Goal: Information Seeking & Learning: Learn about a topic

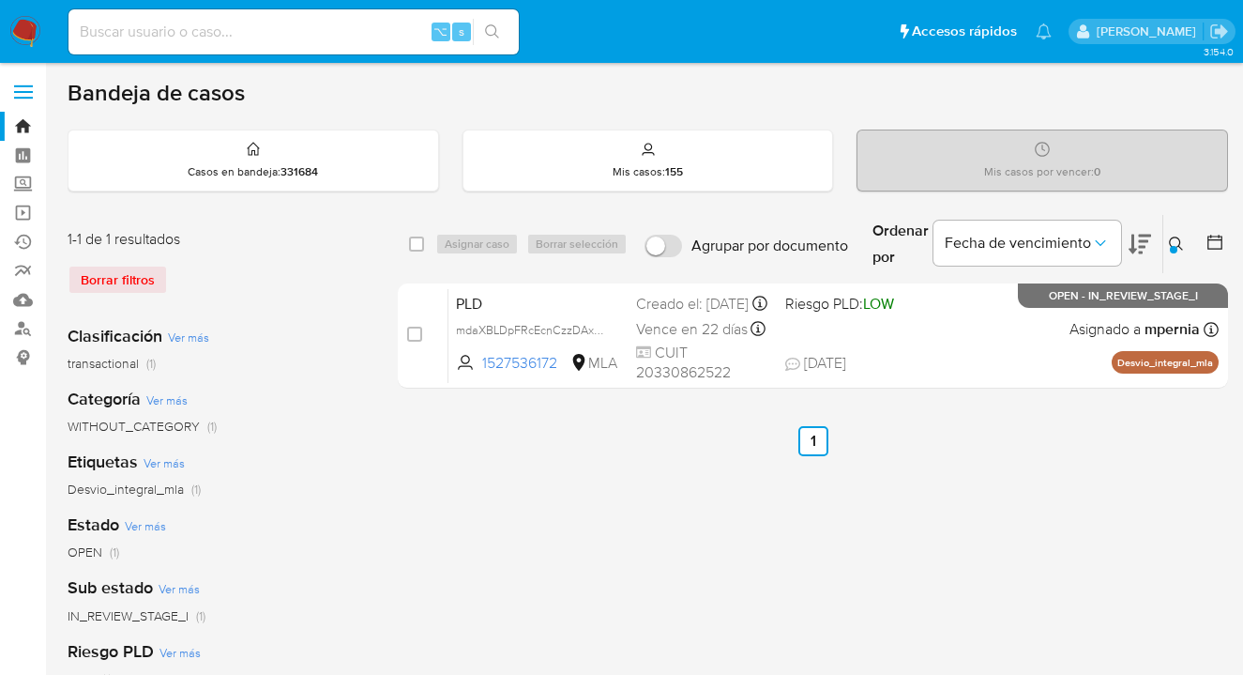
drag, startPoint x: 1175, startPoint y: 240, endPoint x: 1040, endPoint y: 254, distance: 134.9
click at [1173, 239] on icon at bounding box center [1176, 243] width 15 height 15
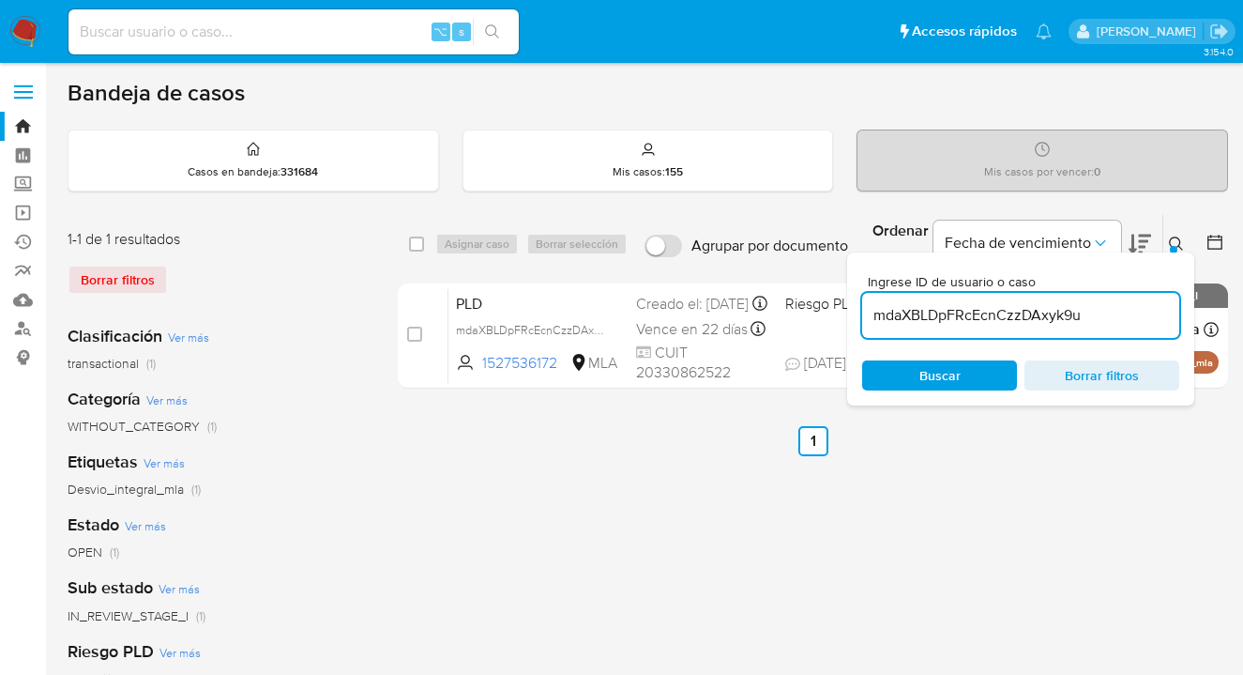
drag, startPoint x: 960, startPoint y: 325, endPoint x: 860, endPoint y: 304, distance: 101.6
click at [860, 304] on div "Ingrese ID de usuario o caso mdaXBLDpFRcEcnCzzDAxyk9u Buscar Borrar filtros" at bounding box center [1020, 328] width 347 height 153
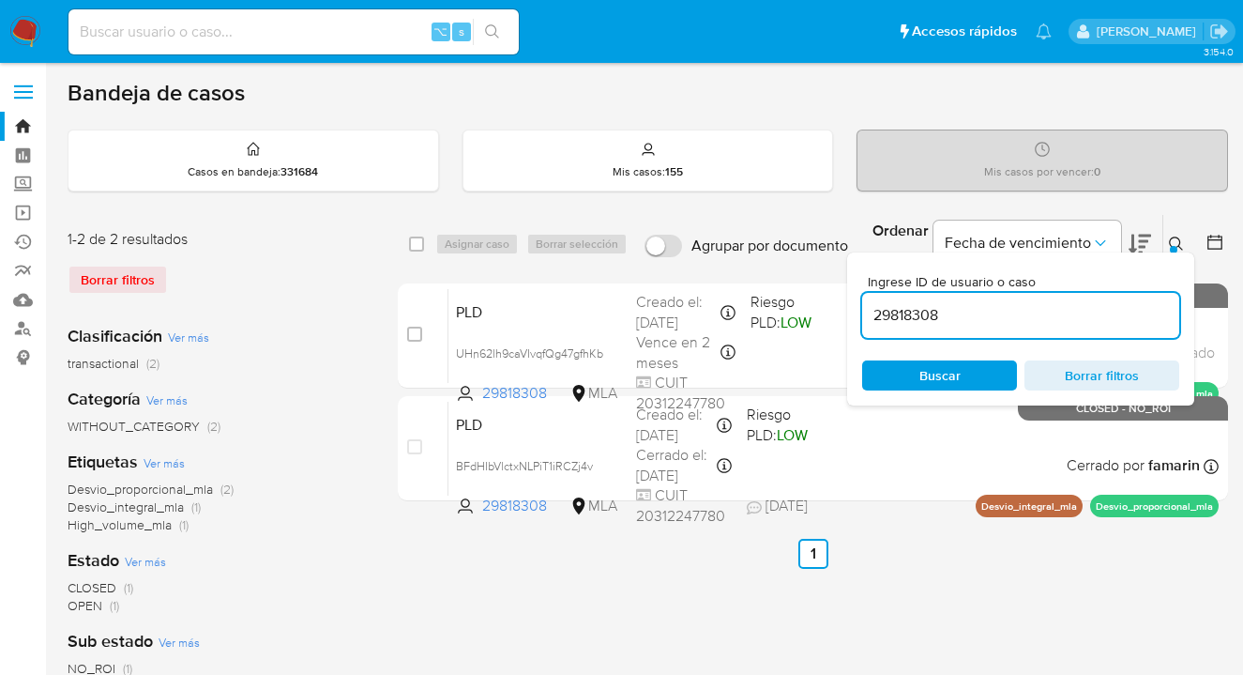
click at [1177, 246] on icon at bounding box center [1176, 243] width 15 height 15
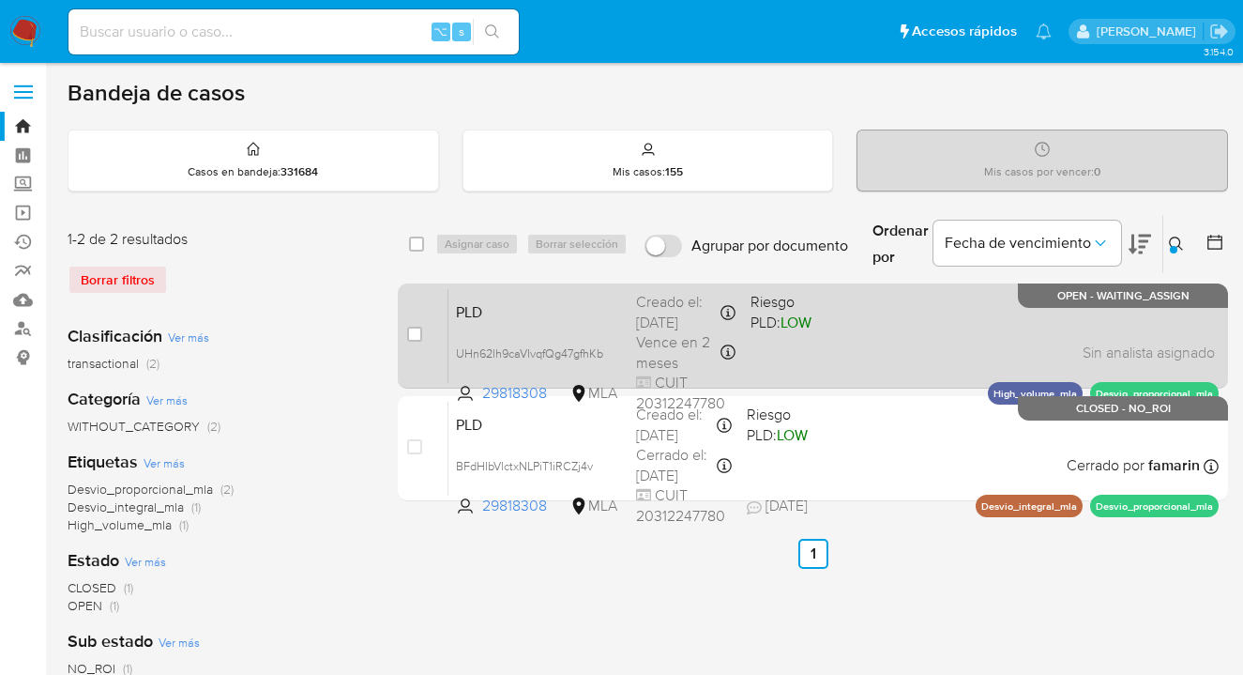
click at [878, 335] on div "PLD UHn62lh9caVIvqfQg47gfhKb 29818308 MLA Riesgo PLD: LOW Creado el: 12/08/2025…" at bounding box center [833, 335] width 770 height 95
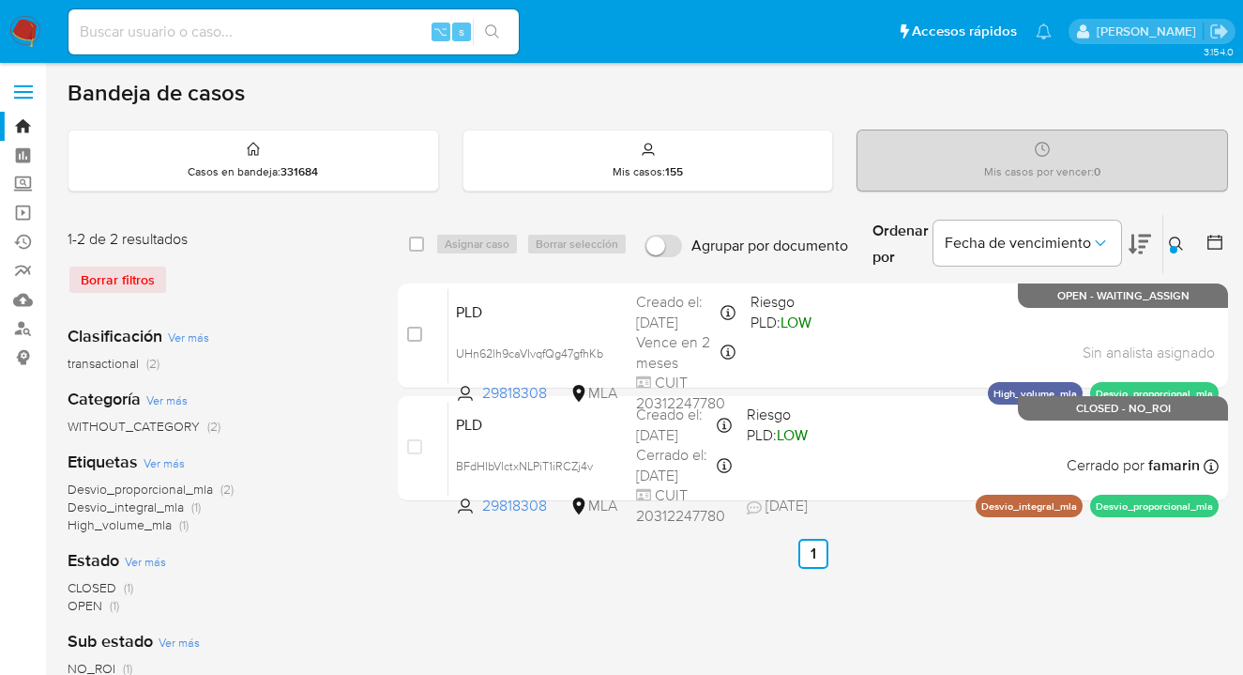
click at [1174, 242] on icon at bounding box center [1176, 243] width 15 height 15
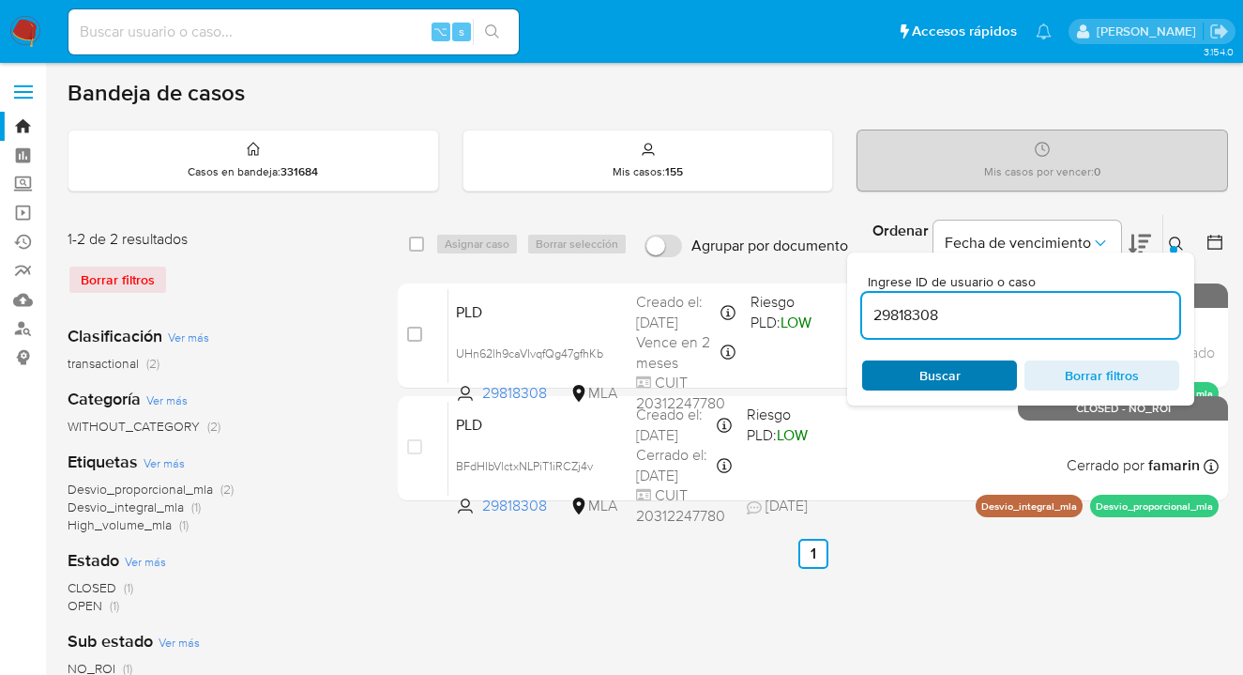
click at [992, 365] on span "Buscar" at bounding box center [939, 375] width 129 height 26
click at [1173, 239] on icon at bounding box center [1176, 243] width 15 height 15
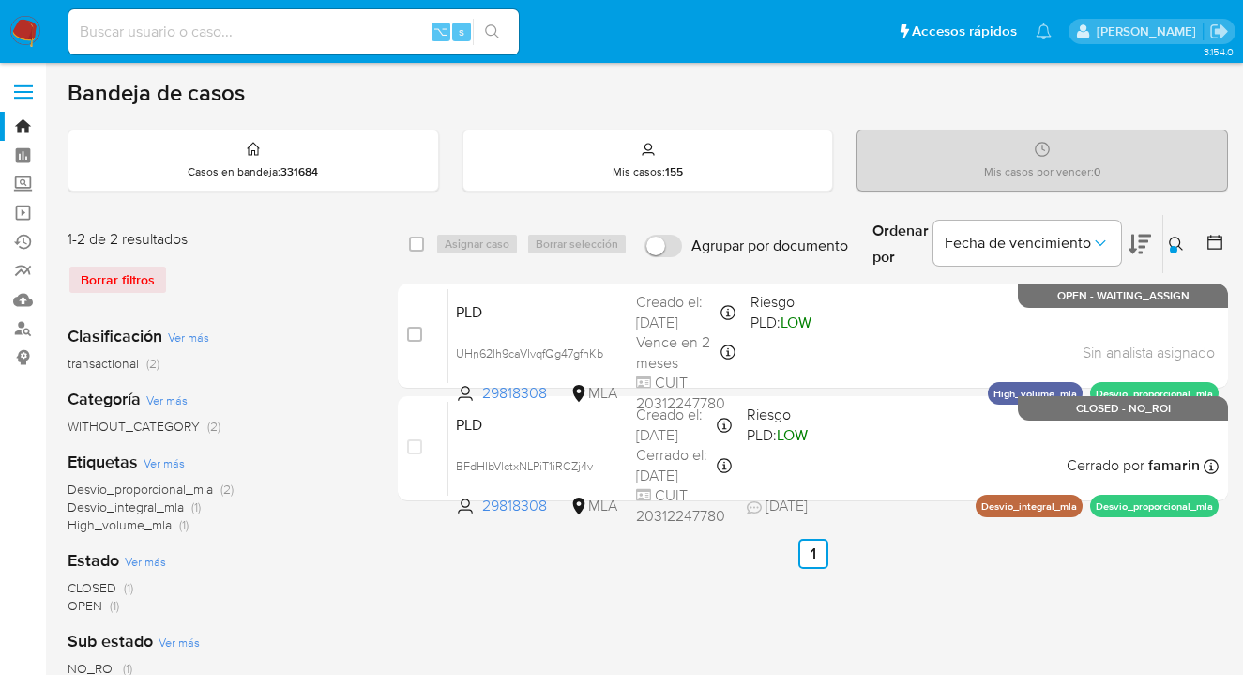
click at [1176, 244] on icon at bounding box center [1176, 243] width 15 height 15
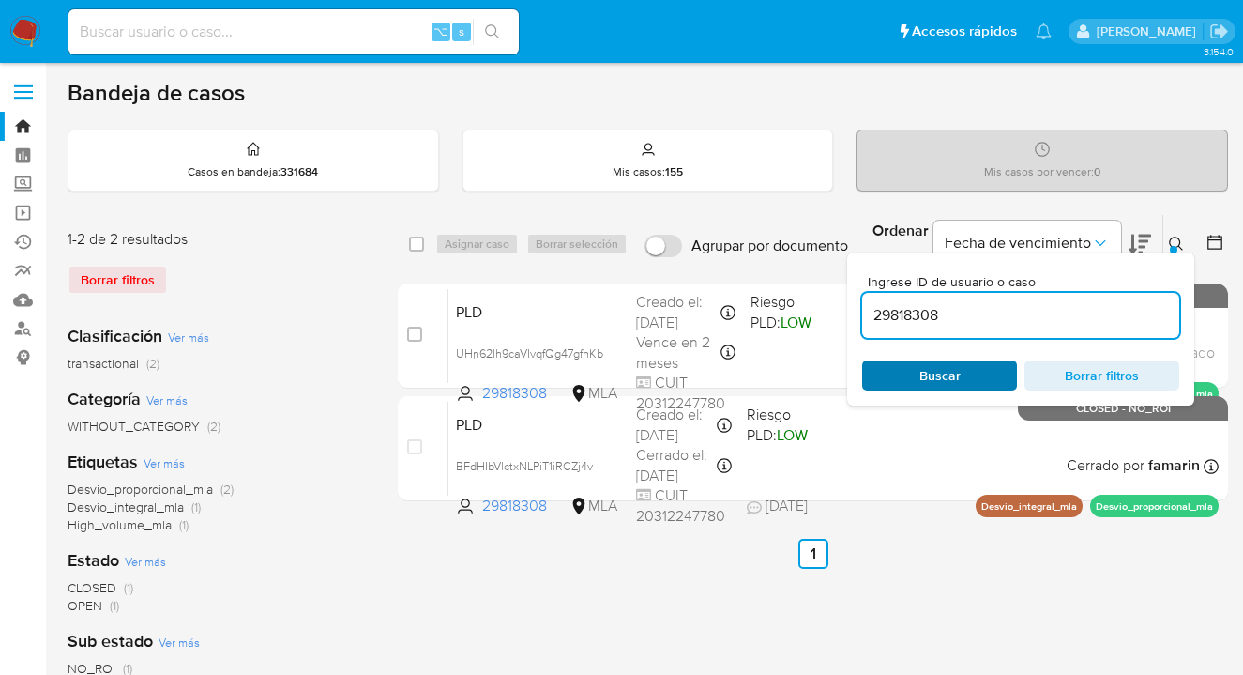
click at [963, 377] on span "Buscar" at bounding box center [939, 375] width 129 height 26
click at [1178, 236] on icon at bounding box center [1176, 243] width 15 height 15
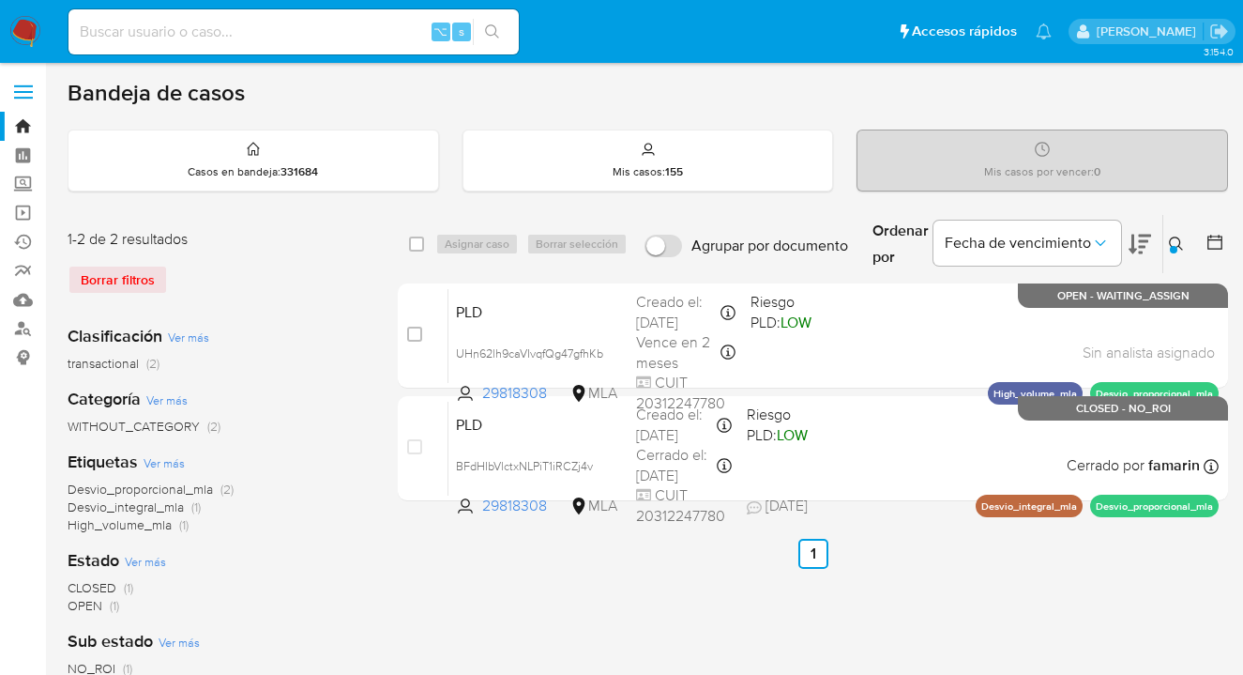
drag, startPoint x: 1178, startPoint y: 239, endPoint x: 1053, endPoint y: 290, distance: 135.5
click at [1177, 239] on icon at bounding box center [1176, 243] width 15 height 15
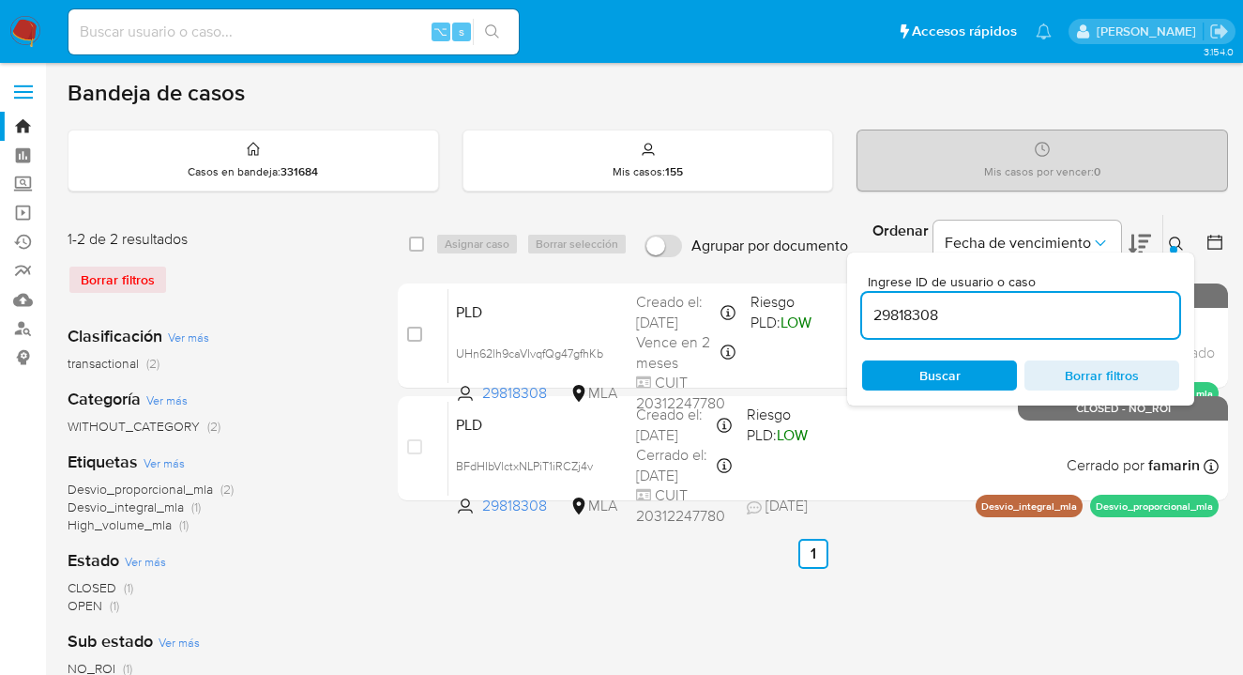
drag, startPoint x: 1005, startPoint y: 312, endPoint x: 861, endPoint y: 302, distance: 143.9
click at [861, 302] on div "Ingrese ID de usuario o caso 29818308 Buscar Borrar filtros" at bounding box center [1020, 328] width 347 height 153
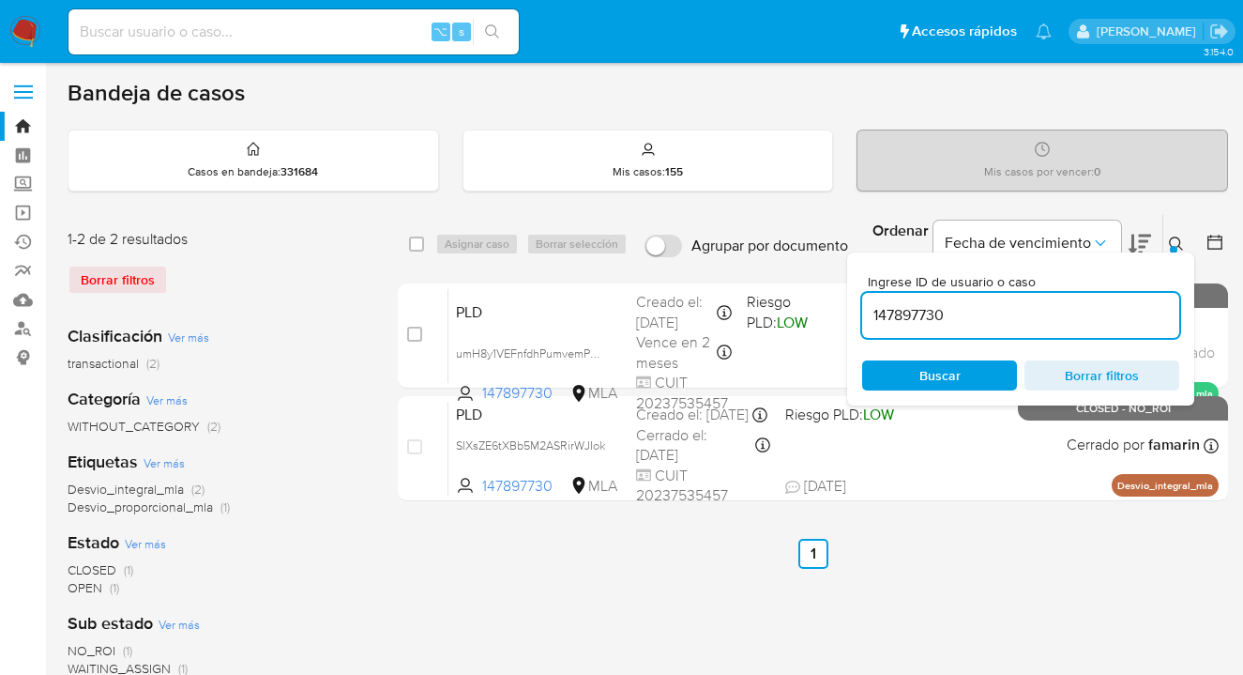
click at [1172, 239] on icon at bounding box center [1176, 243] width 15 height 15
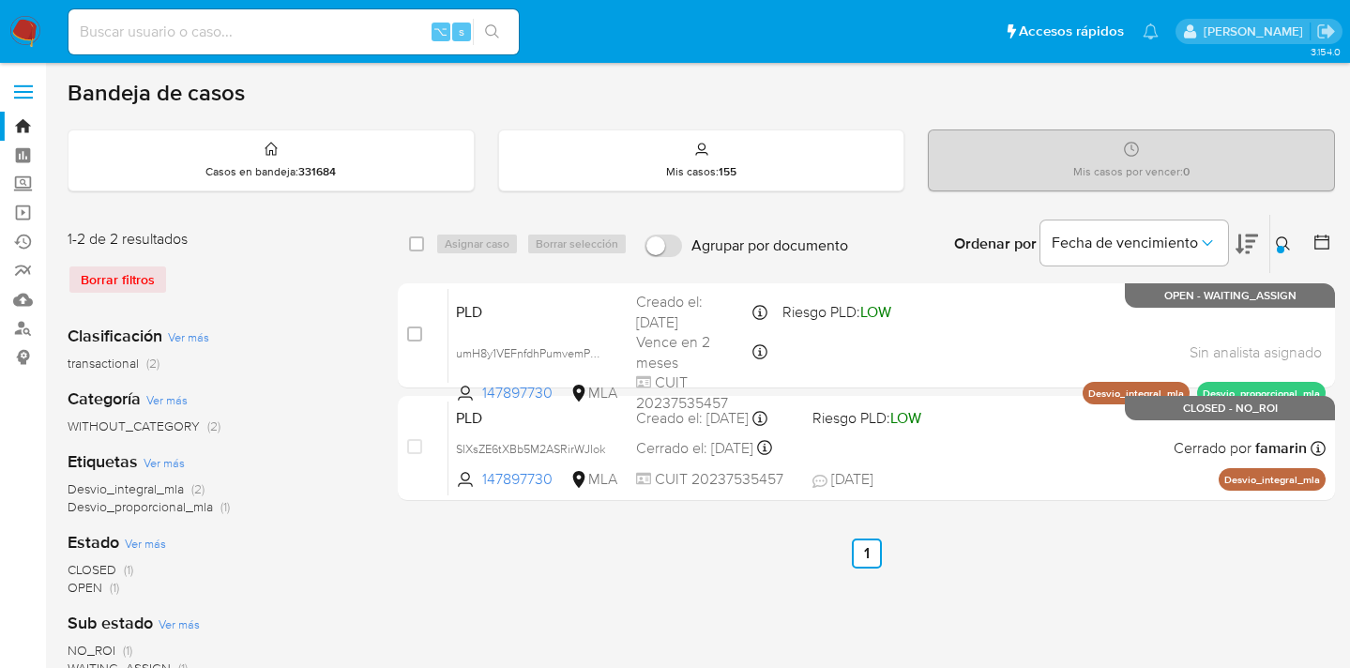
drag, startPoint x: 1283, startPoint y: 241, endPoint x: 1133, endPoint y: 279, distance: 154.7
click at [1242, 241] on icon at bounding box center [1283, 243] width 15 height 15
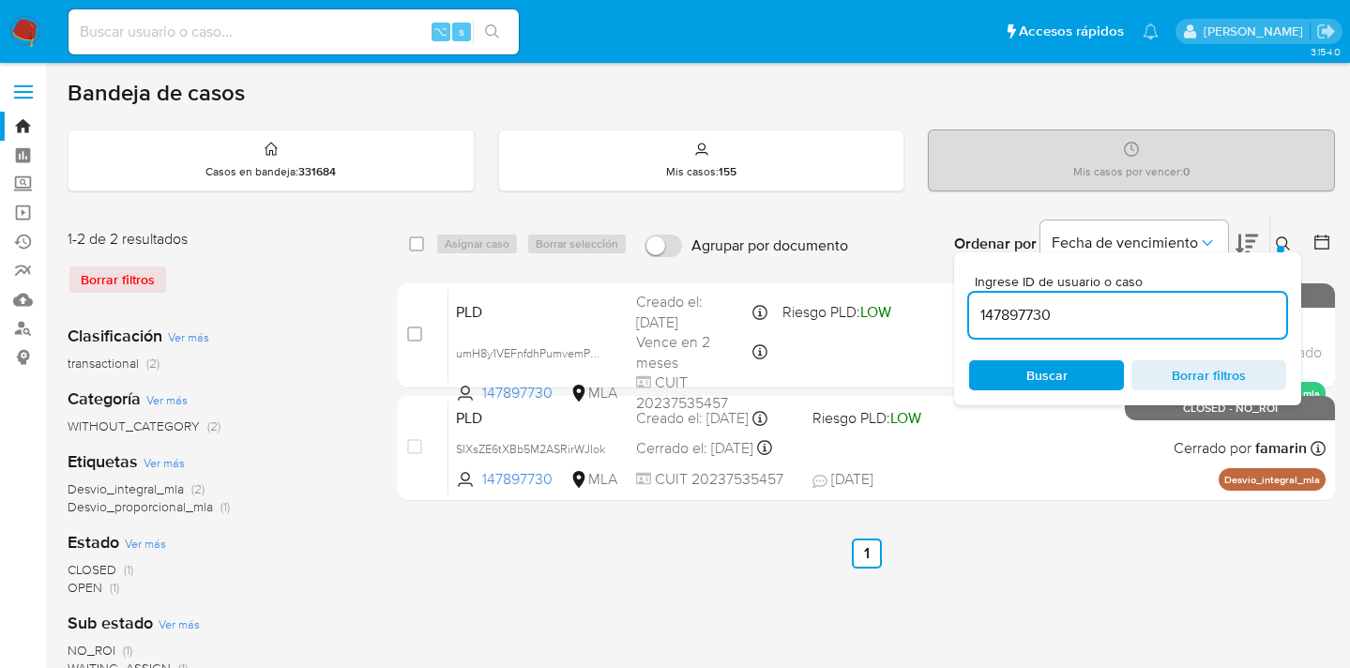
drag, startPoint x: 1047, startPoint y: 315, endPoint x: 970, endPoint y: 309, distance: 77.2
click at [970, 310] on input "147897730" at bounding box center [1127, 315] width 317 height 24
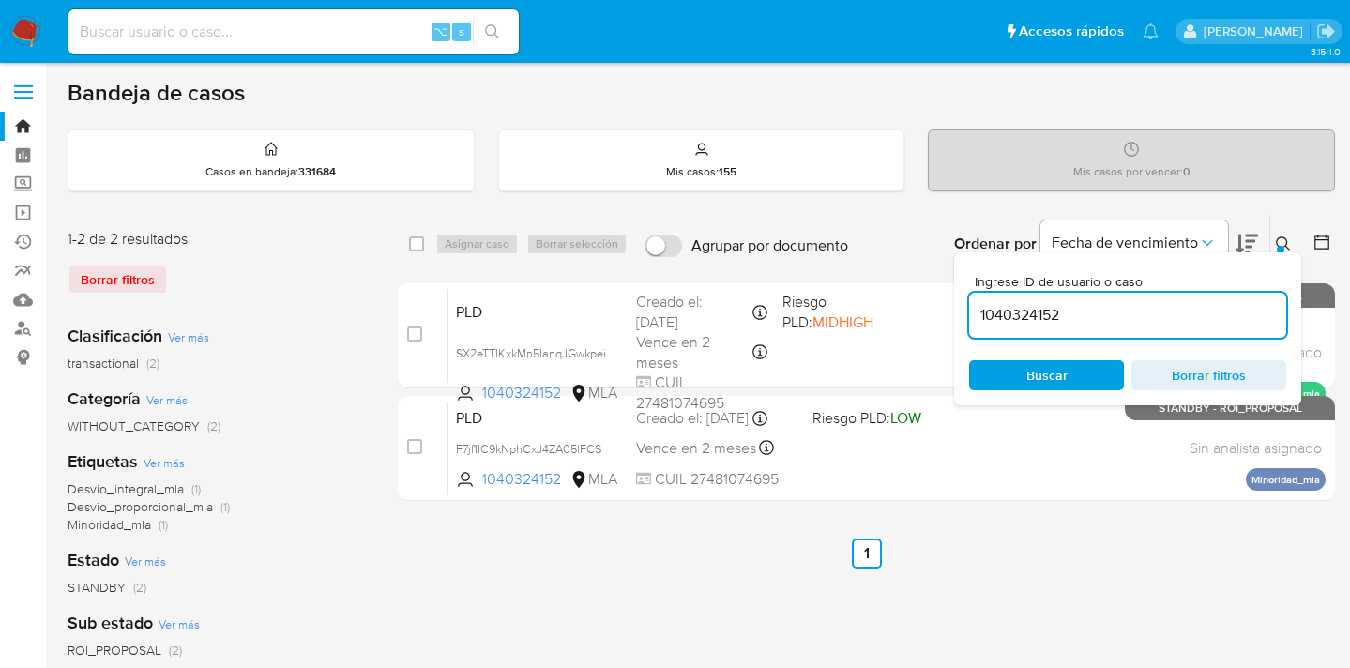
click at [1242, 239] on icon at bounding box center [1283, 243] width 15 height 15
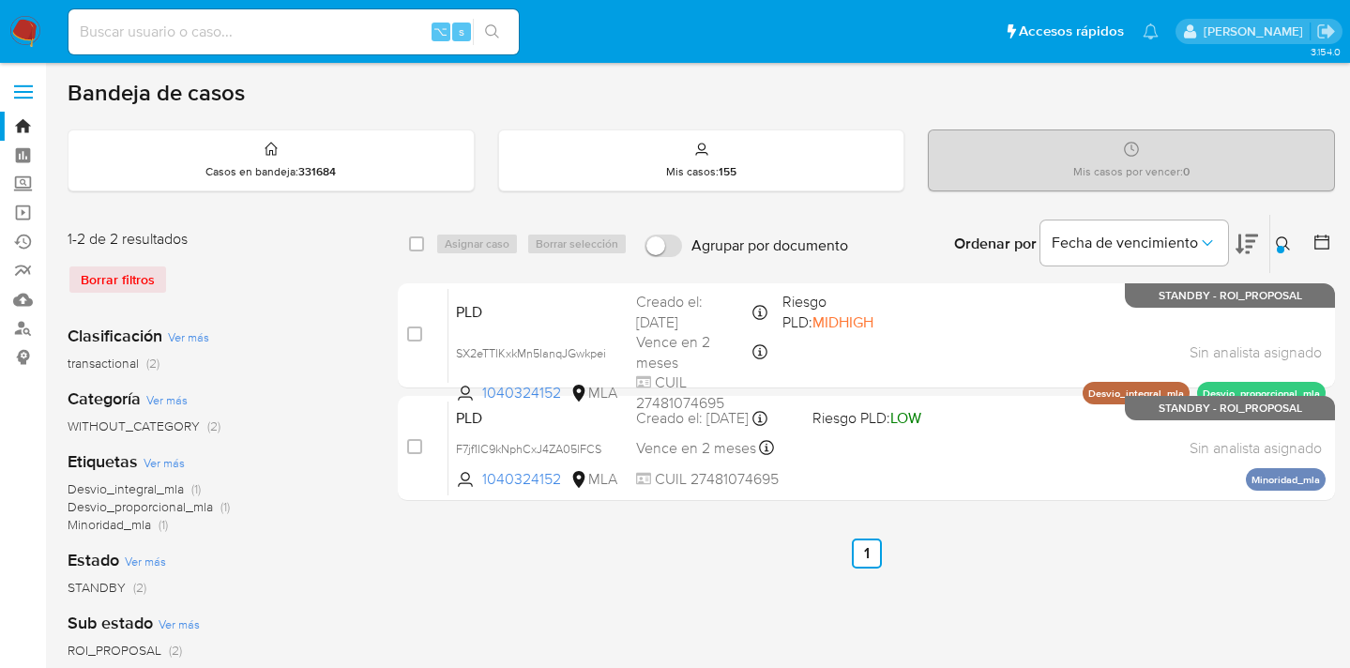
click at [1242, 236] on icon at bounding box center [1283, 243] width 15 height 15
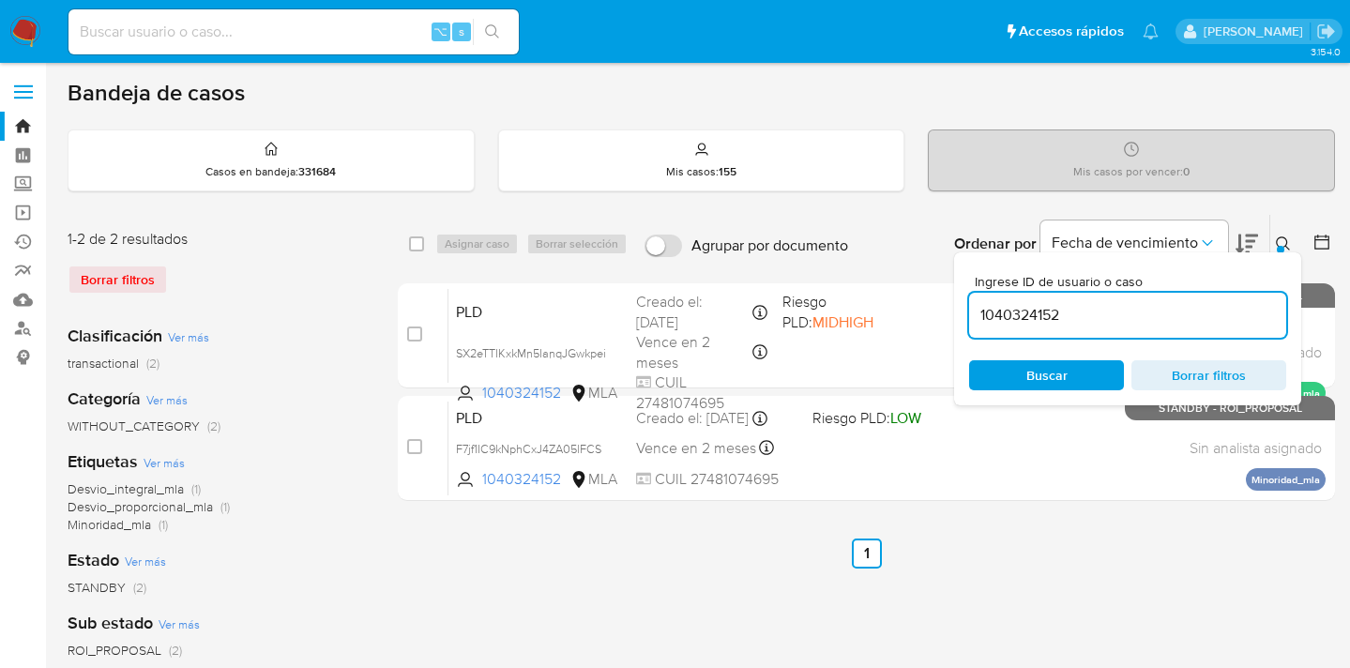
drag, startPoint x: 1093, startPoint y: 319, endPoint x: 962, endPoint y: 303, distance: 132.3
click at [962, 303] on div "Ingrese ID de usuario o caso 1040324152 Buscar Borrar filtros" at bounding box center [1127, 328] width 347 height 153
type input "2481849302"
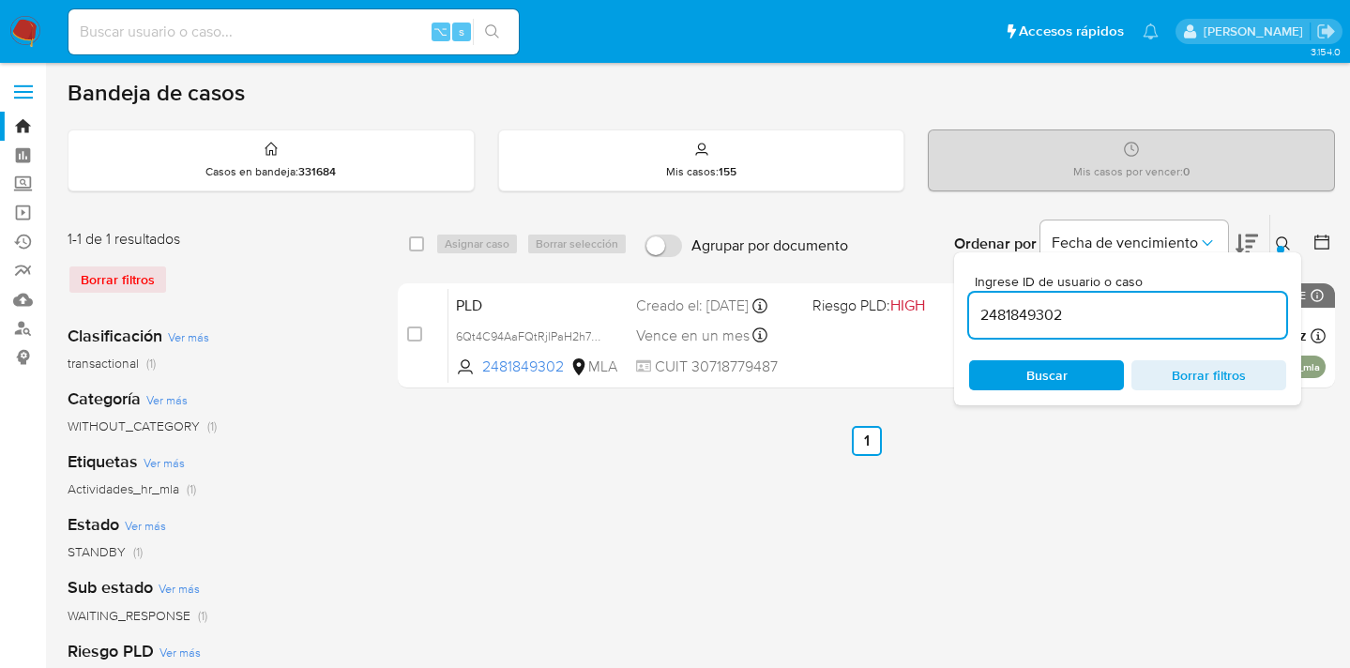
drag, startPoint x: 1283, startPoint y: 241, endPoint x: 1258, endPoint y: 252, distance: 27.7
click at [1242, 241] on icon at bounding box center [1283, 243] width 15 height 15
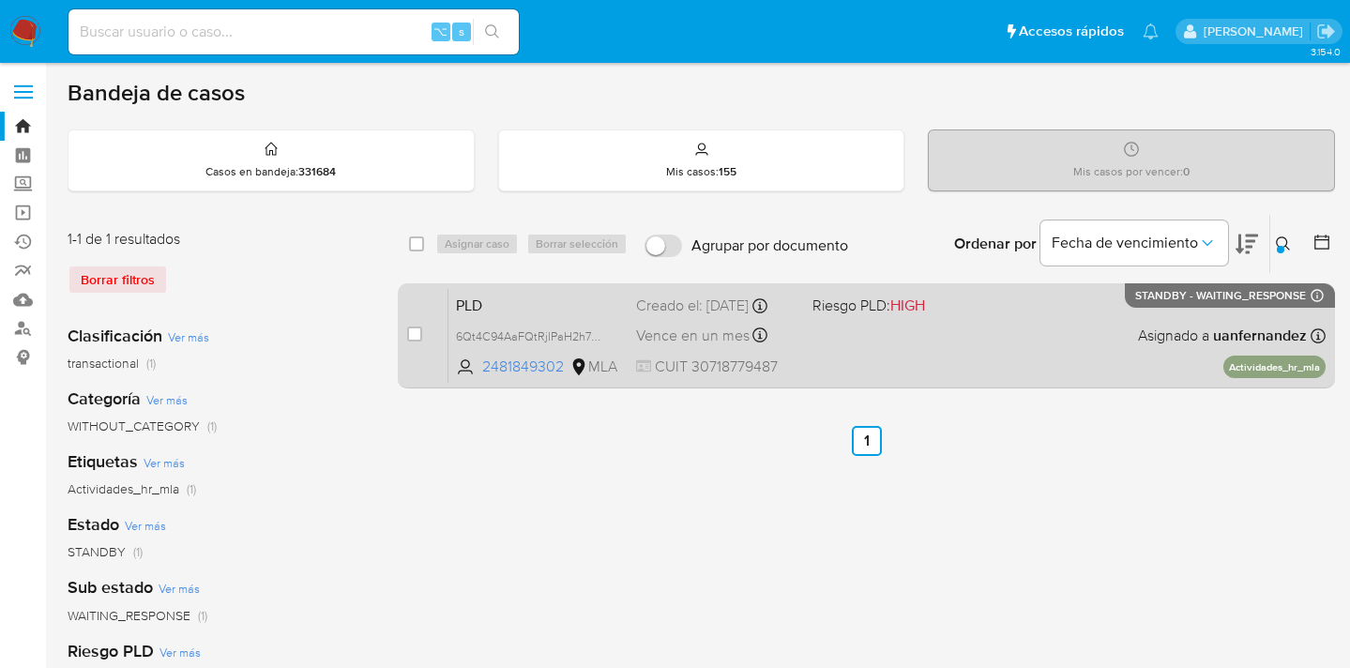
click at [1032, 357] on div "PLD 6Qt4C94AaFQtRjlPaH2h7QN7 2481849302 MLA Riesgo PLD: HIGH Creado el: 12/08/2…" at bounding box center [886, 335] width 877 height 95
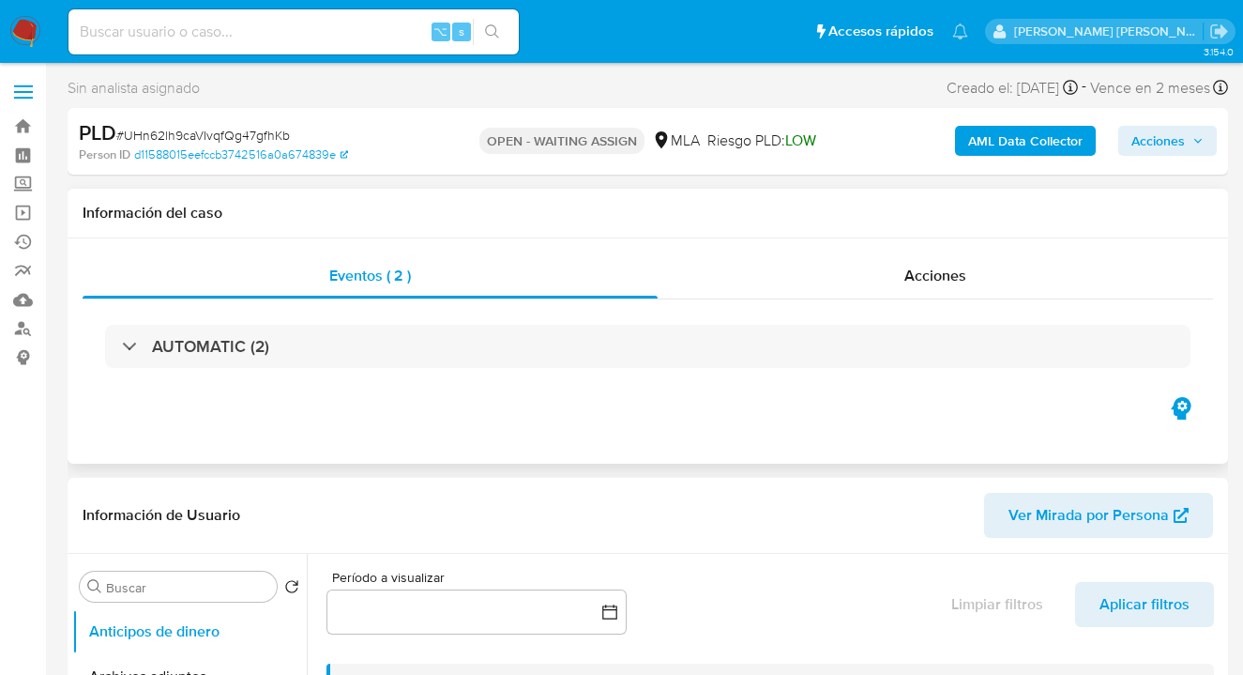
select select "10"
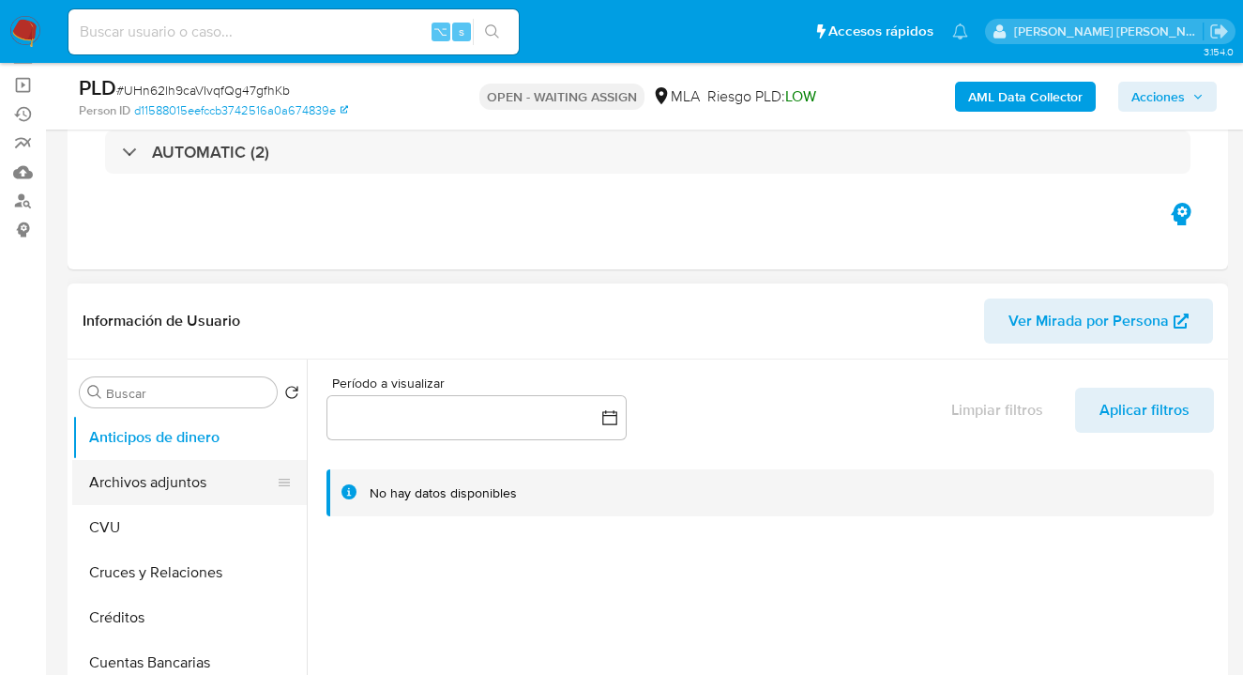
scroll to position [186, 0]
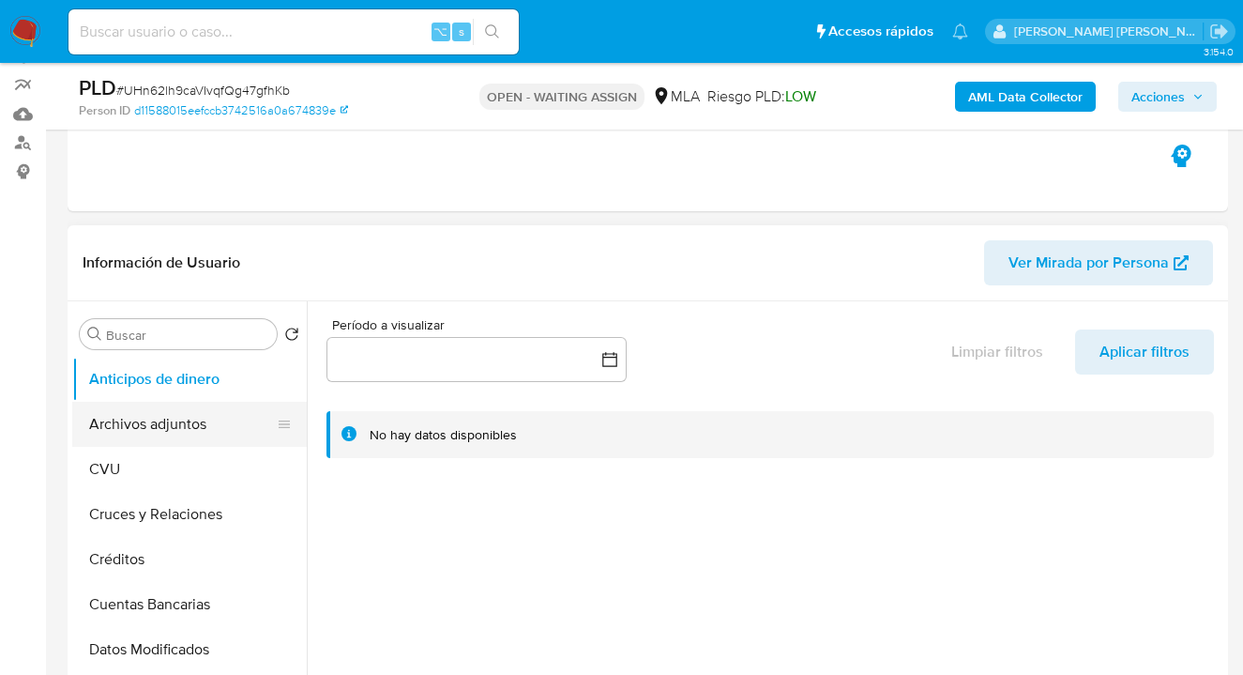
click at [195, 428] on button "Archivos adjuntos" at bounding box center [182, 424] width 220 height 45
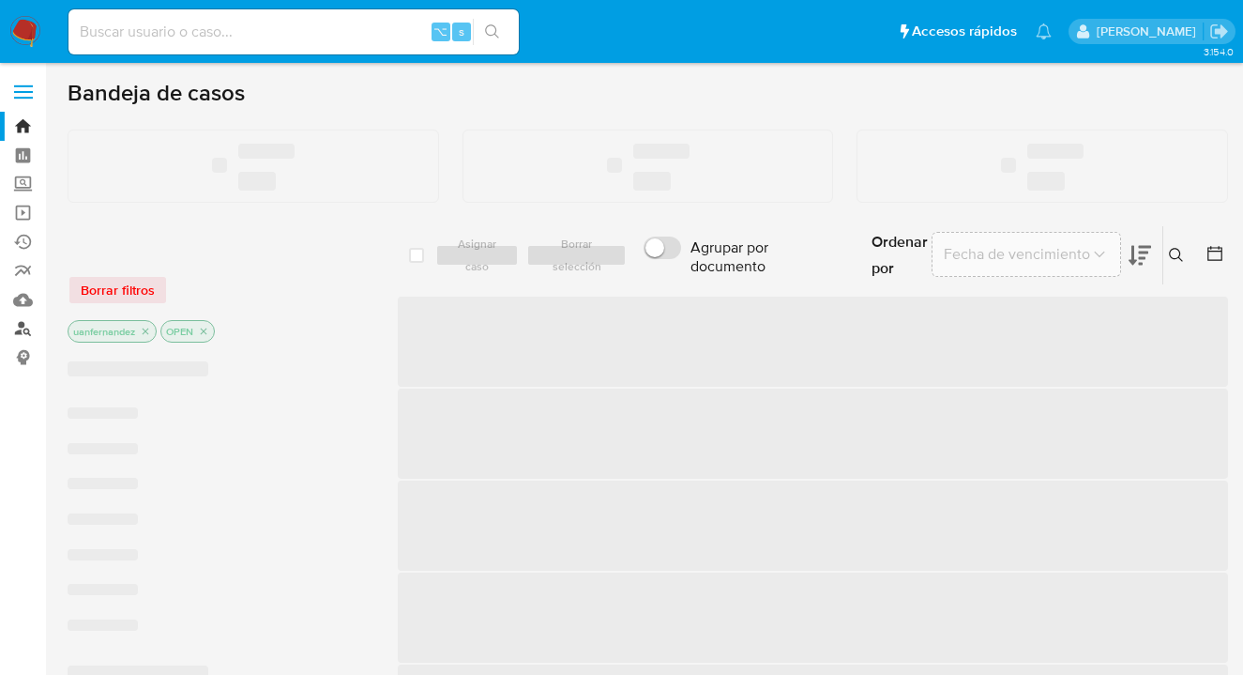
click at [22, 327] on link "Buscador de personas" at bounding box center [111, 328] width 223 height 29
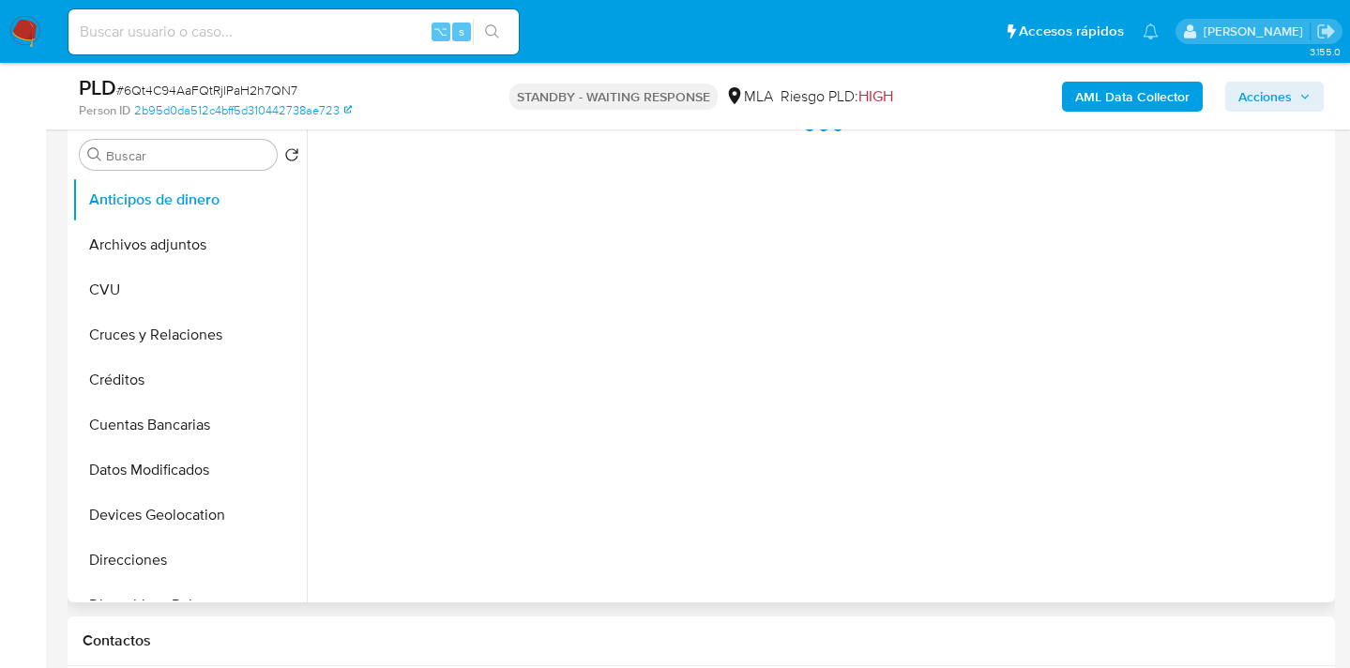
scroll to position [411, 0]
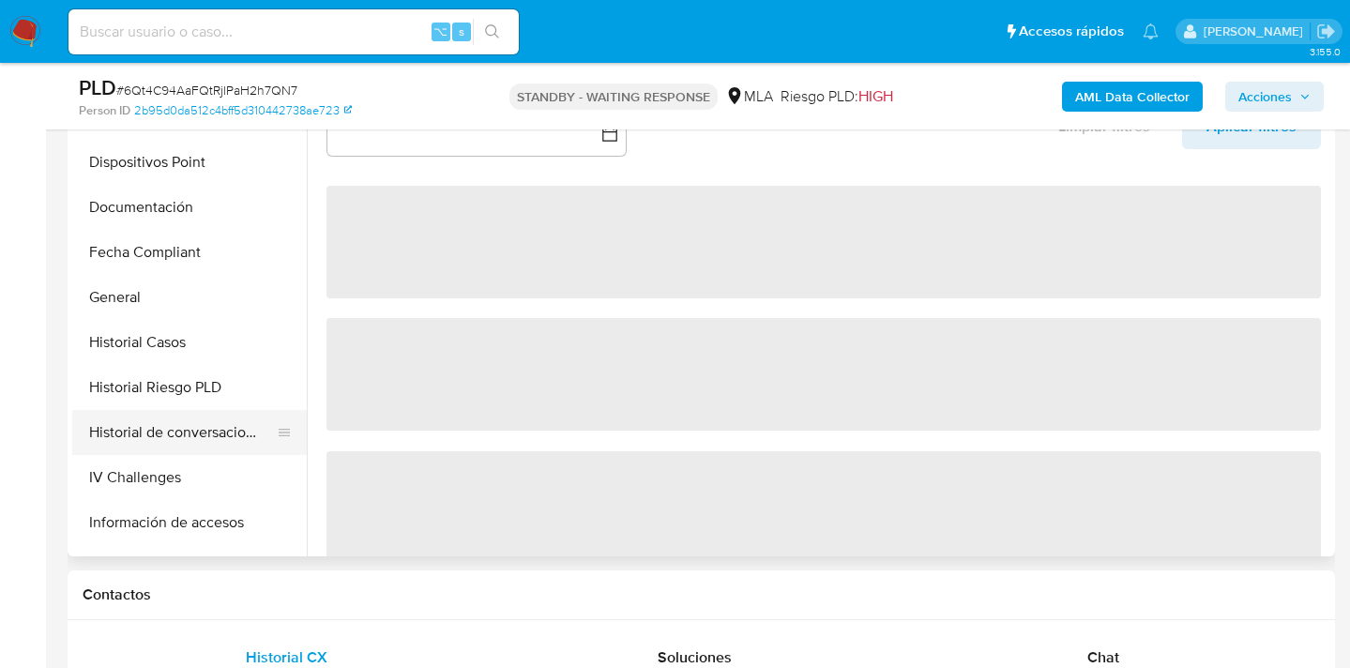
select select "10"
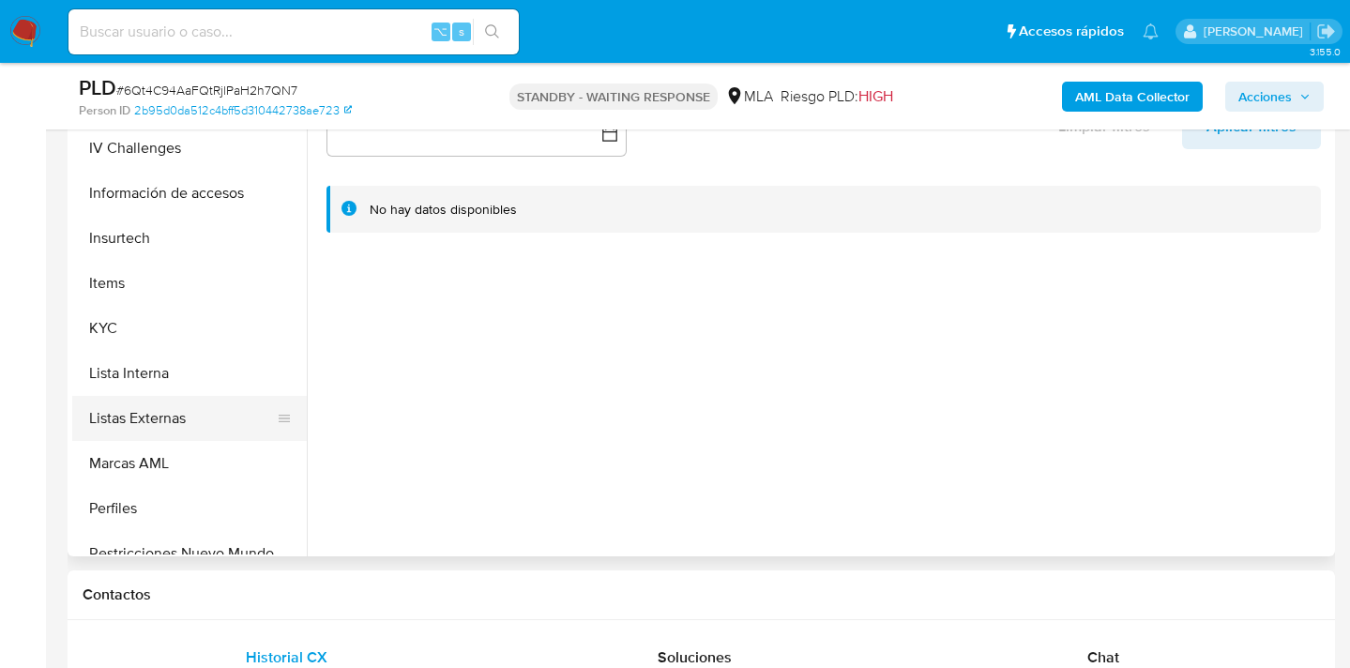
scroll to position [764, 0]
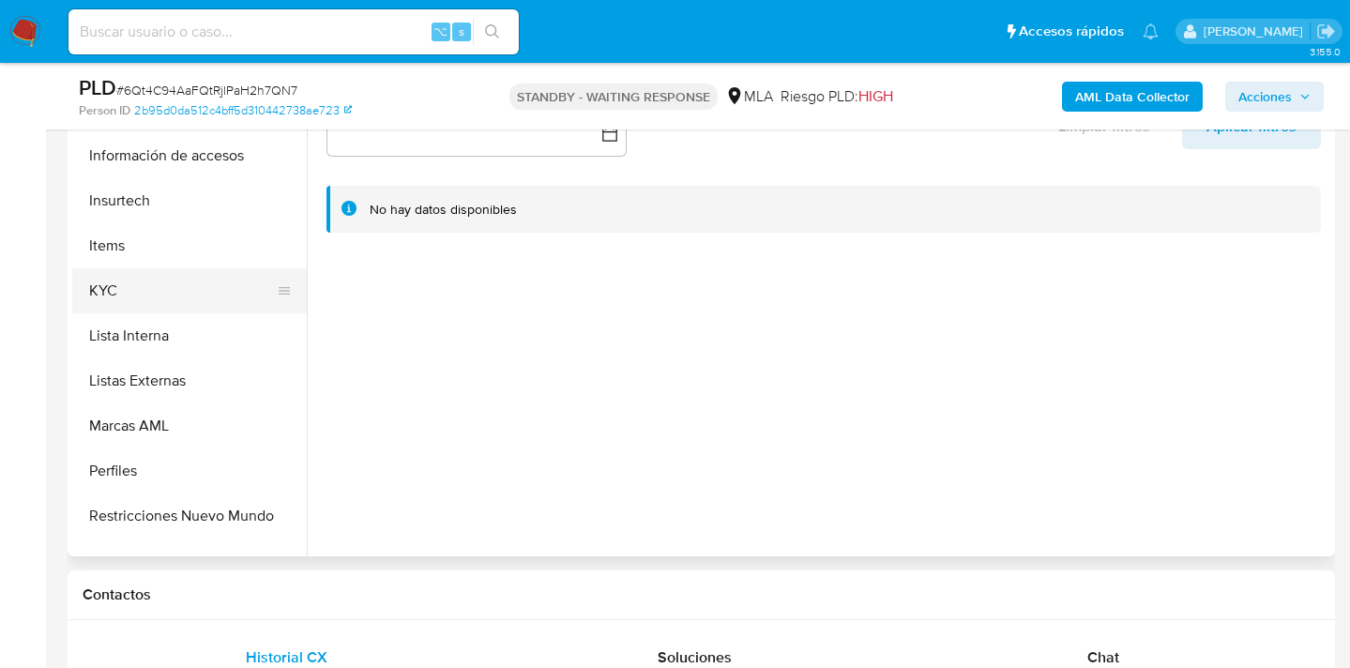
click at [180, 296] on button "KYC" at bounding box center [182, 290] width 220 height 45
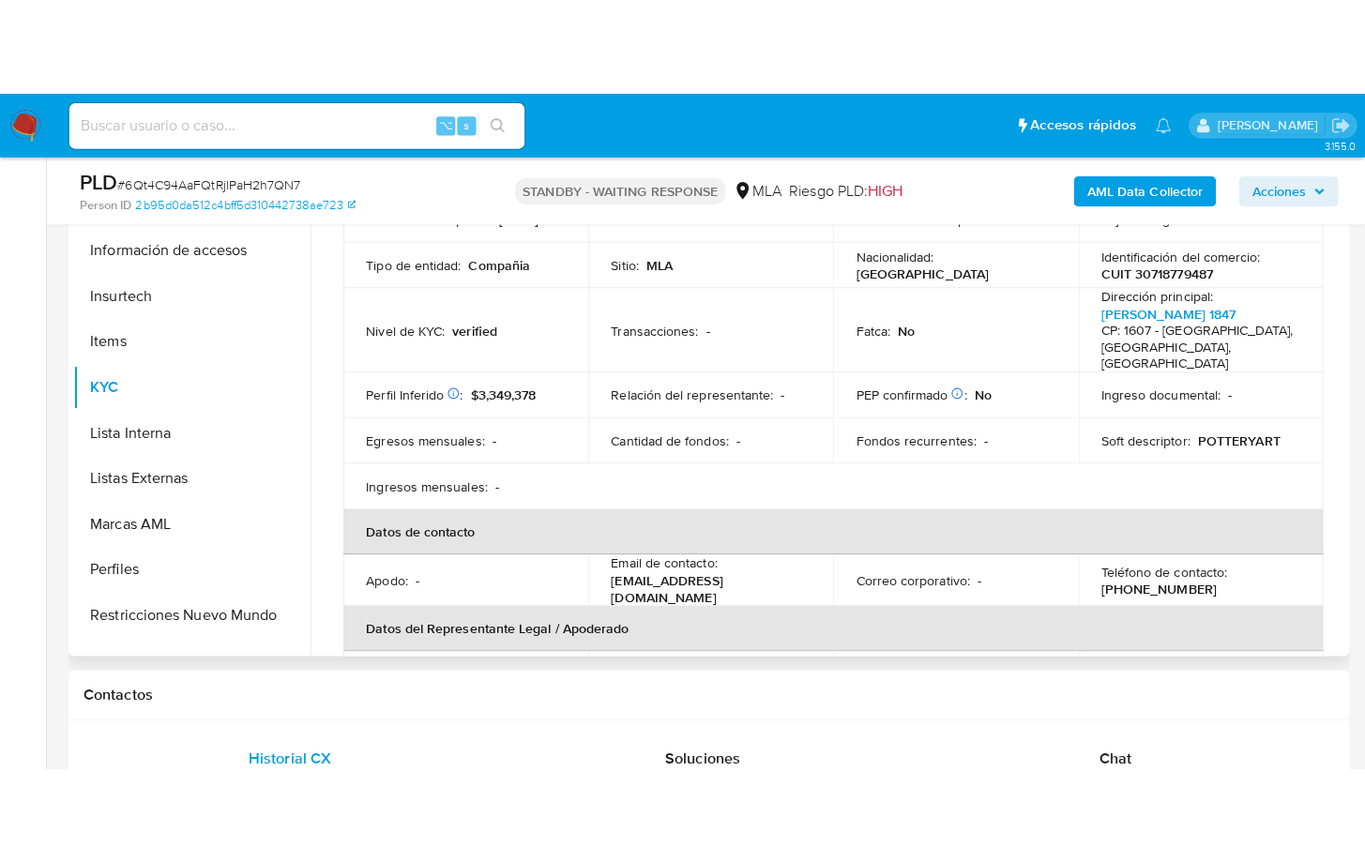
scroll to position [0, 0]
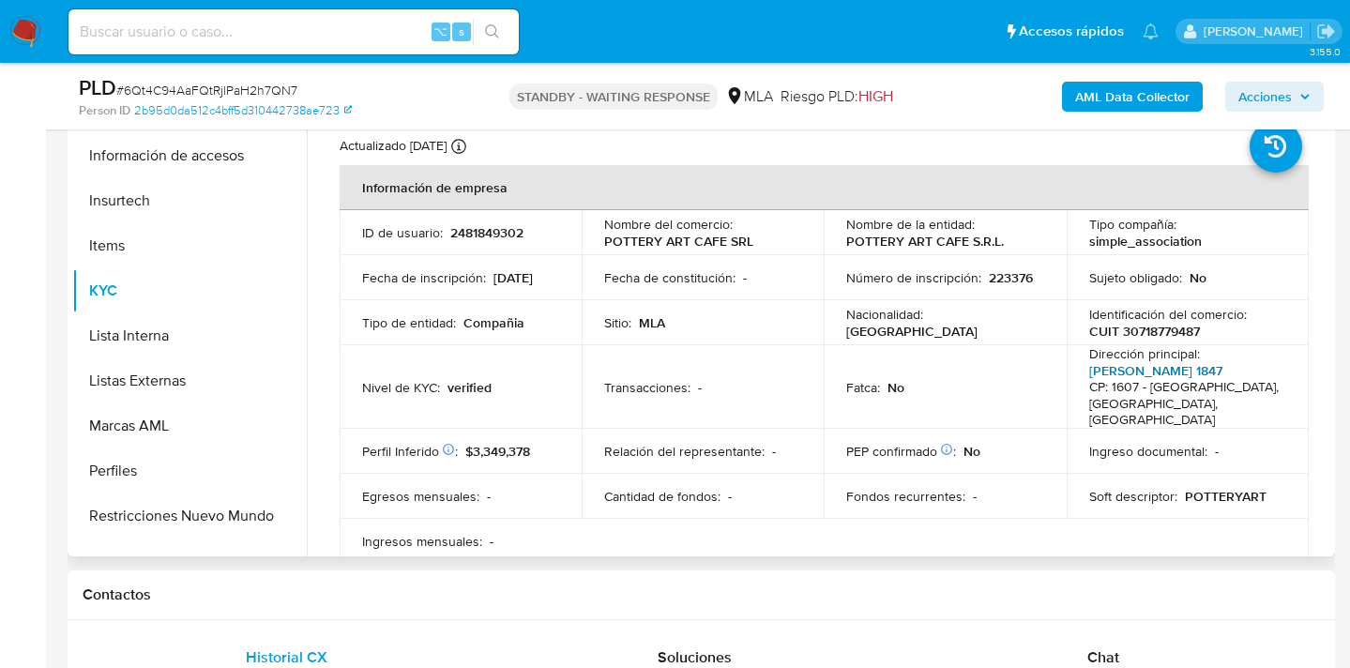
click at [1145, 373] on link "Cosme Argerich 1847" at bounding box center [1155, 370] width 133 height 19
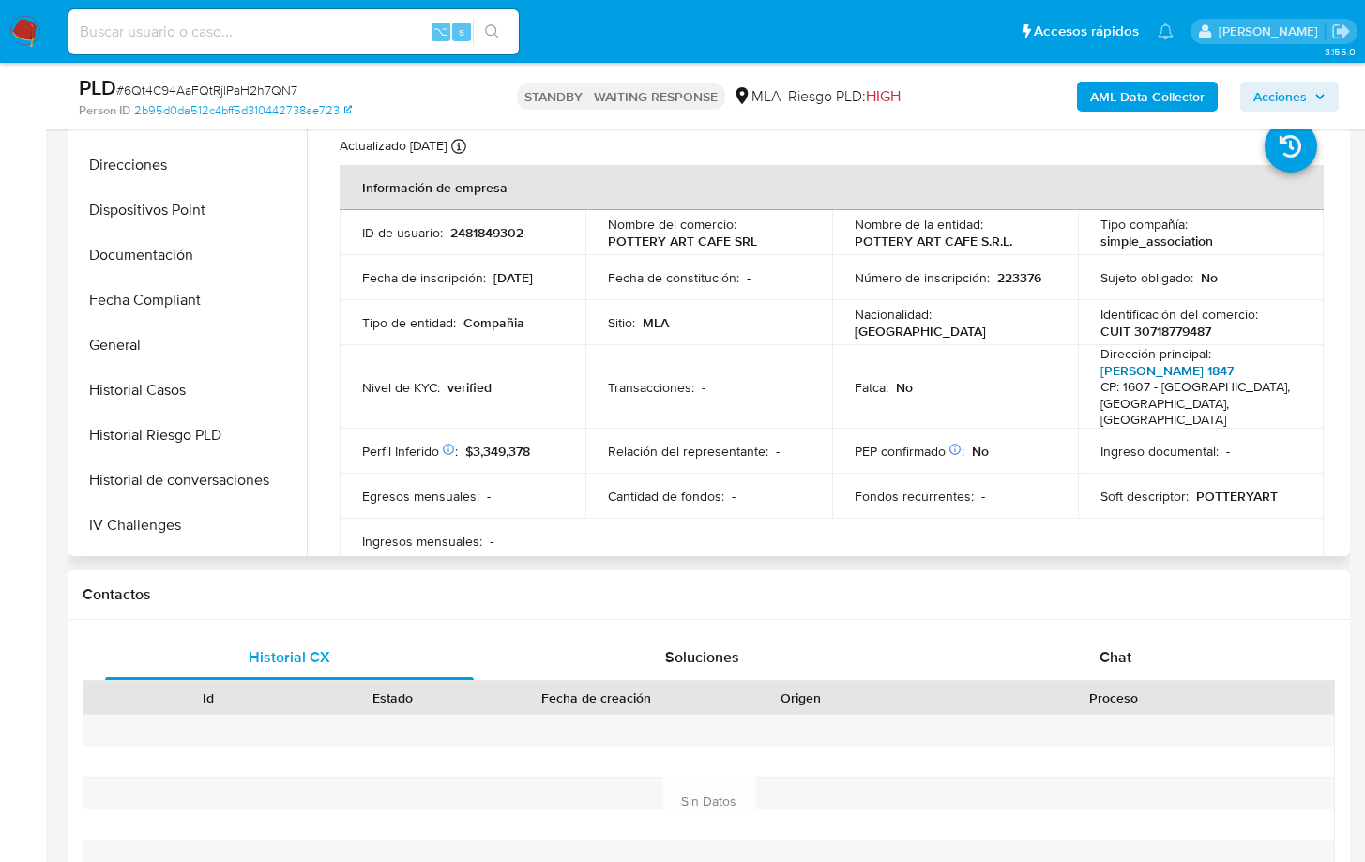
scroll to position [335, 0]
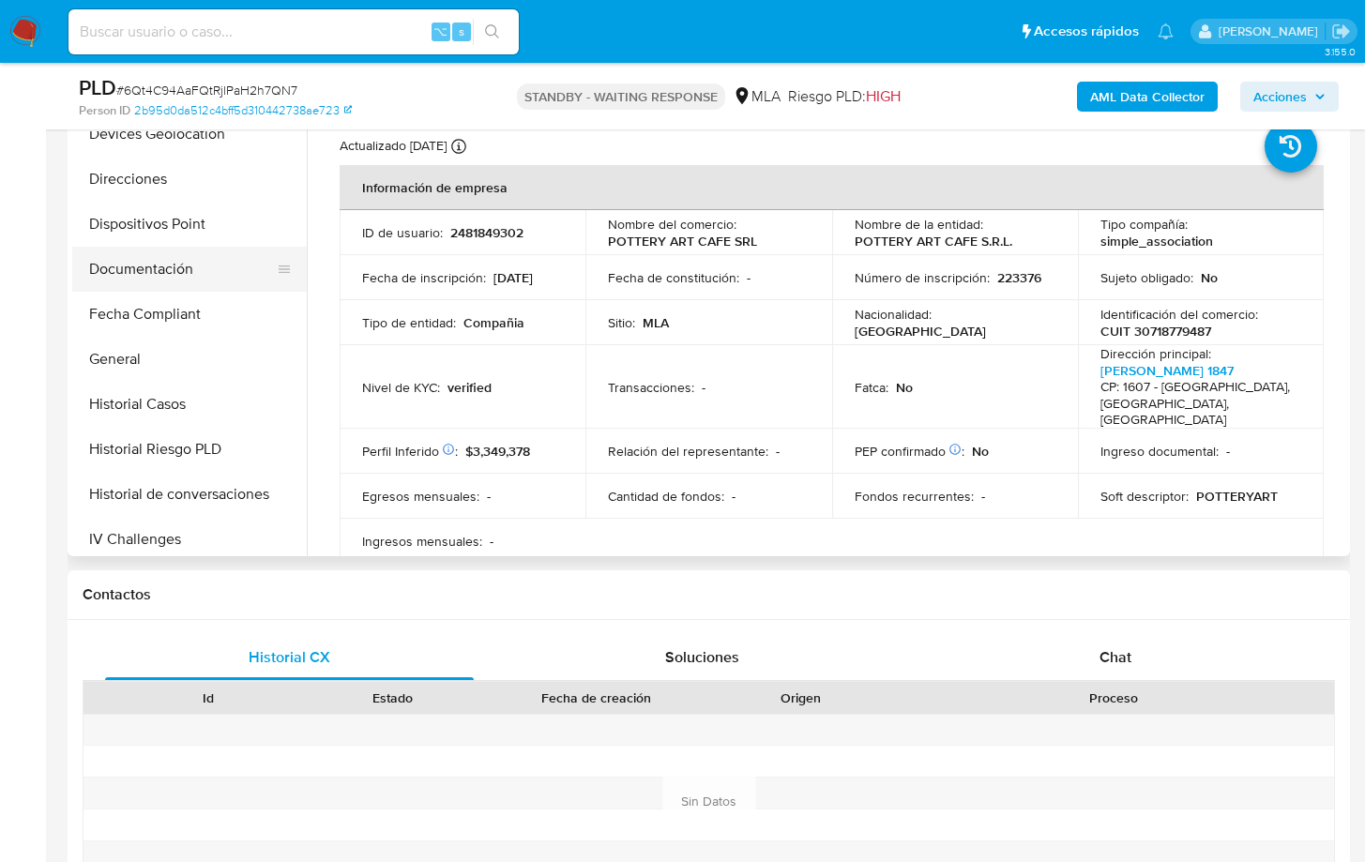
click at [224, 283] on button "Documentación" at bounding box center [182, 269] width 220 height 45
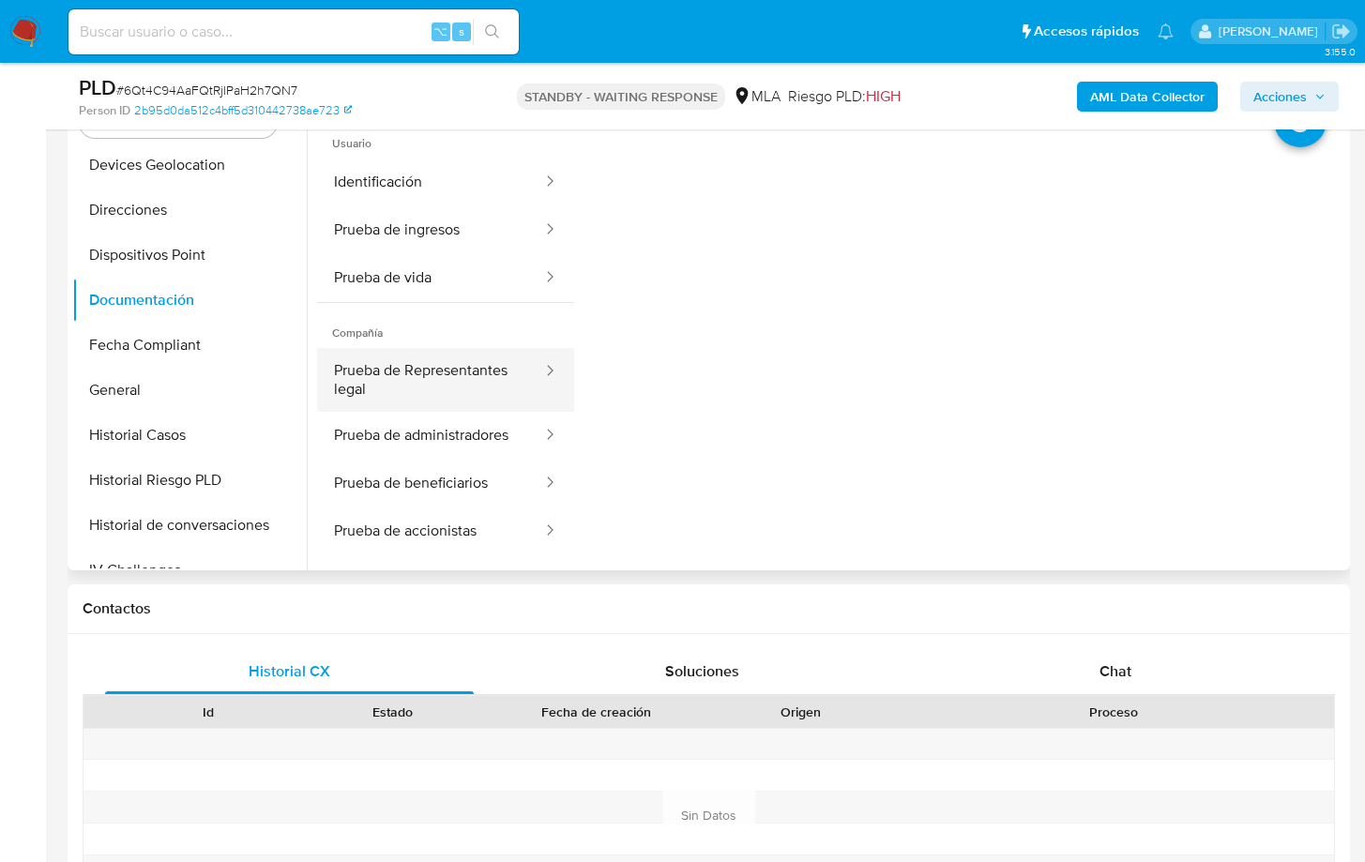
scroll to position [396, 0]
drag, startPoint x: 436, startPoint y: 176, endPoint x: 567, endPoint y: 226, distance: 139.6
click at [436, 177] on button "Identificación" at bounding box center [430, 183] width 227 height 48
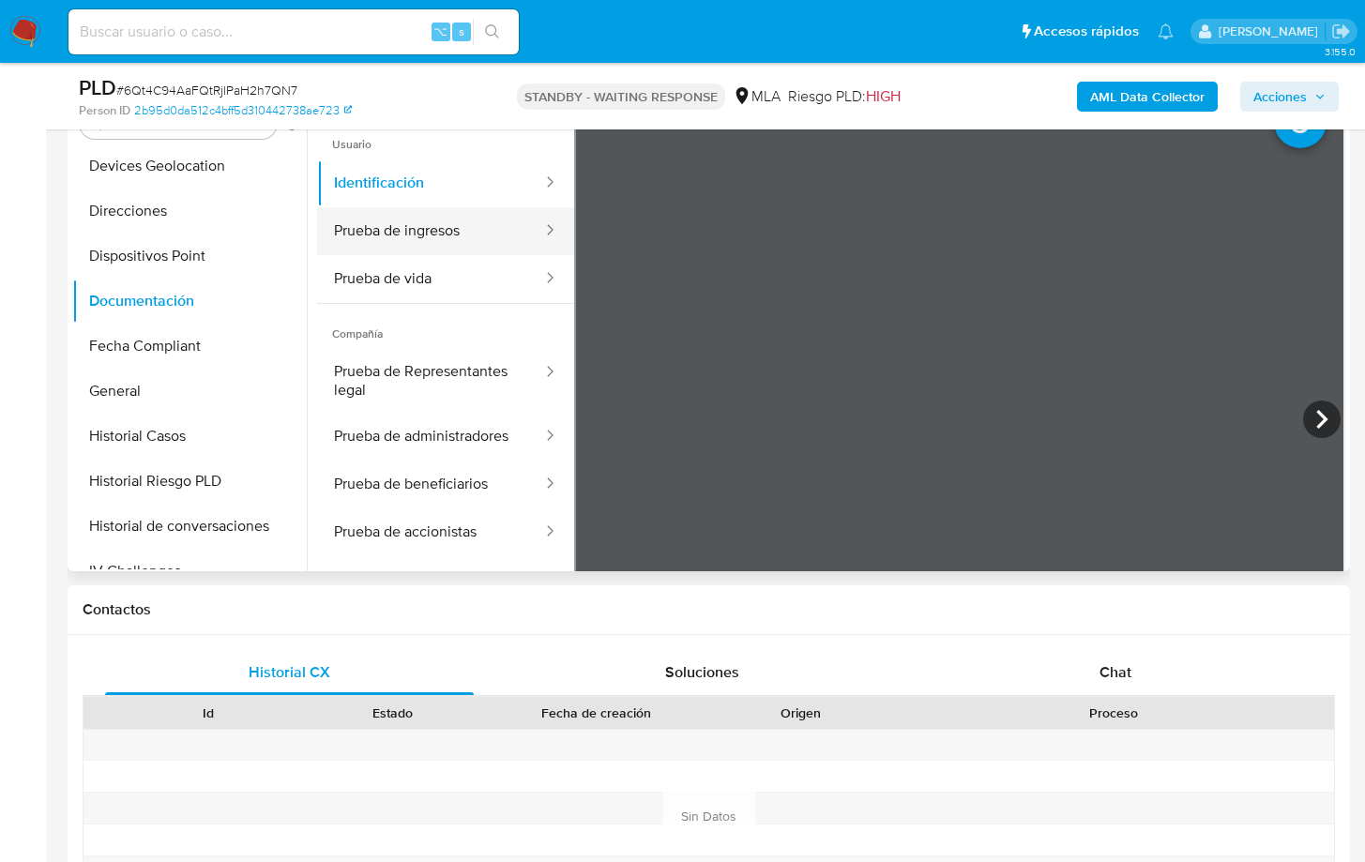
click at [457, 232] on button "Prueba de ingresos" at bounding box center [430, 231] width 227 height 48
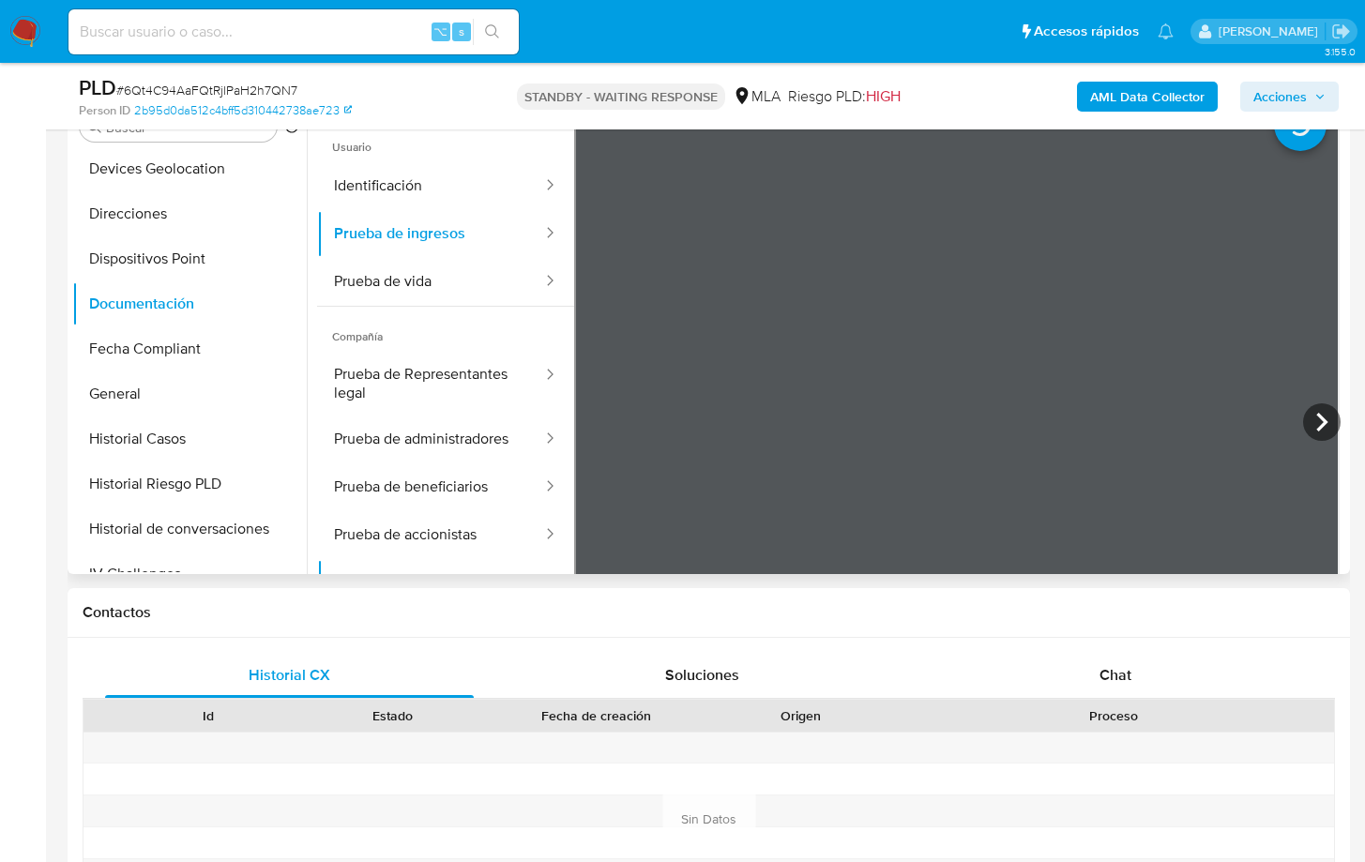
scroll to position [392, 0]
click at [1311, 432] on icon at bounding box center [1322, 423] width 38 height 38
click at [1311, 426] on icon at bounding box center [1322, 423] width 38 height 38
click at [1310, 422] on icon at bounding box center [1322, 423] width 38 height 38
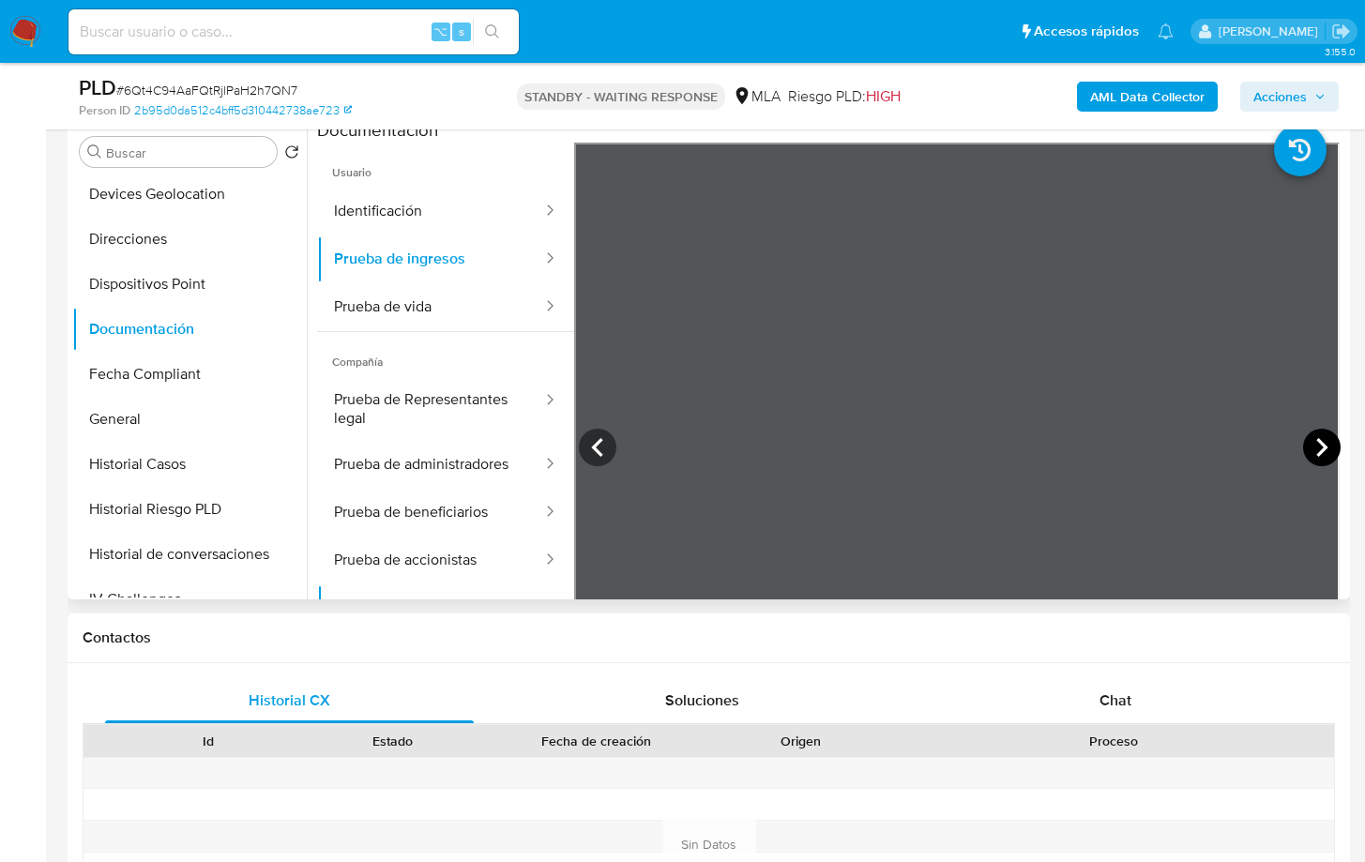
scroll to position [355, 0]
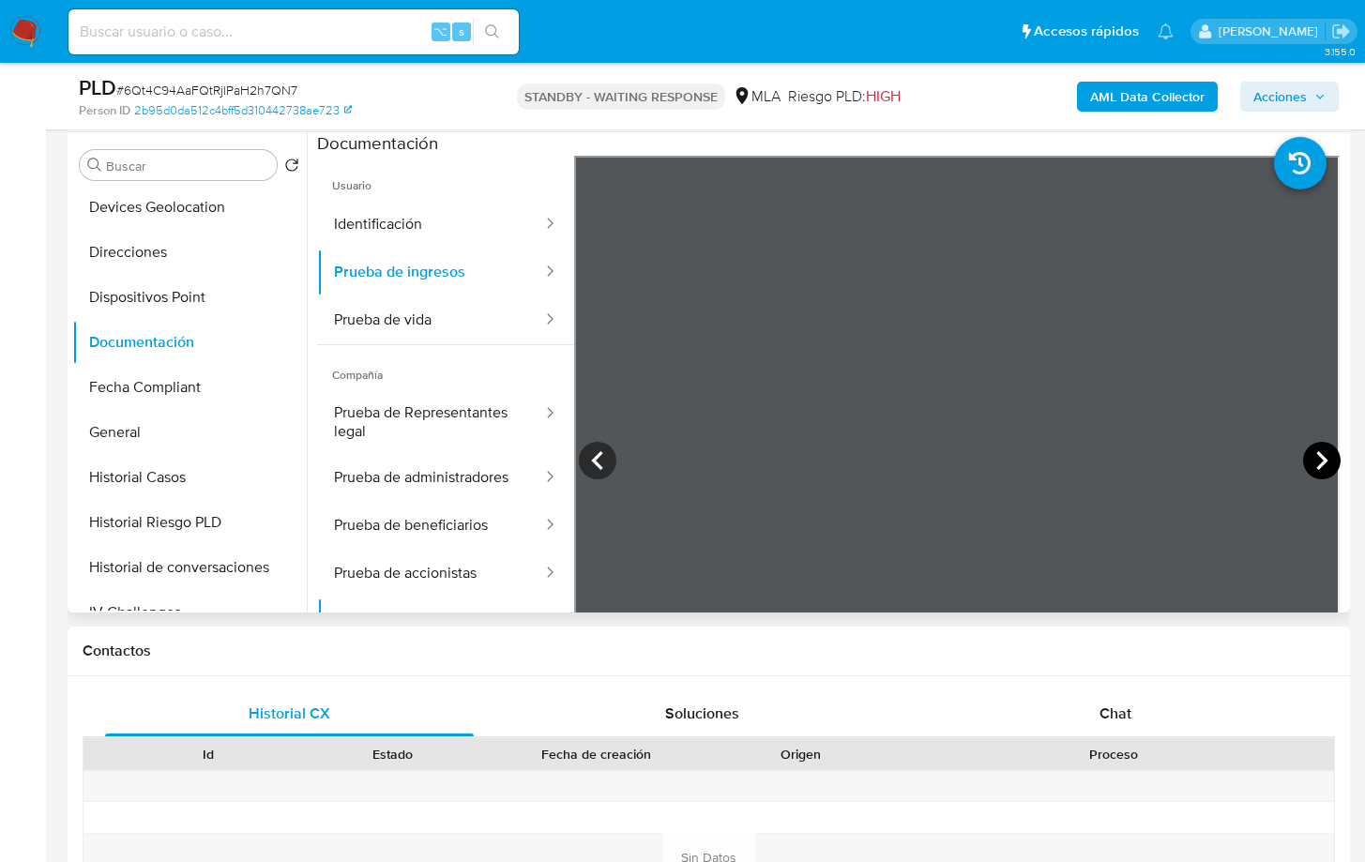
click at [1306, 462] on icon at bounding box center [1322, 461] width 38 height 38
click at [603, 465] on icon at bounding box center [598, 461] width 38 height 38
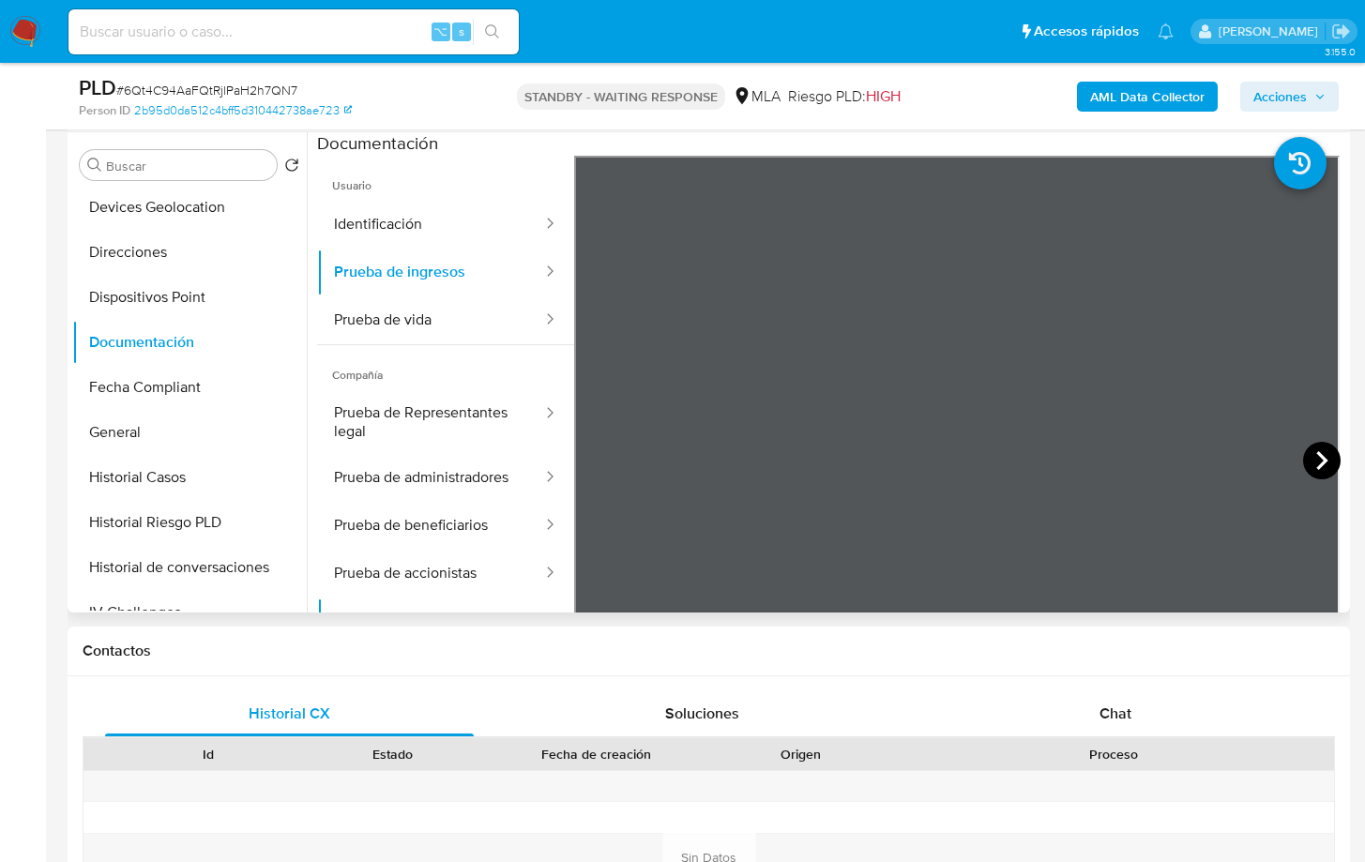
scroll to position [201, 0]
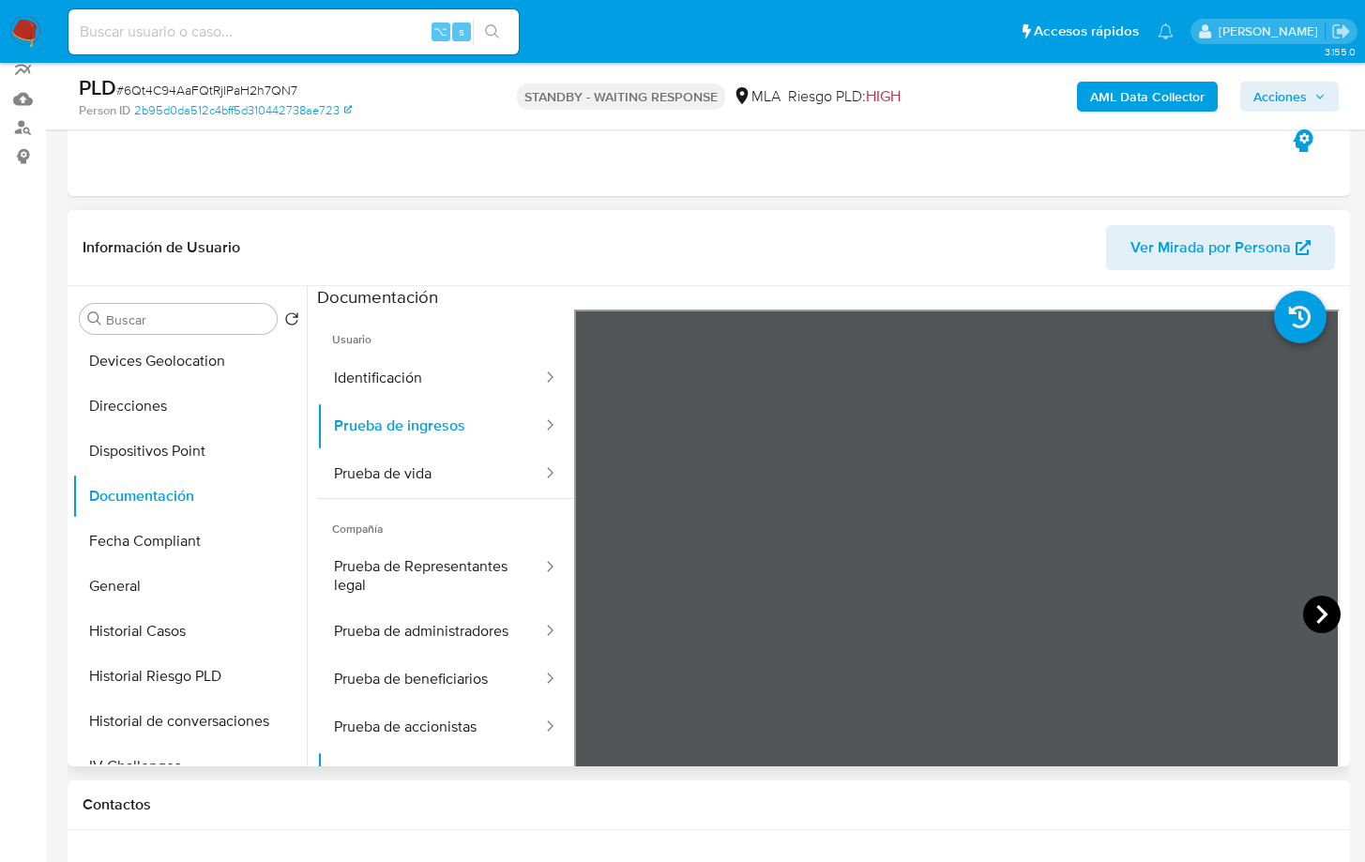
click at [1321, 606] on icon at bounding box center [1322, 615] width 38 height 38
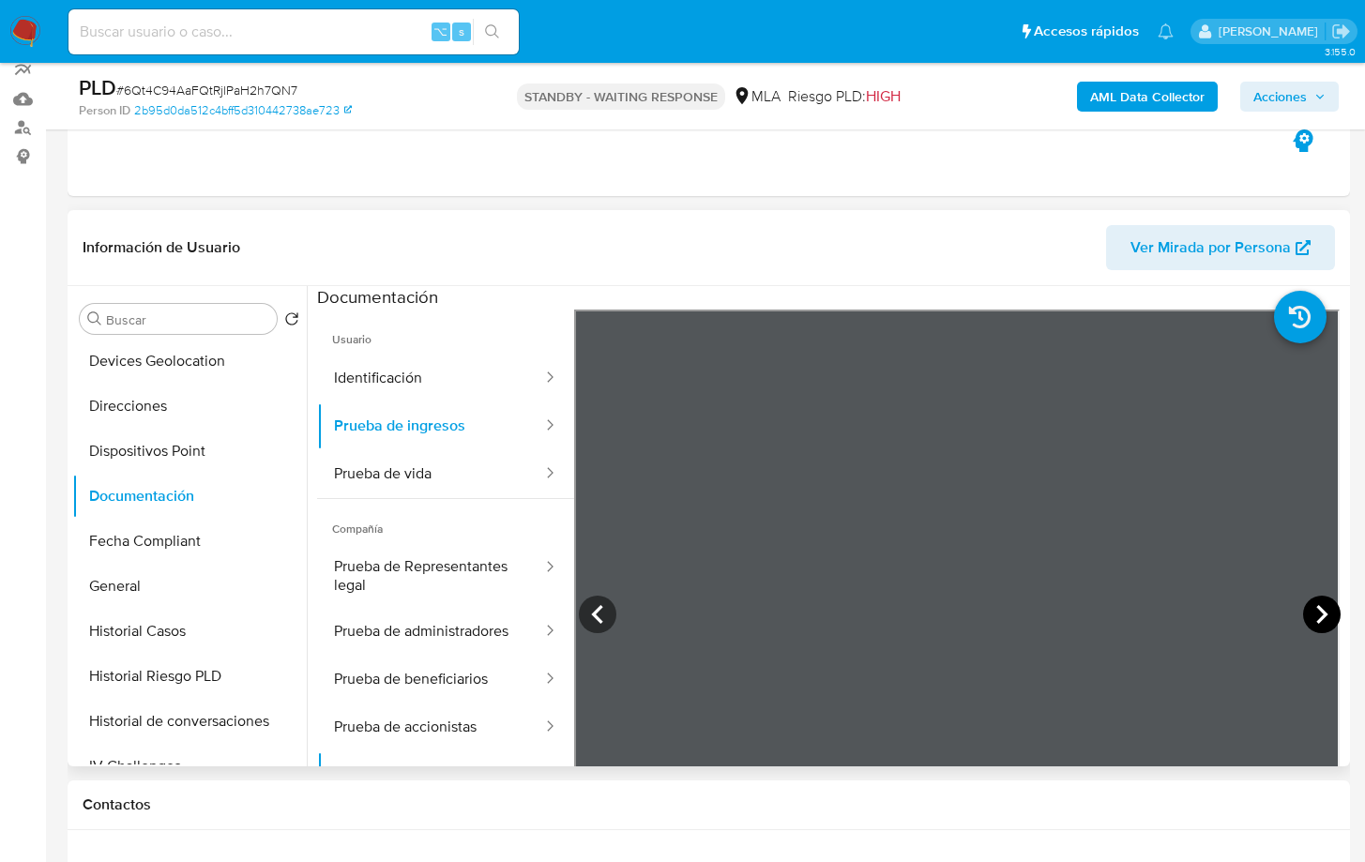
click at [1310, 608] on icon at bounding box center [1322, 615] width 38 height 38
click at [1306, 604] on icon at bounding box center [1322, 615] width 38 height 38
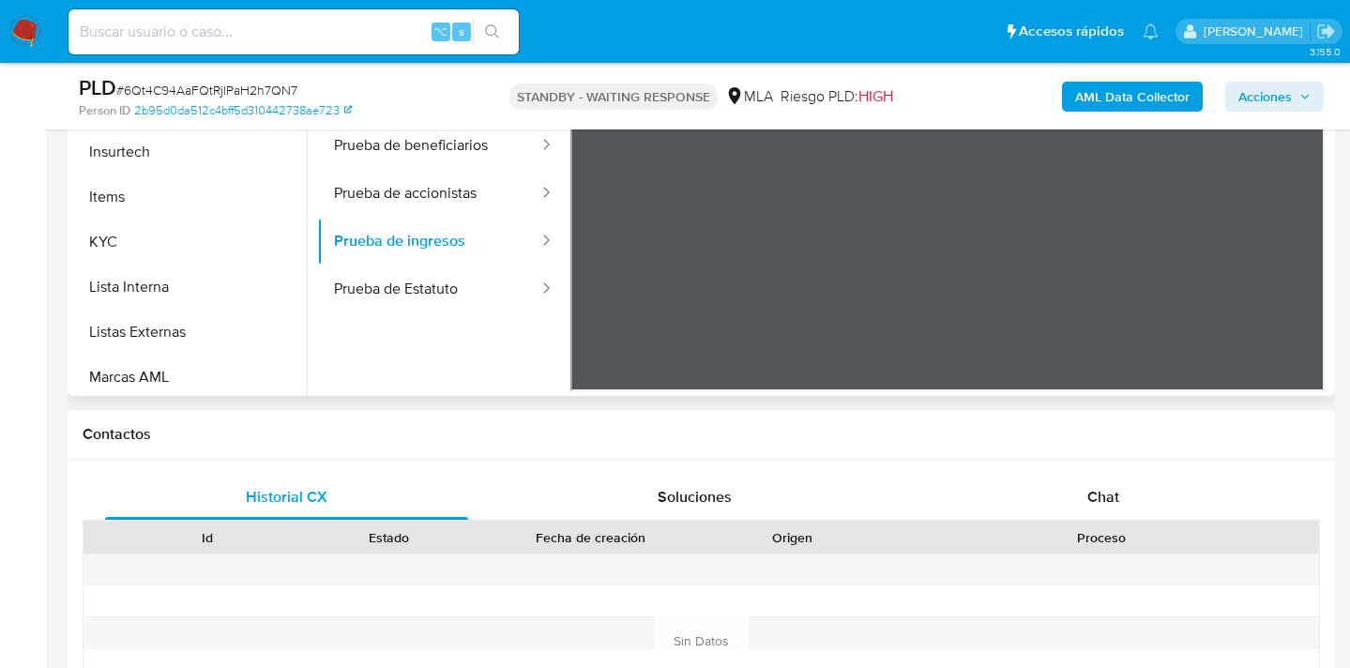
scroll to position [654, 0]
click at [220, 227] on button "KYC" at bounding box center [182, 240] width 220 height 45
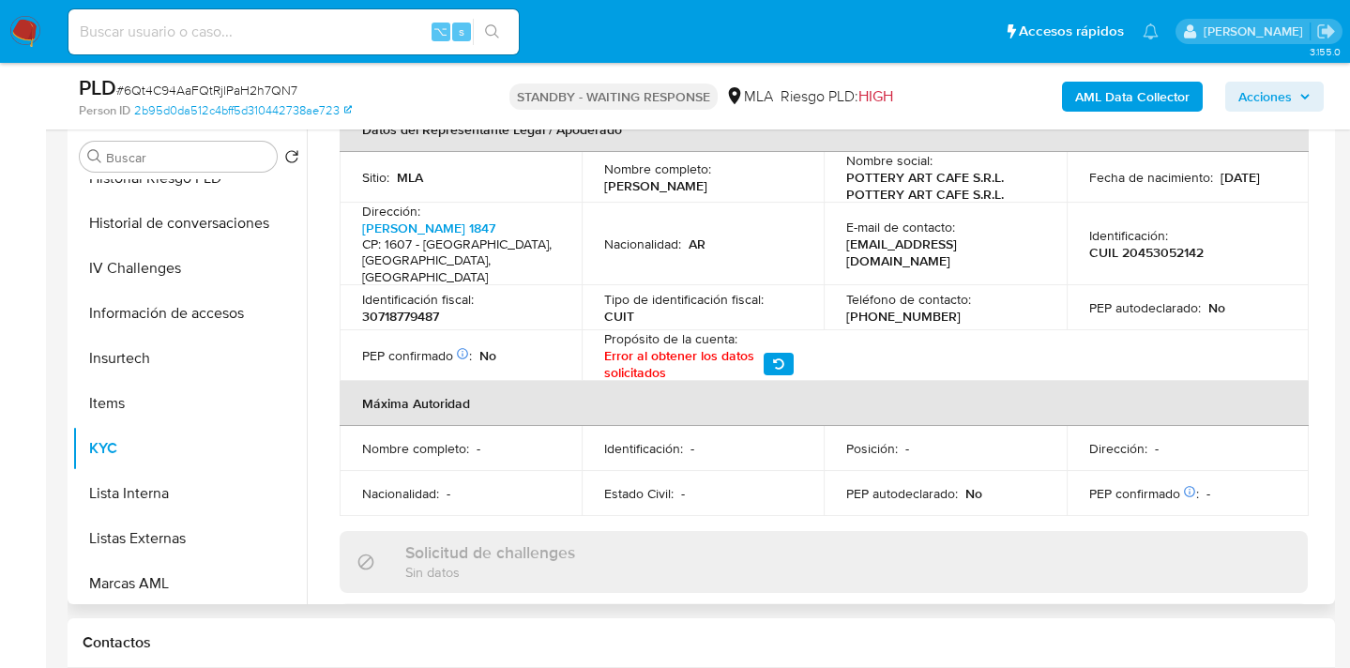
scroll to position [573, 0]
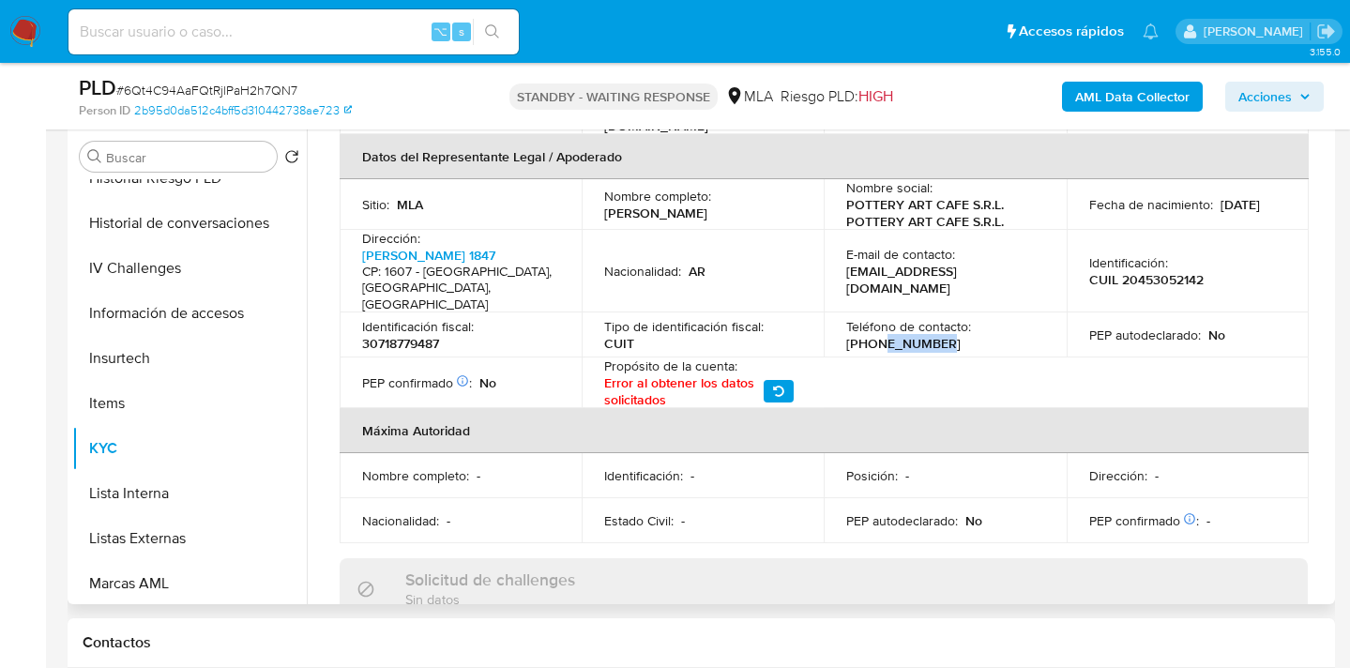
drag, startPoint x: 915, startPoint y: 305, endPoint x: 865, endPoint y: 304, distance: 49.7
click at [865, 335] on p "(11) 25124180" at bounding box center [903, 343] width 114 height 17
copy p "25124180"
drag, startPoint x: 1006, startPoint y: 244, endPoint x: 842, endPoint y: 258, distance: 163.8
click at [846, 258] on div "E-mail de contacto : ulisesludwig18@gmail.com" at bounding box center [944, 271] width 197 height 51
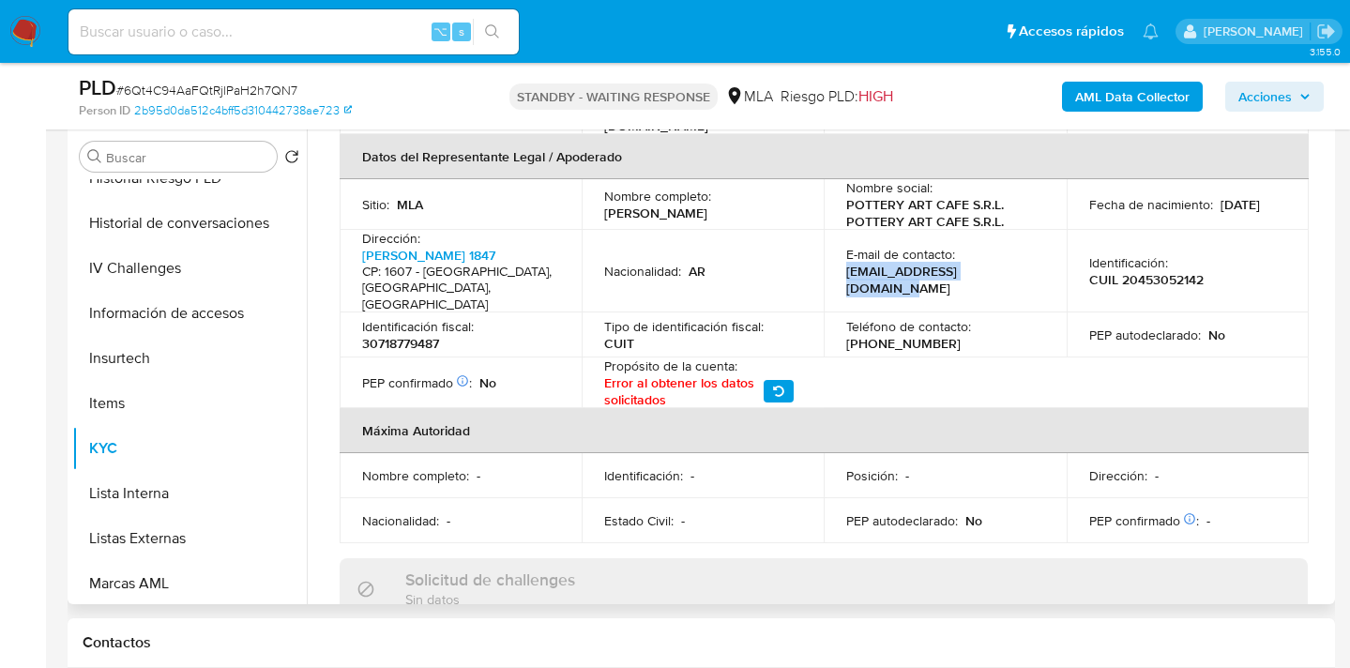
drag, startPoint x: 995, startPoint y: 245, endPoint x: 844, endPoint y: 249, distance: 151.1
click at [846, 249] on div "E-mail de contacto : ulisesludwig18@gmail.com" at bounding box center [944, 271] width 197 height 51
copy p "ulisesludwig18@gmail.com"
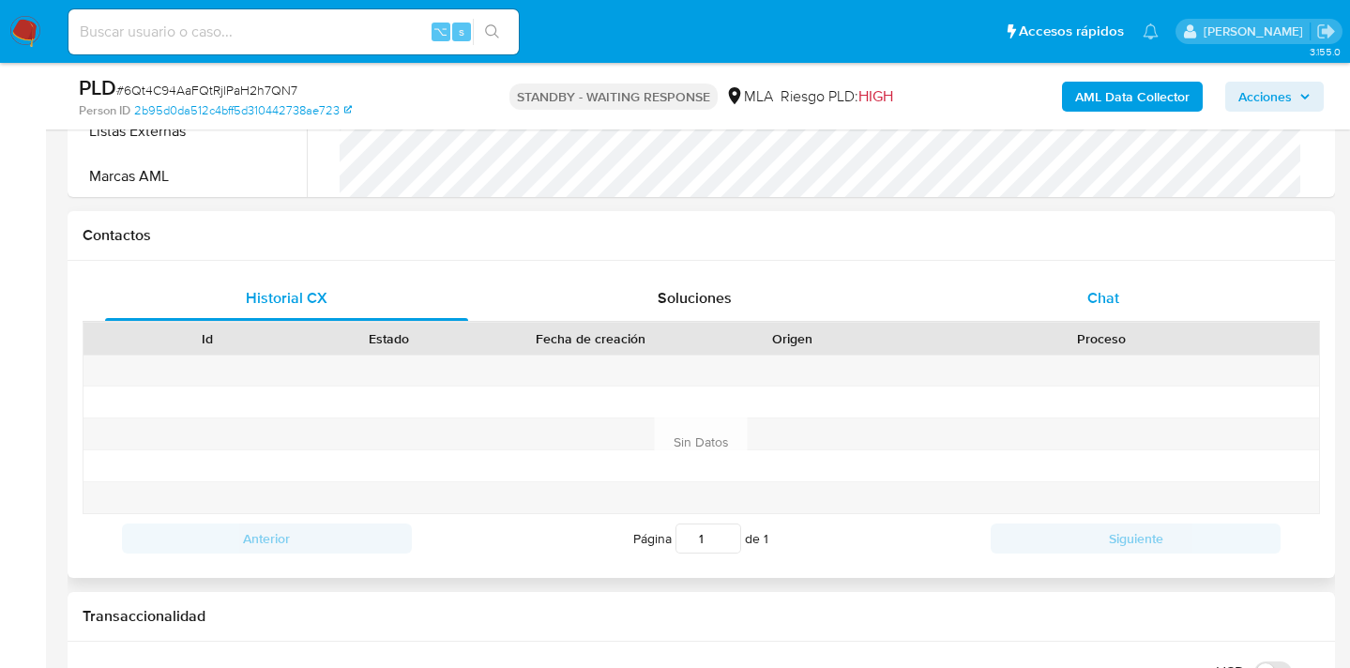
scroll to position [771, 0]
click at [1120, 311] on div "Chat" at bounding box center [1102, 297] width 363 height 45
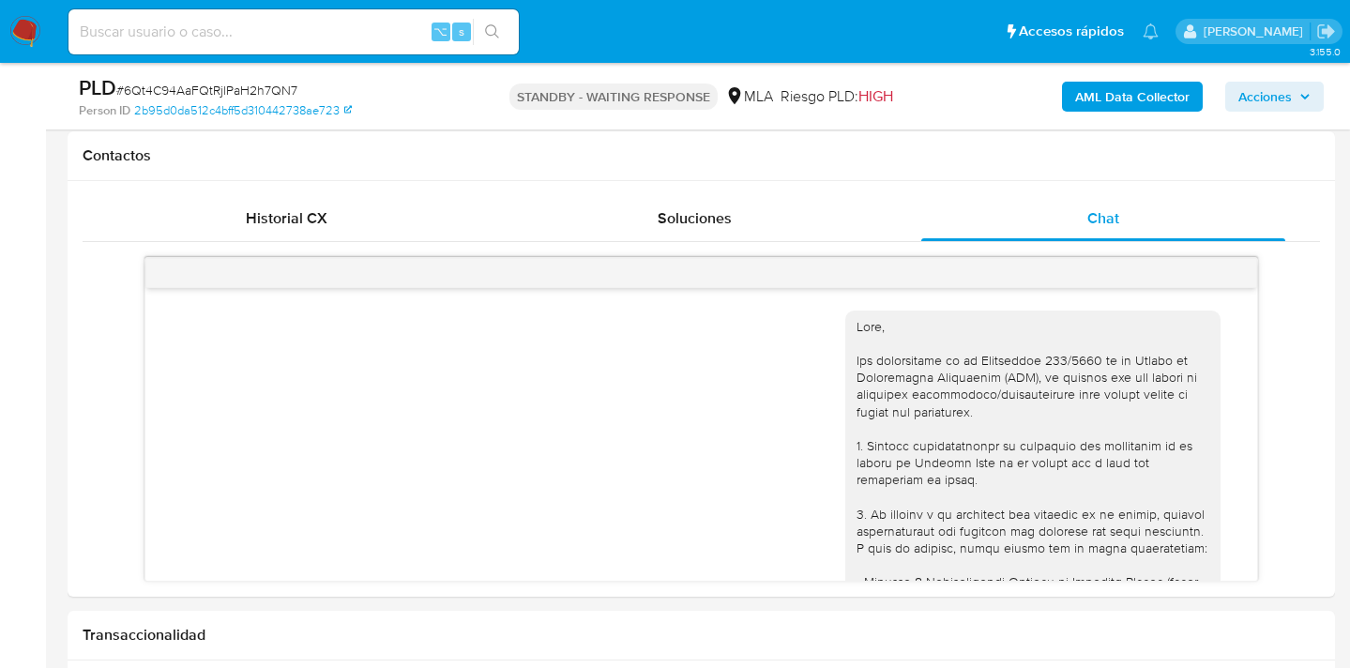
scroll to position [847, 0]
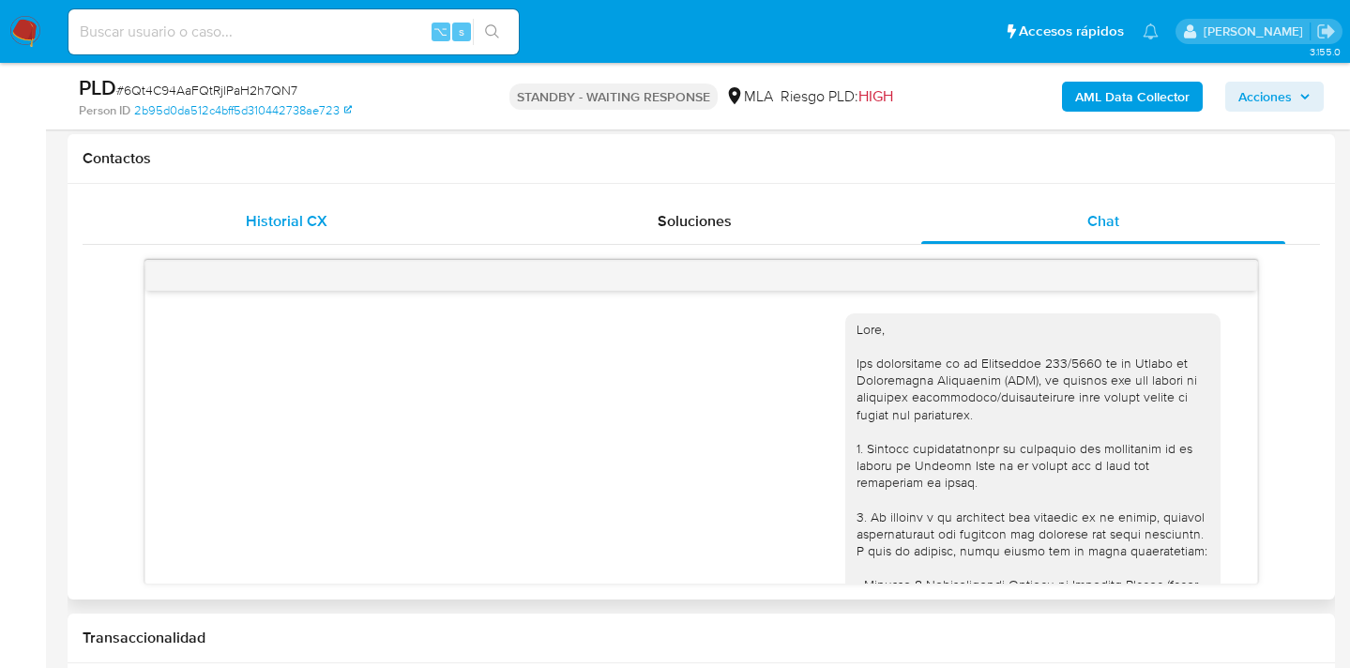
click at [324, 210] on span "Historial CX" at bounding box center [287, 221] width 82 height 22
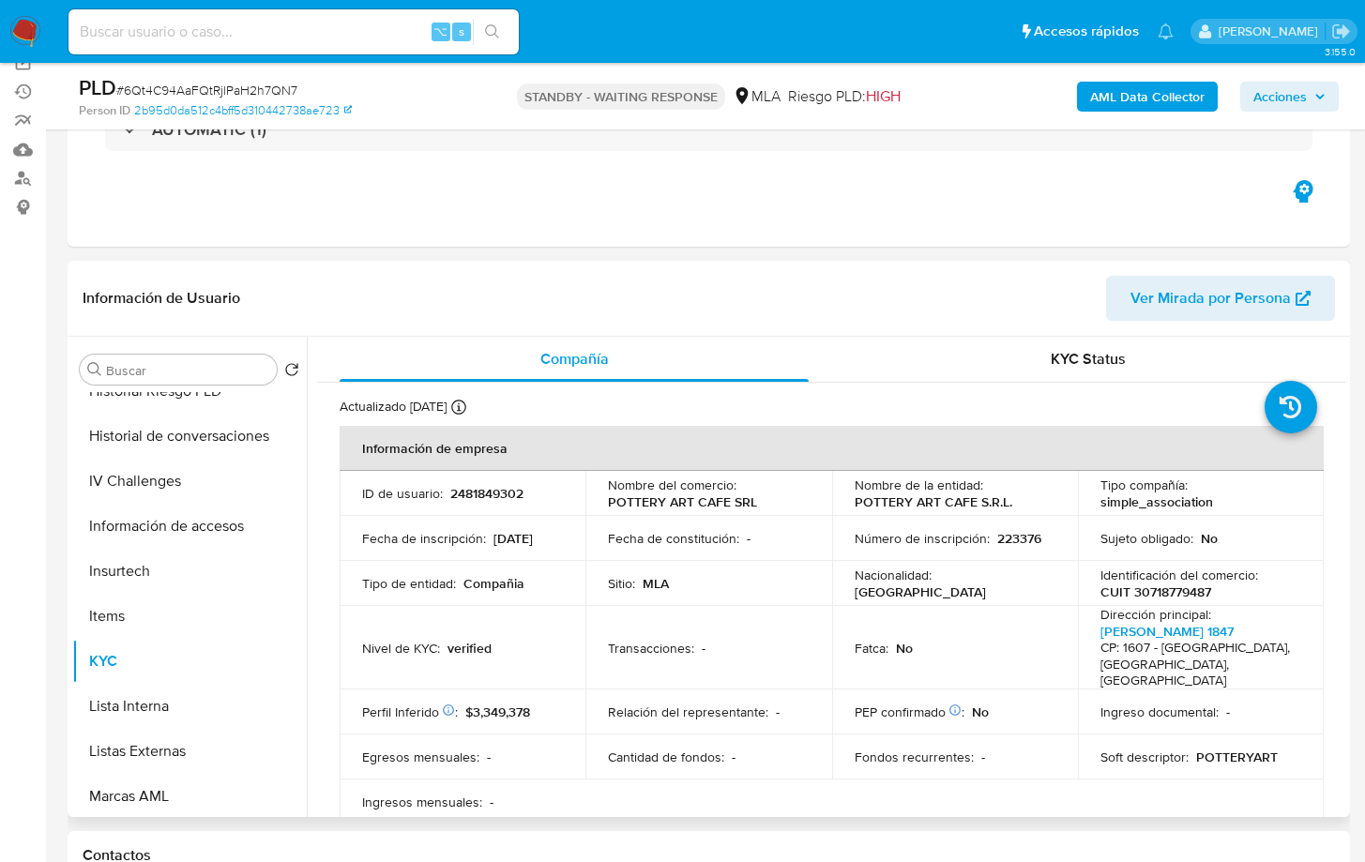
scroll to position [150, 0]
drag, startPoint x: 1268, startPoint y: 737, endPoint x: 1192, endPoint y: 735, distance: 76.0
click at [1196, 667] on p "POTTERYART" at bounding box center [1237, 757] width 82 height 17
copy p "POTTERYART"
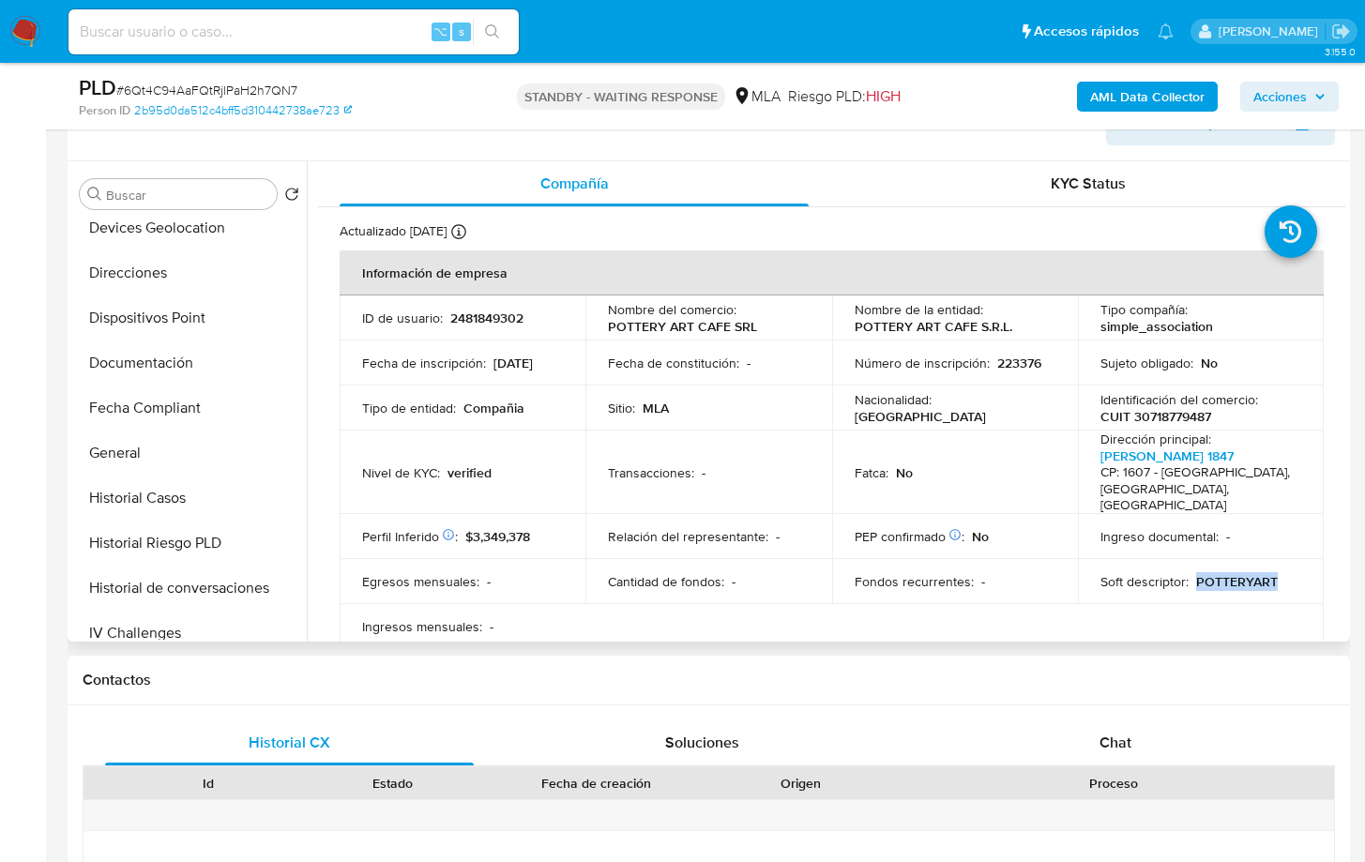
scroll to position [298, 0]
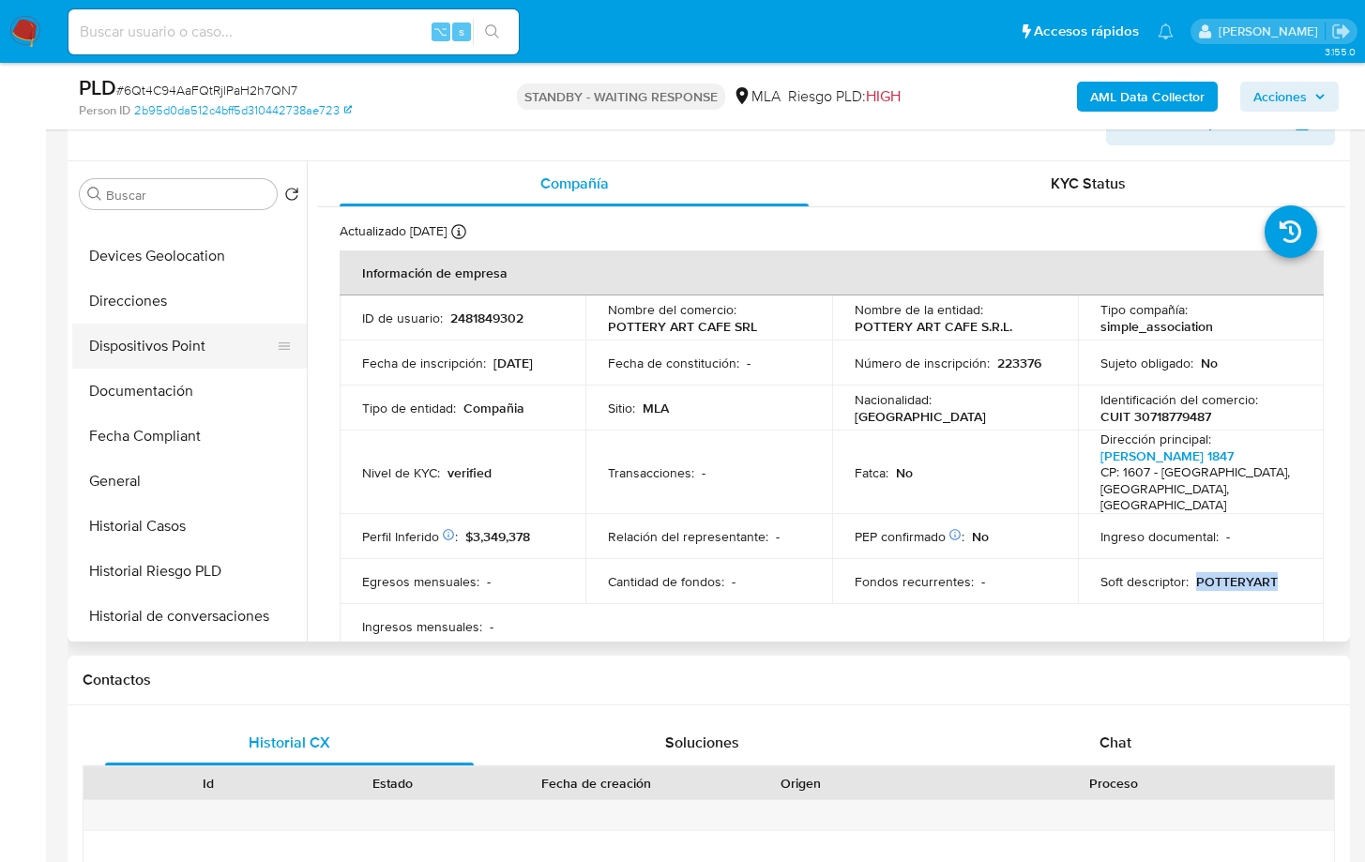
click at [210, 359] on button "Dispositivos Point" at bounding box center [182, 346] width 220 height 45
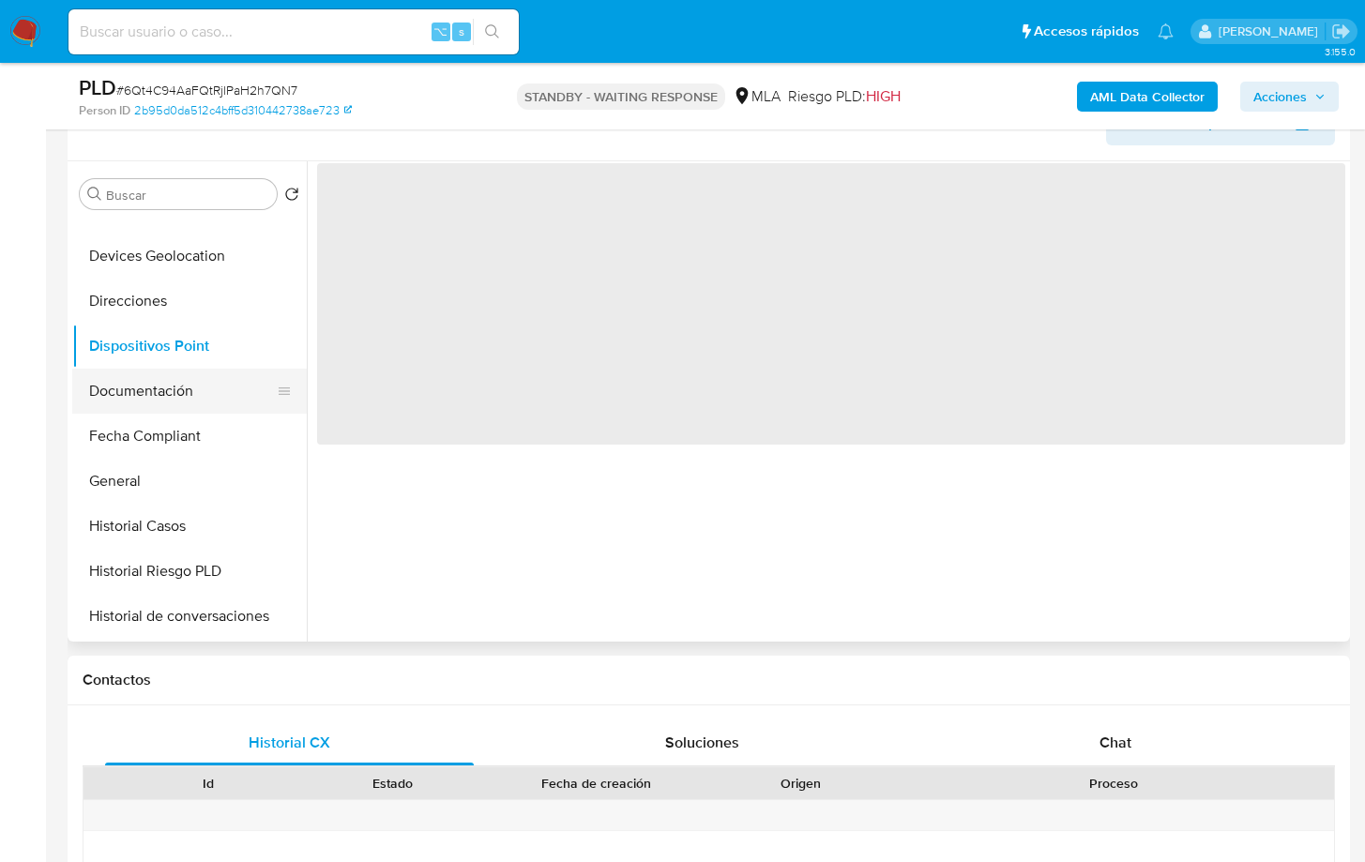
drag, startPoint x: 195, startPoint y: 384, endPoint x: 205, endPoint y: 378, distance: 11.8
click at [195, 383] on button "Documentación" at bounding box center [182, 391] width 220 height 45
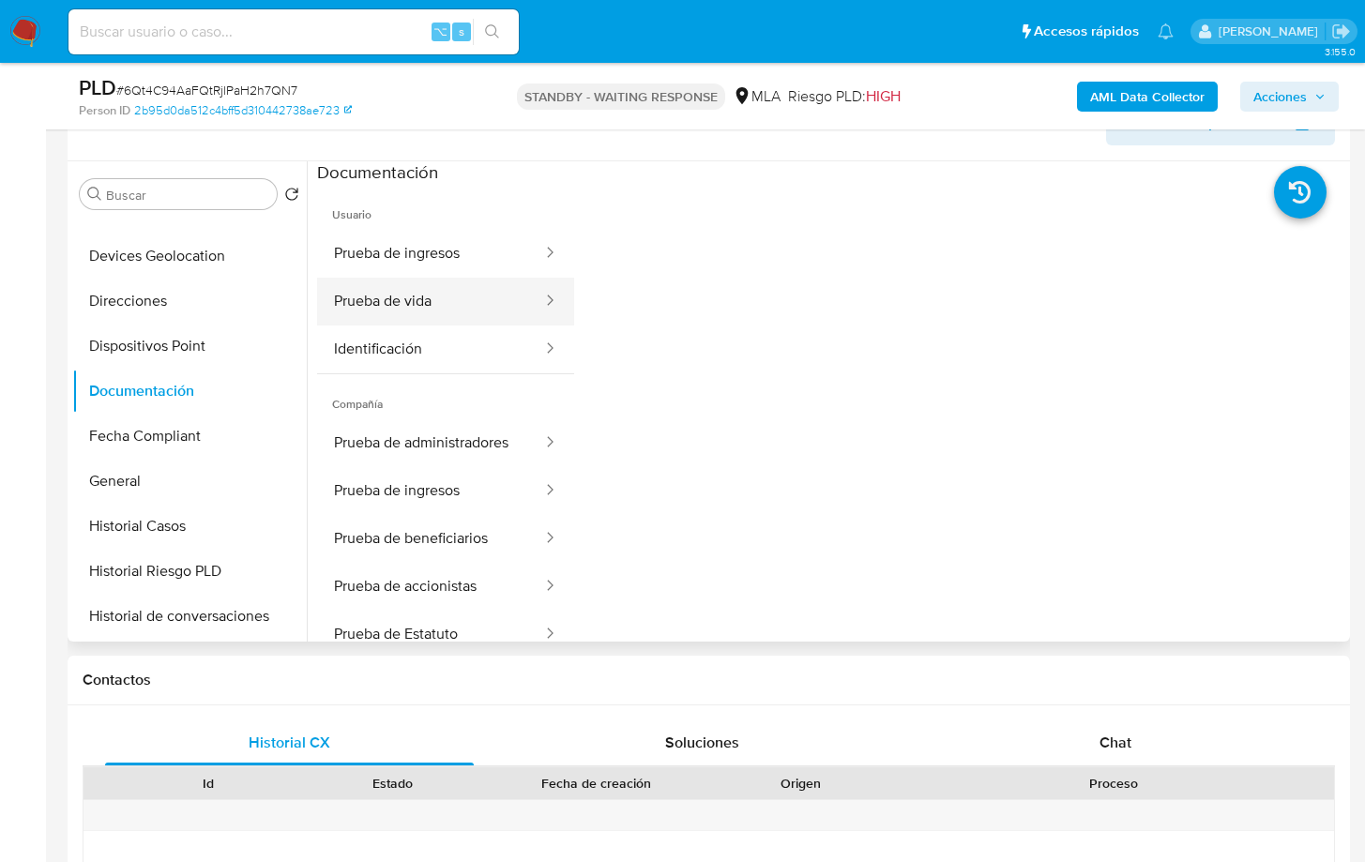
click at [464, 298] on button "Prueba de vida" at bounding box center [430, 302] width 227 height 48
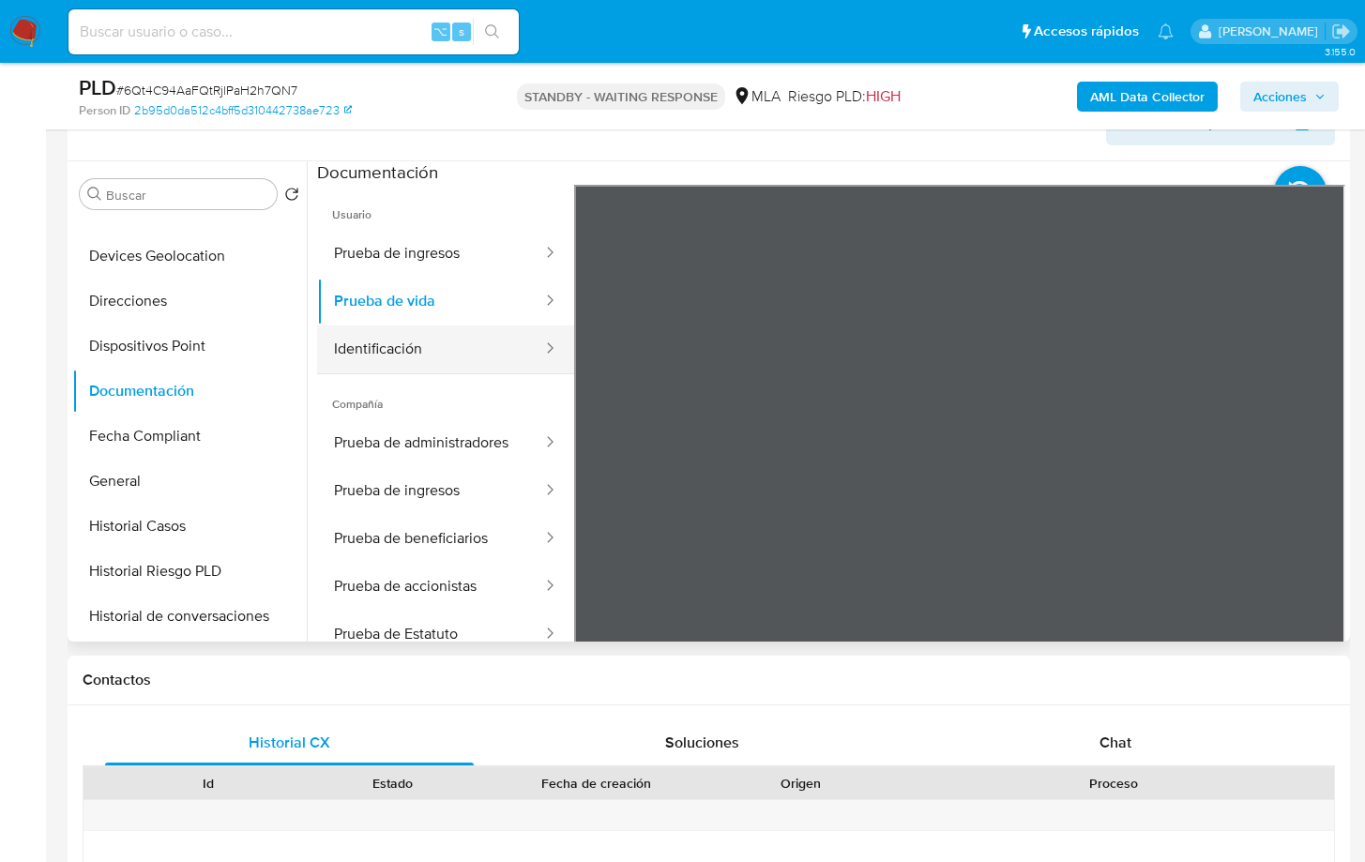
click at [444, 339] on button "Identificación" at bounding box center [430, 350] width 227 height 48
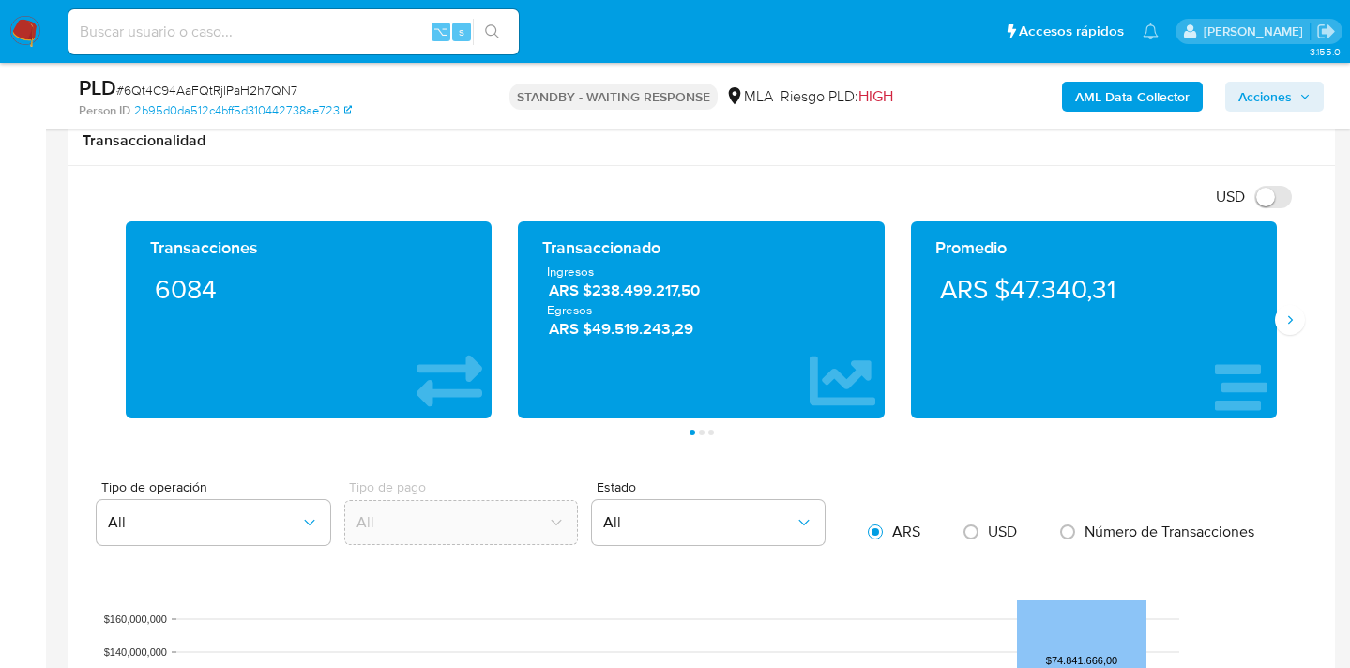
scroll to position [1250, 0]
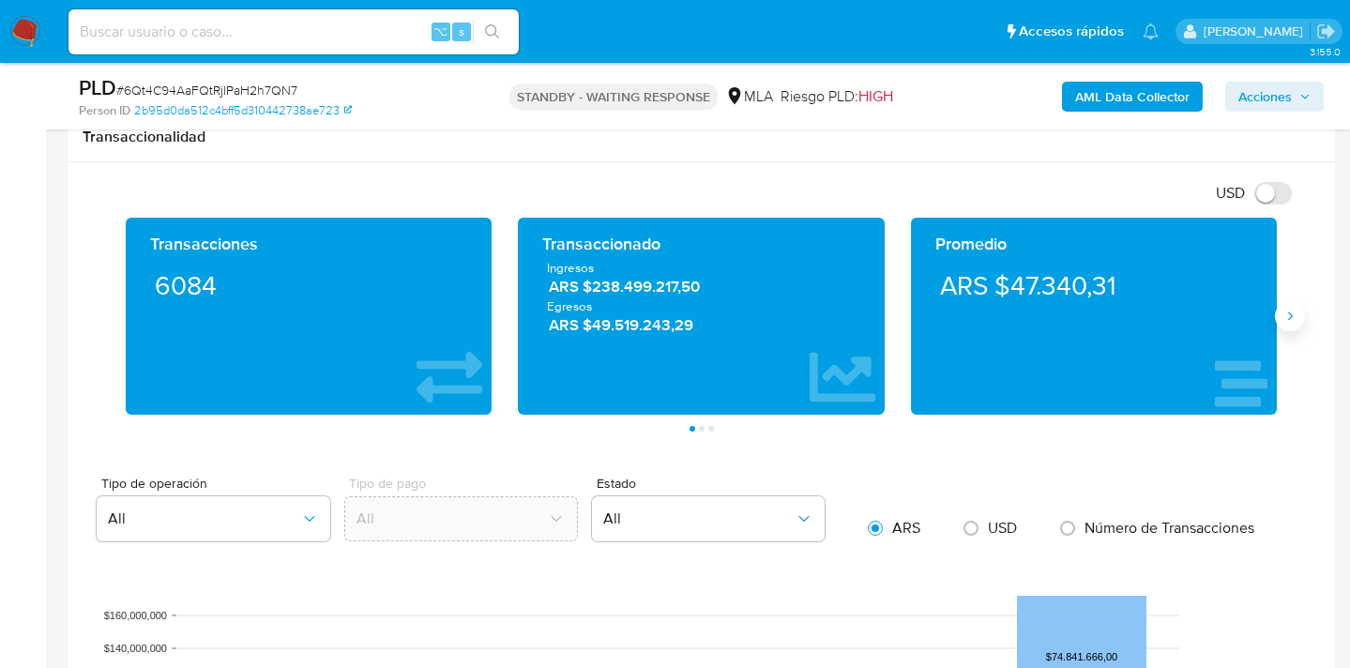
click at [1295, 323] on icon "Siguiente" at bounding box center [1289, 316] width 15 height 15
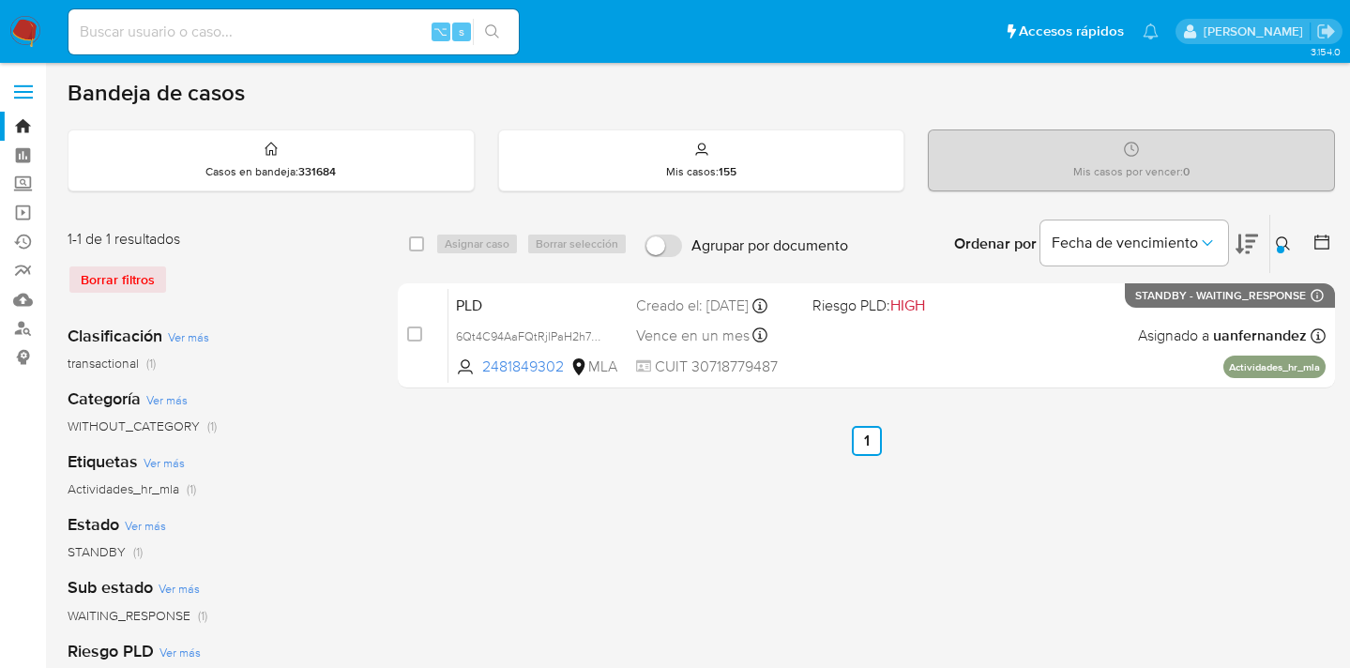
drag, startPoint x: 1279, startPoint y: 237, endPoint x: 1260, endPoint y: 240, distance: 19.0
click at [1279, 237] on icon at bounding box center [1283, 243] width 15 height 15
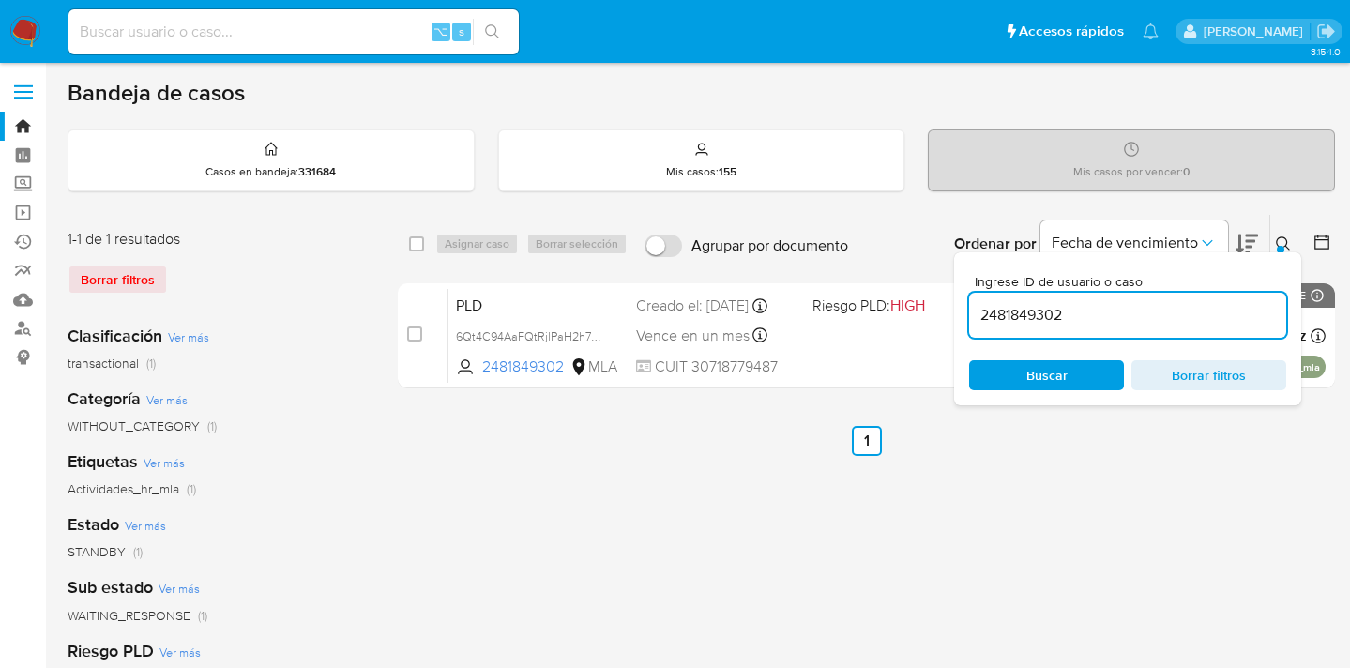
drag, startPoint x: 1093, startPoint y: 317, endPoint x: 974, endPoint y: 308, distance: 119.5
click at [977, 308] on input "2481849302" at bounding box center [1127, 315] width 317 height 24
type input "545298048"
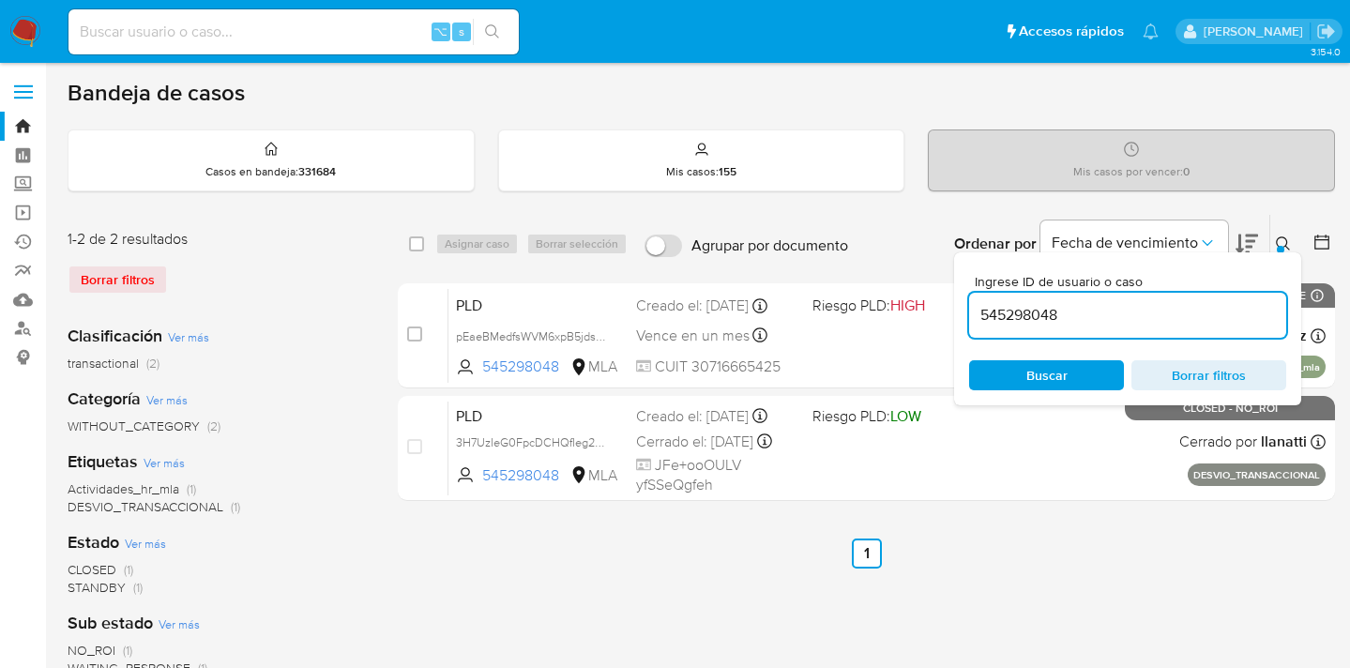
click at [1281, 239] on icon at bounding box center [1283, 243] width 15 height 15
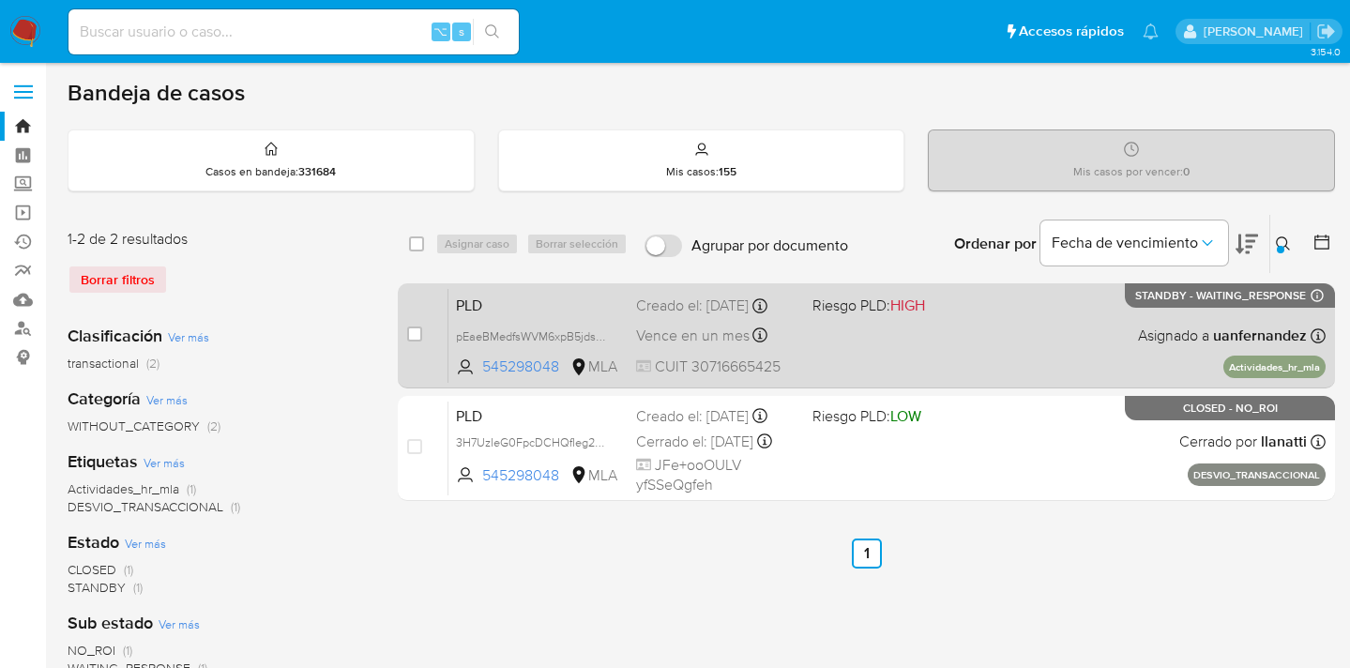
click at [978, 318] on div "PLD pEaeBMedfsWVM6xpB5jdskgd 545298048 MLA Riesgo PLD: HIGH Creado el: 12/08/20…" at bounding box center [886, 335] width 877 height 95
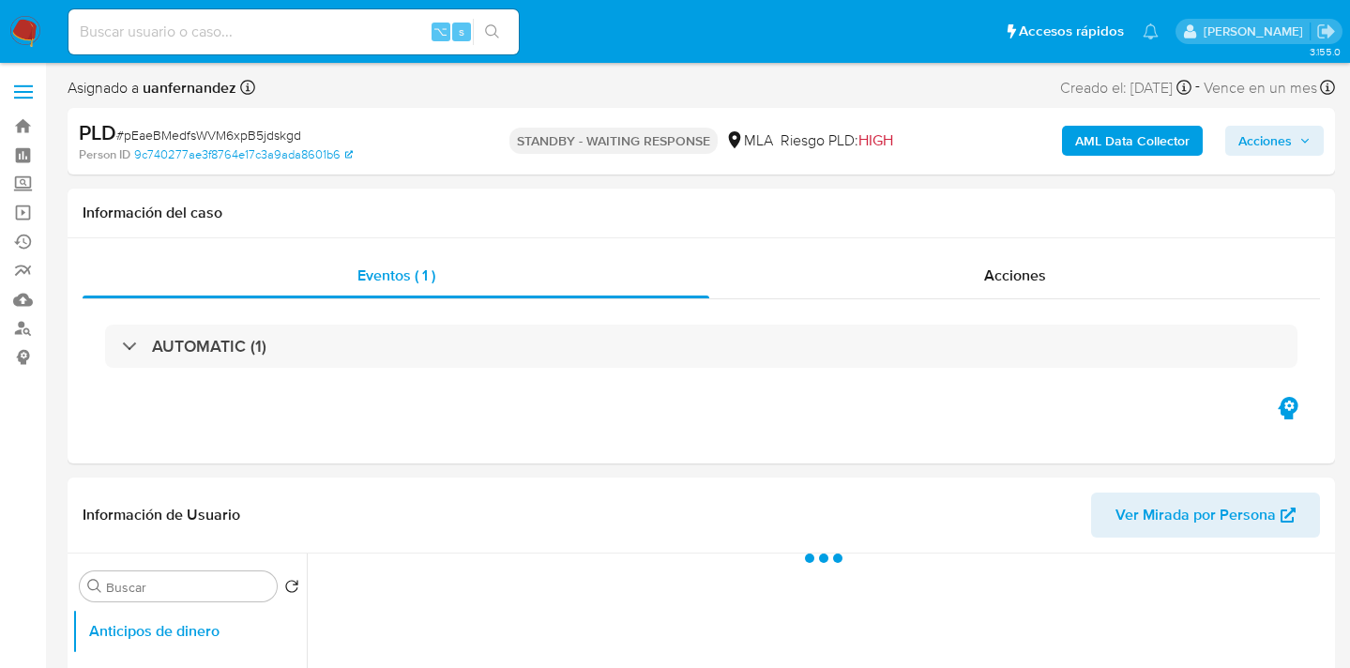
select select "10"
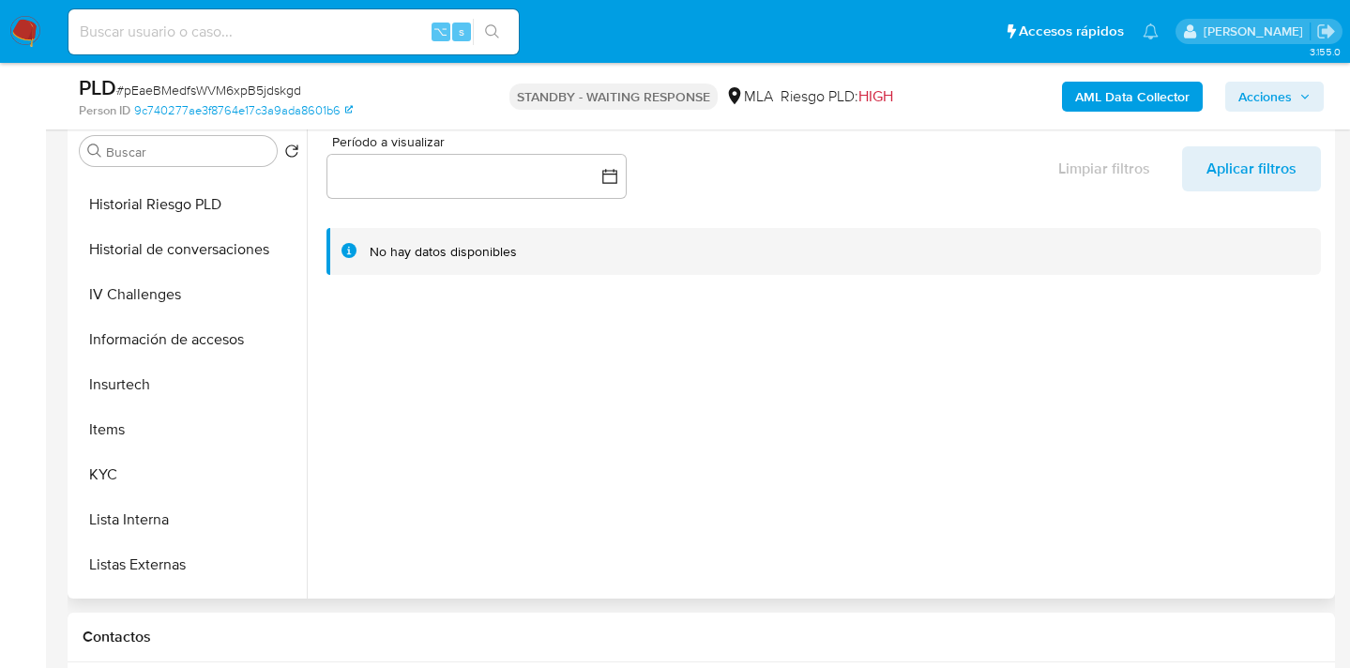
scroll to position [636, 0]
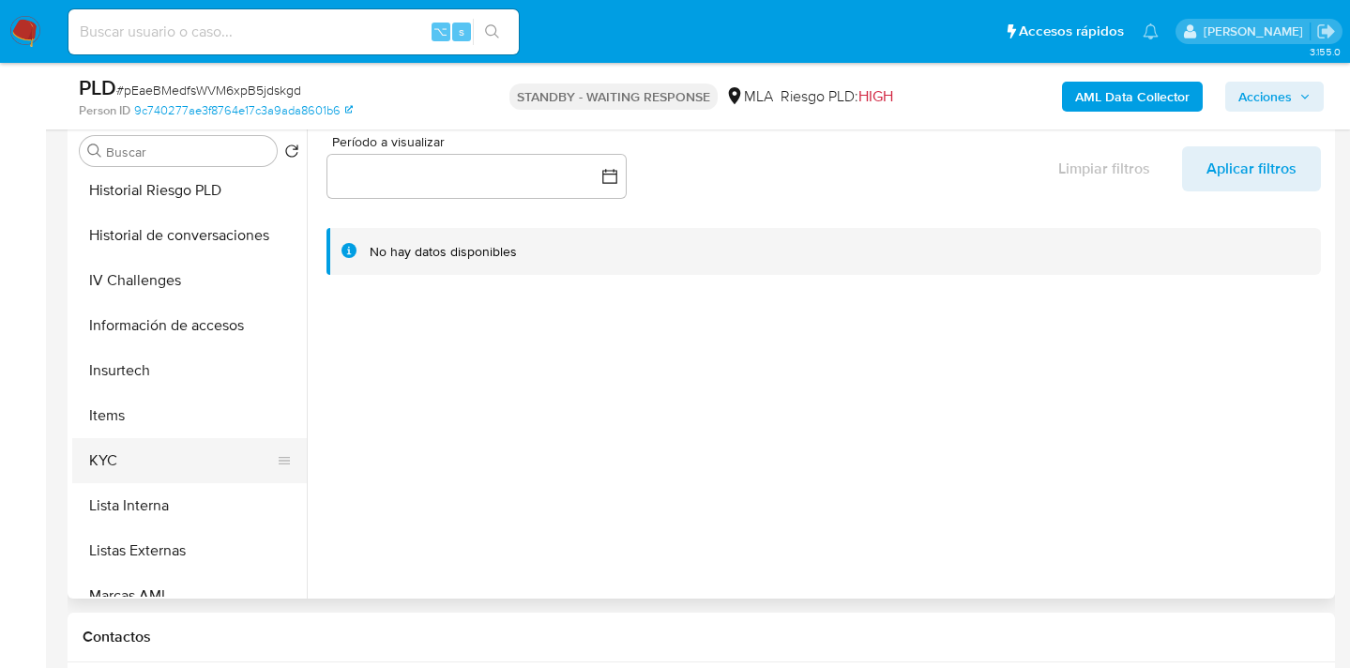
click at [223, 453] on button "KYC" at bounding box center [182, 460] width 220 height 45
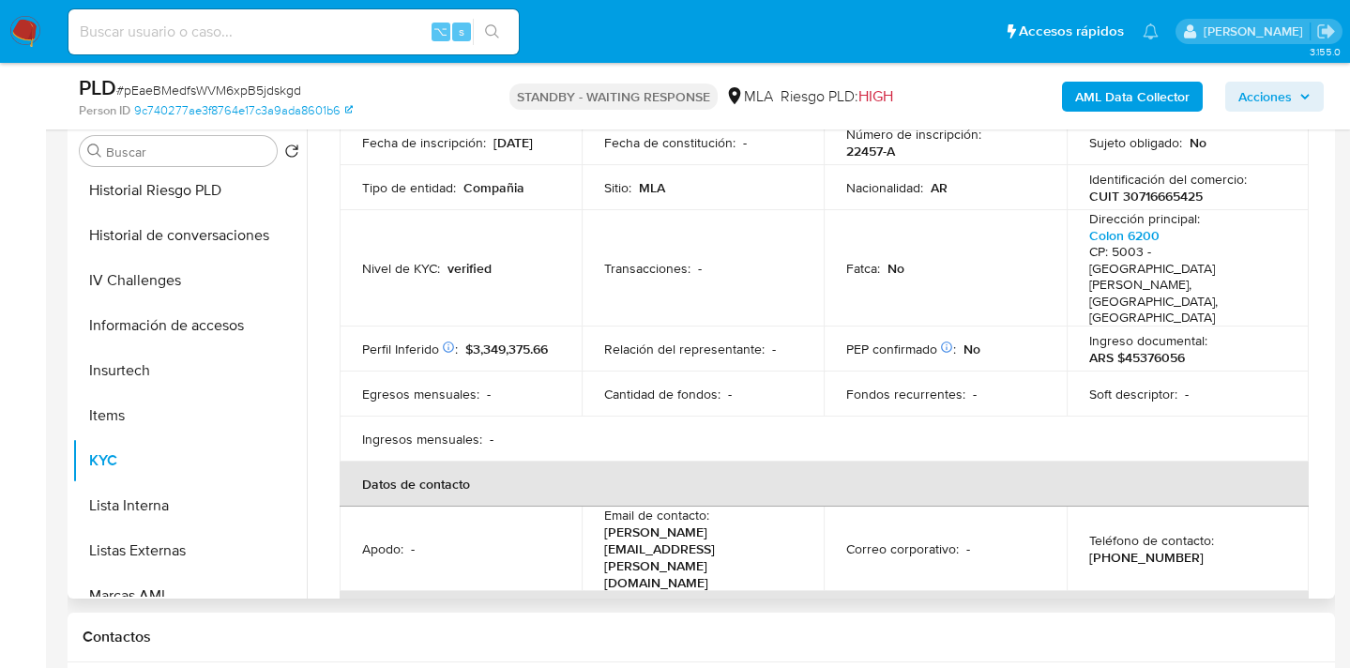
scroll to position [347, 0]
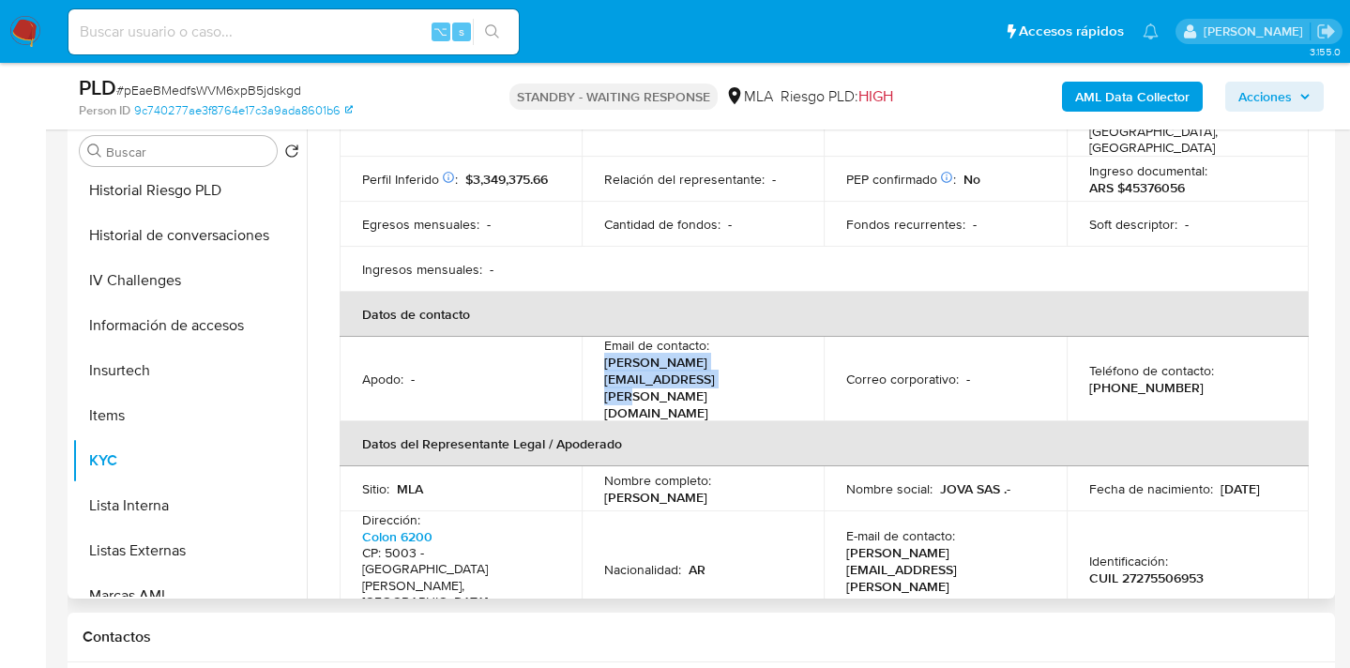
drag, startPoint x: 606, startPoint y: 323, endPoint x: 813, endPoint y: 320, distance: 207.3
click at [813, 337] on td "Email de contacto : paola.acosta@evainguerman.com.ar" at bounding box center [703, 379] width 242 height 84
copy p "paola.acosta@evainguerman.com.ar"
drag, startPoint x: 928, startPoint y: 519, endPoint x: 874, endPoint y: 510, distance: 54.1
click at [874, 632] on div "Teléfono de contacto : (351) 3749125" at bounding box center [944, 649] width 197 height 34
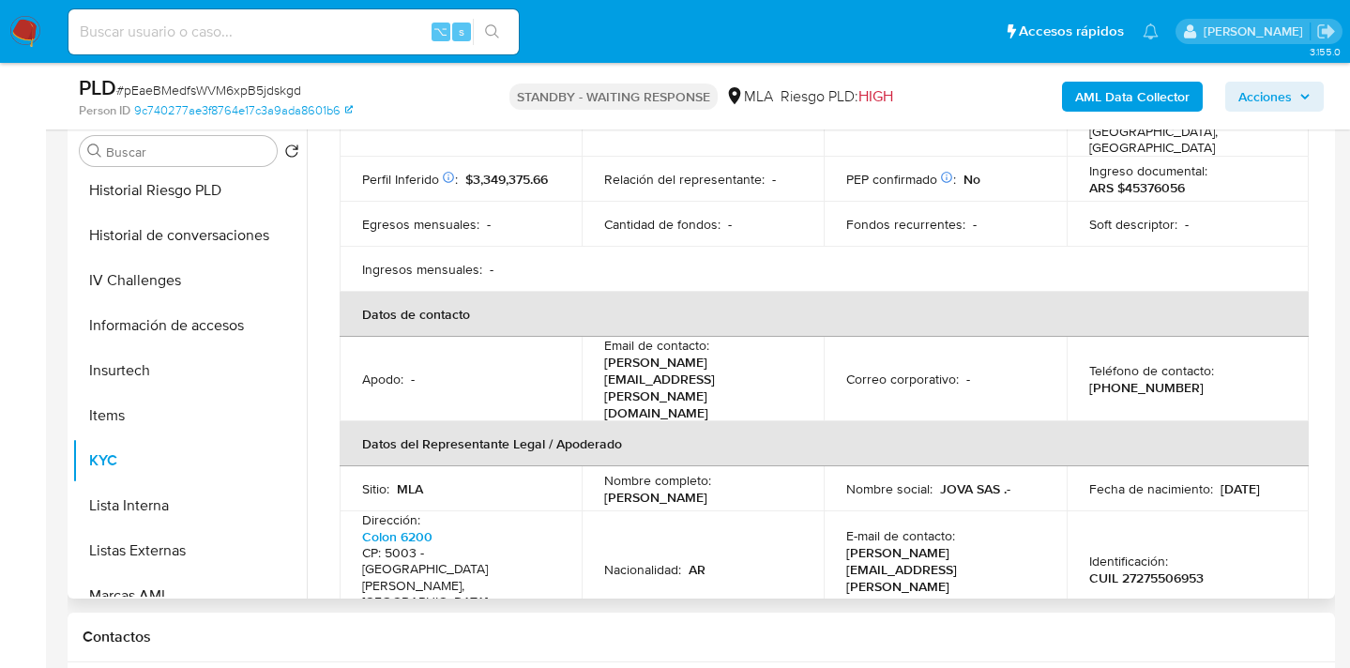
copy p "3749125"
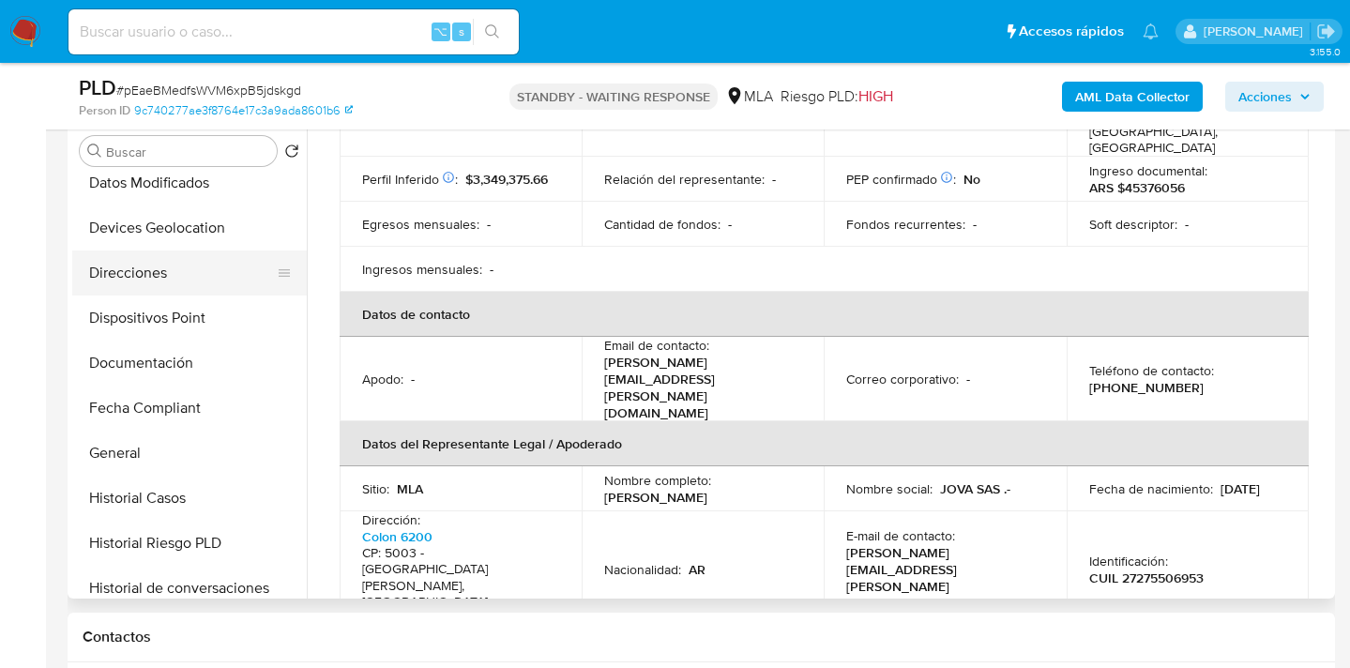
scroll to position [272, 0]
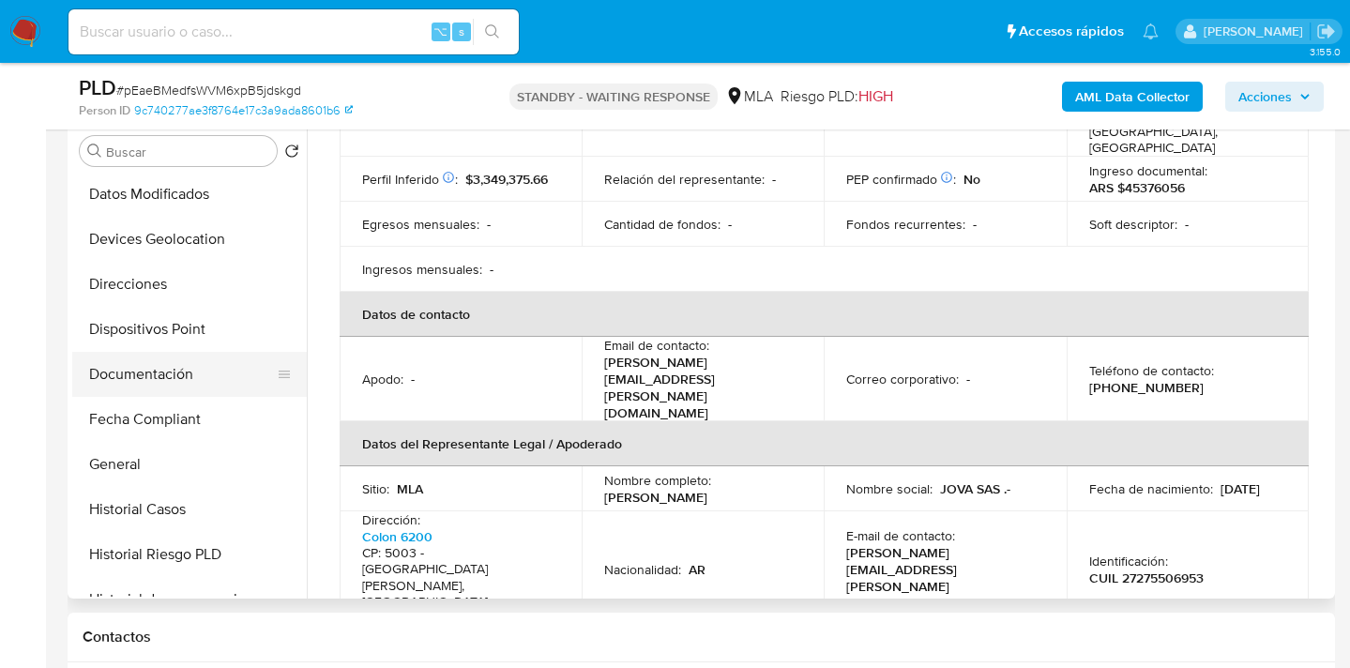
click at [213, 377] on button "Documentación" at bounding box center [182, 374] width 220 height 45
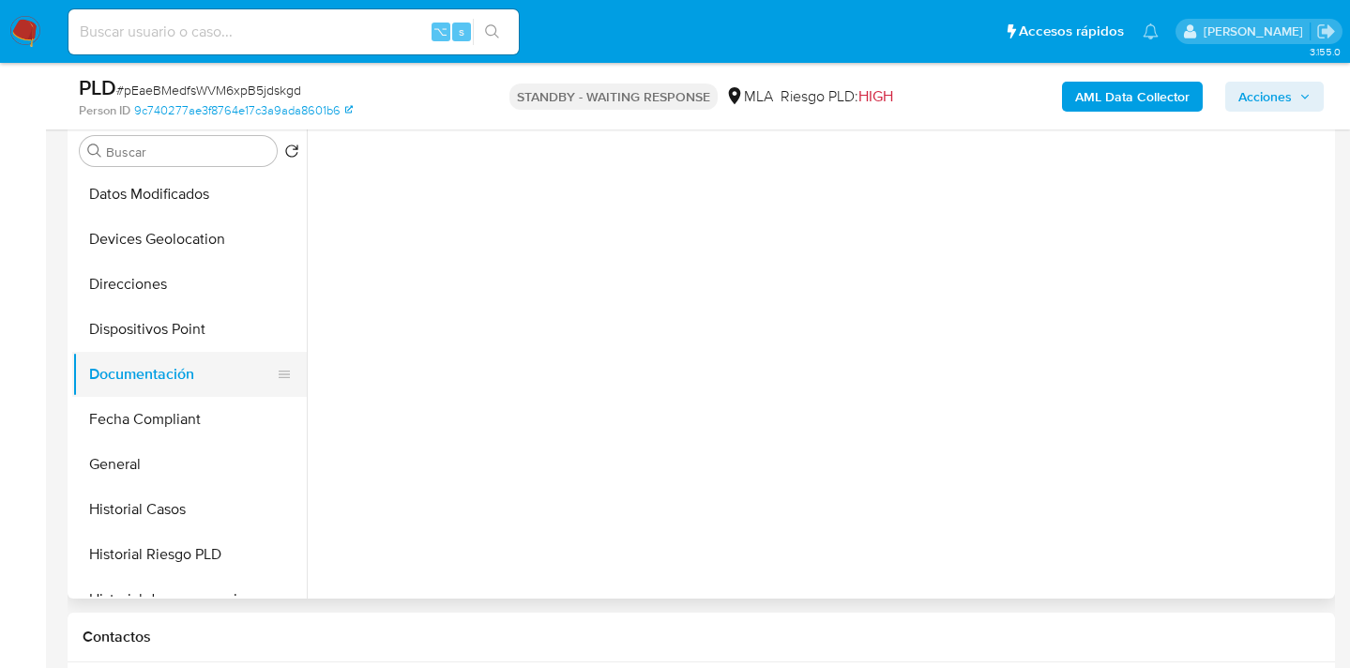
scroll to position [0, 0]
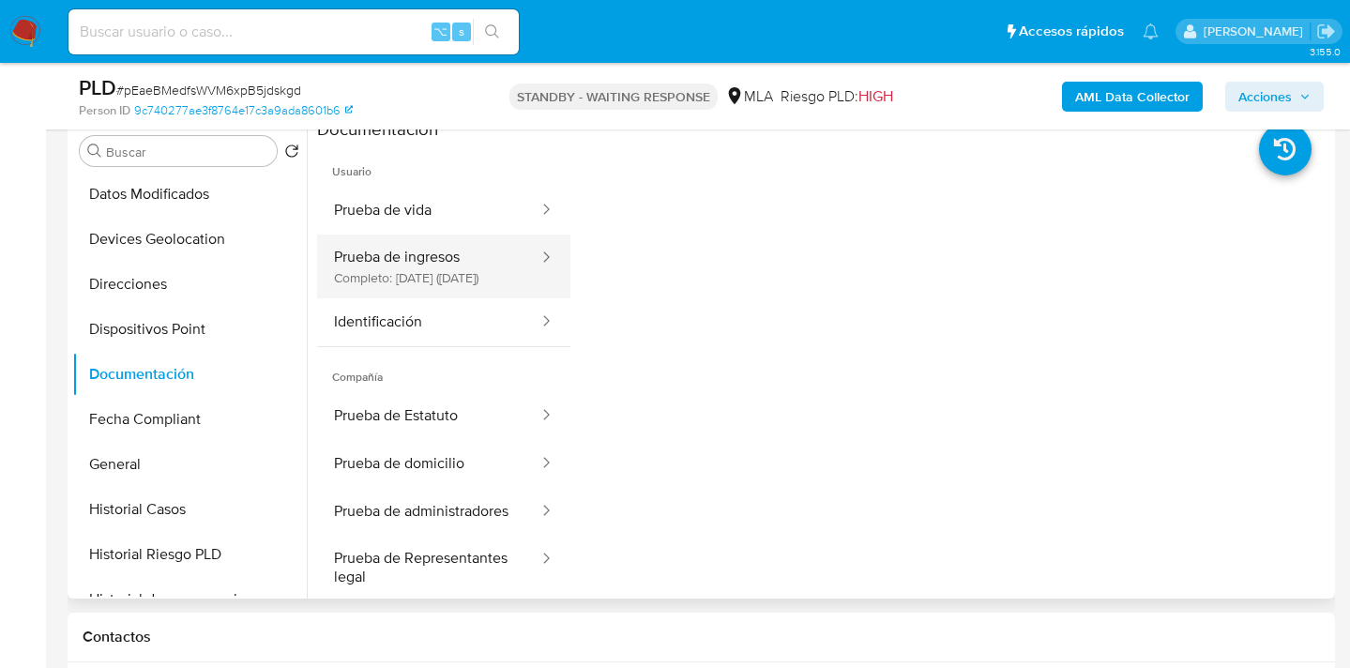
click at [398, 271] on button "Prueba de ingresos Completo: 18/06/2024 (hace un año)" at bounding box center [428, 267] width 223 height 64
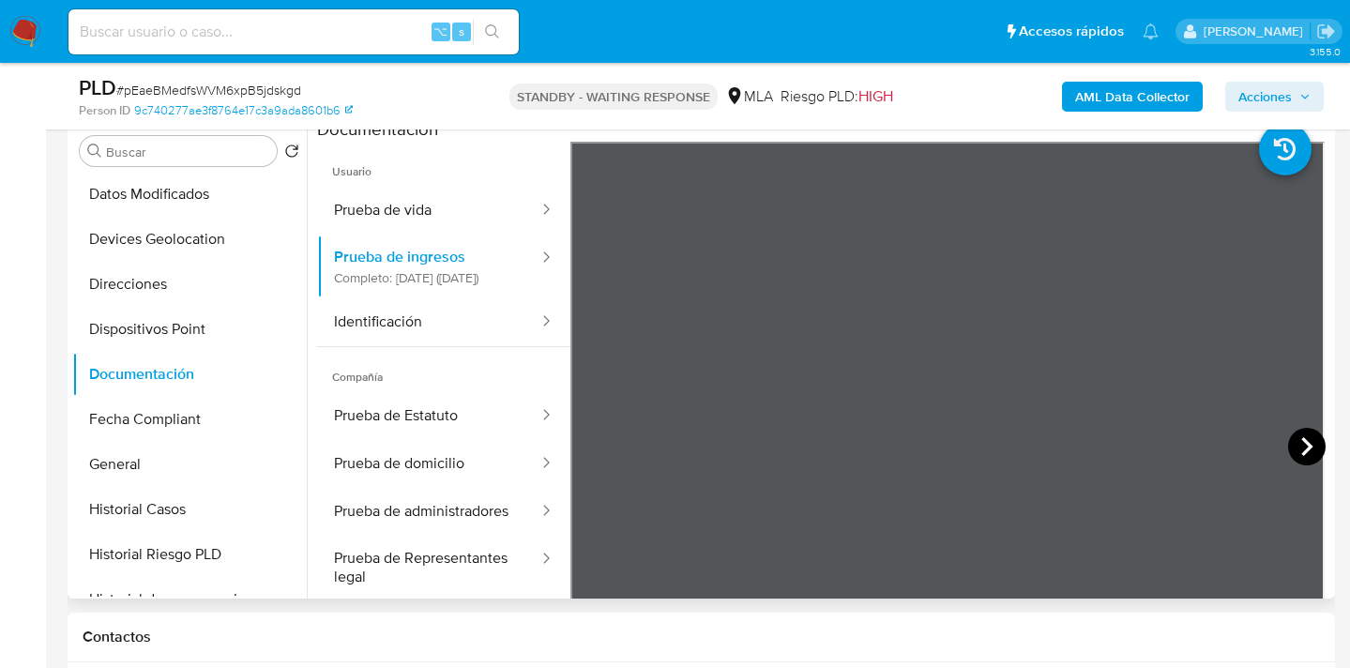
click at [1295, 447] on icon at bounding box center [1307, 447] width 38 height 38
click at [600, 440] on icon at bounding box center [594, 447] width 38 height 38
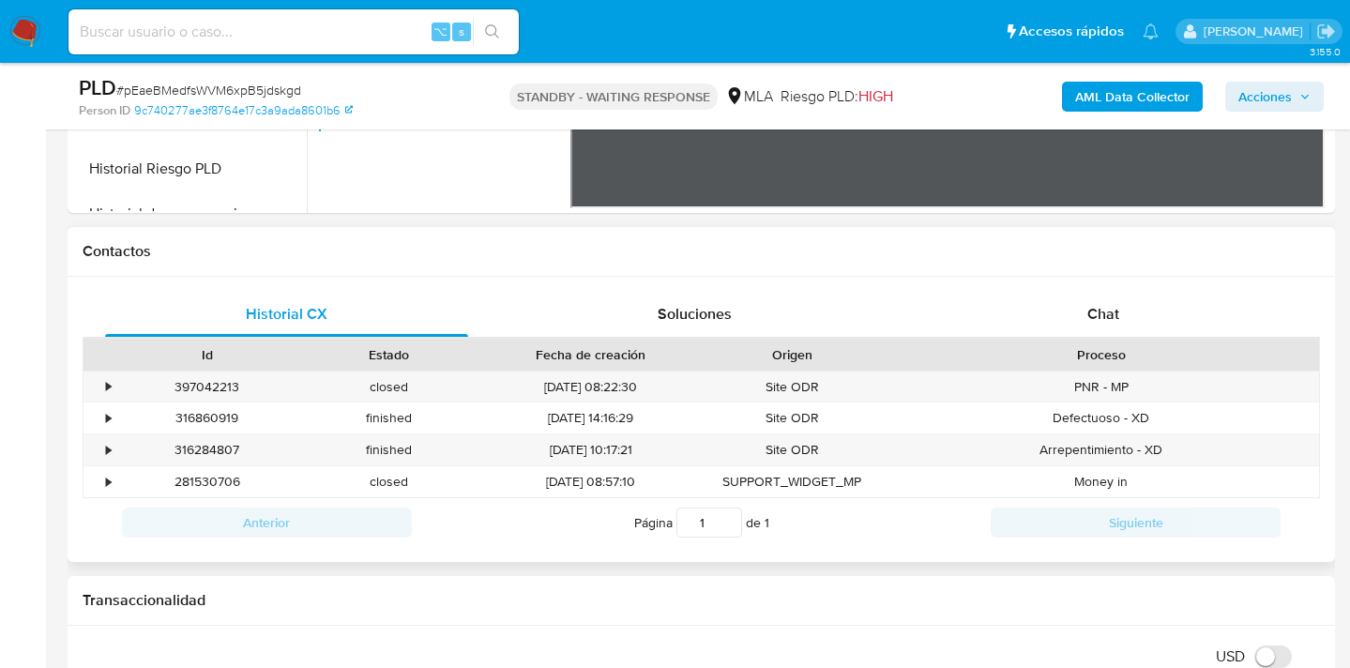
scroll to position [609, 0]
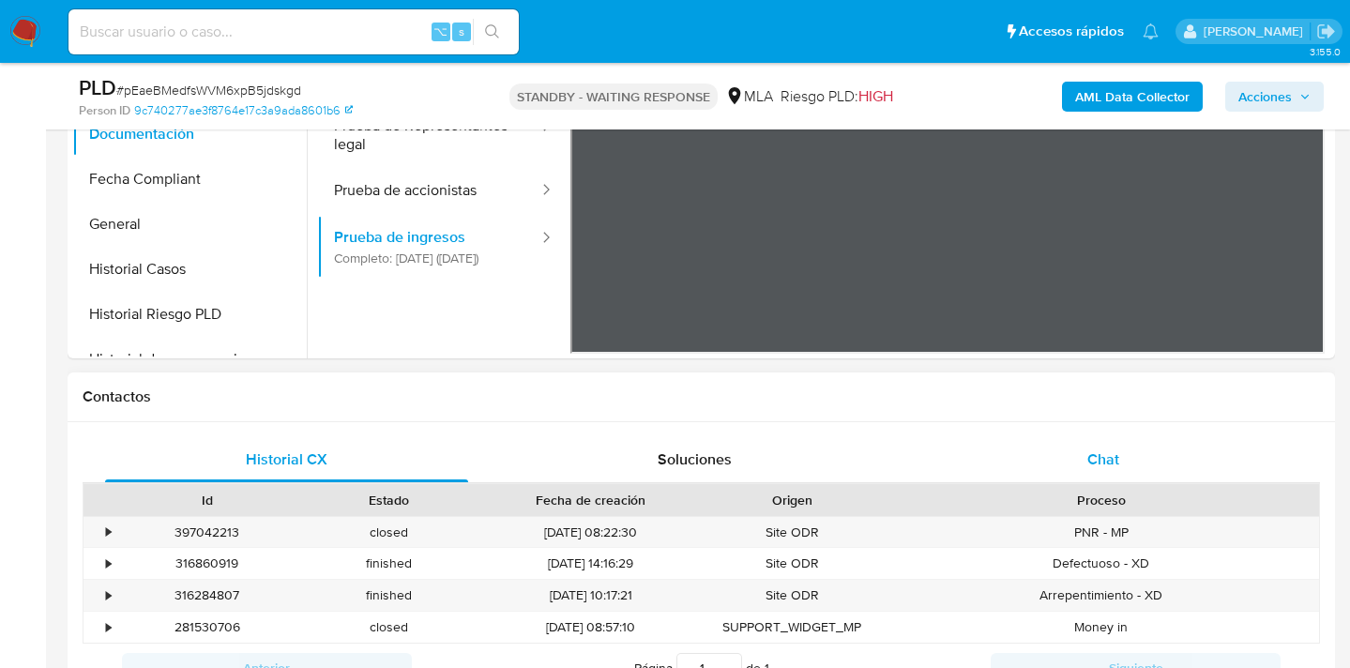
click at [1096, 463] on span "Chat" at bounding box center [1103, 459] width 32 height 22
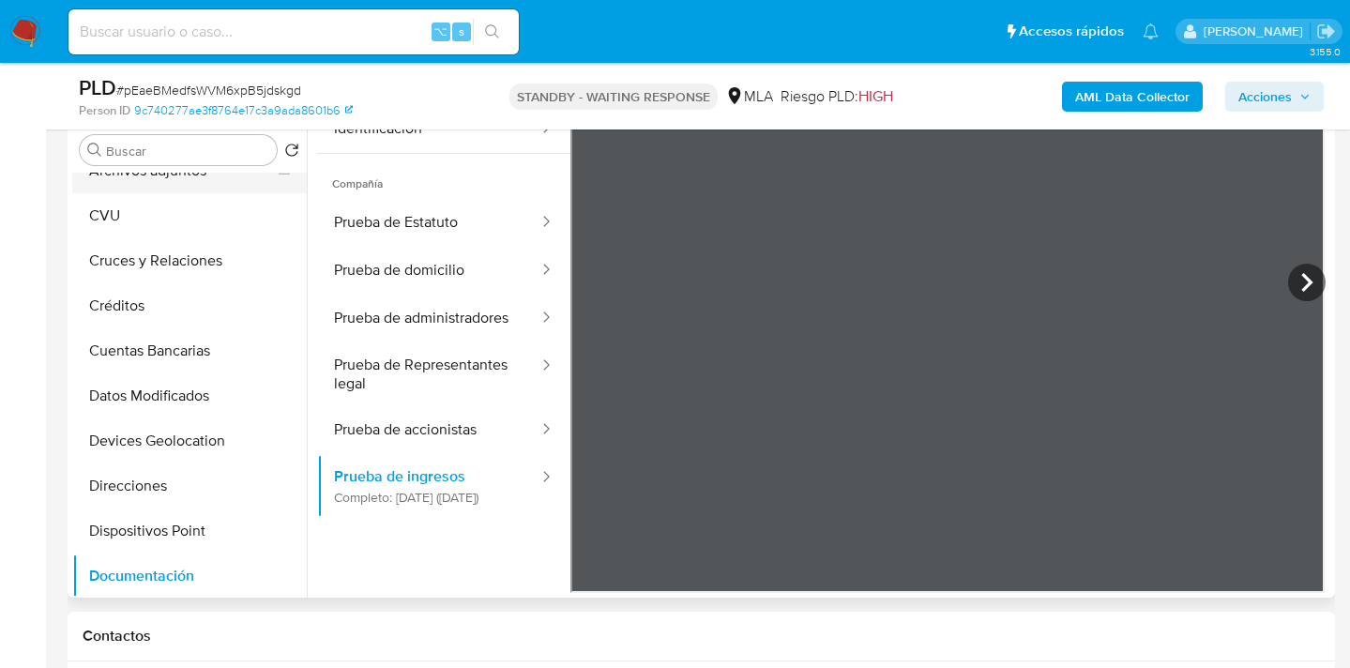
scroll to position [0, 0]
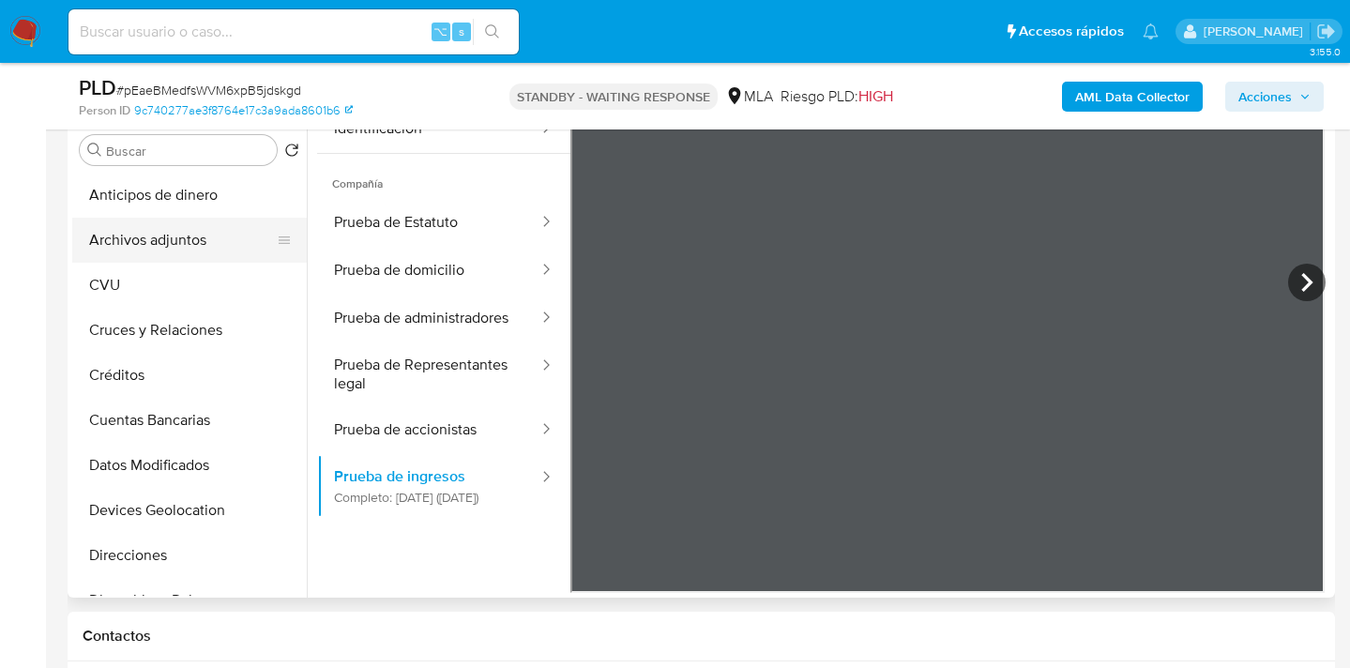
click at [194, 227] on button "Archivos adjuntos" at bounding box center [182, 240] width 220 height 45
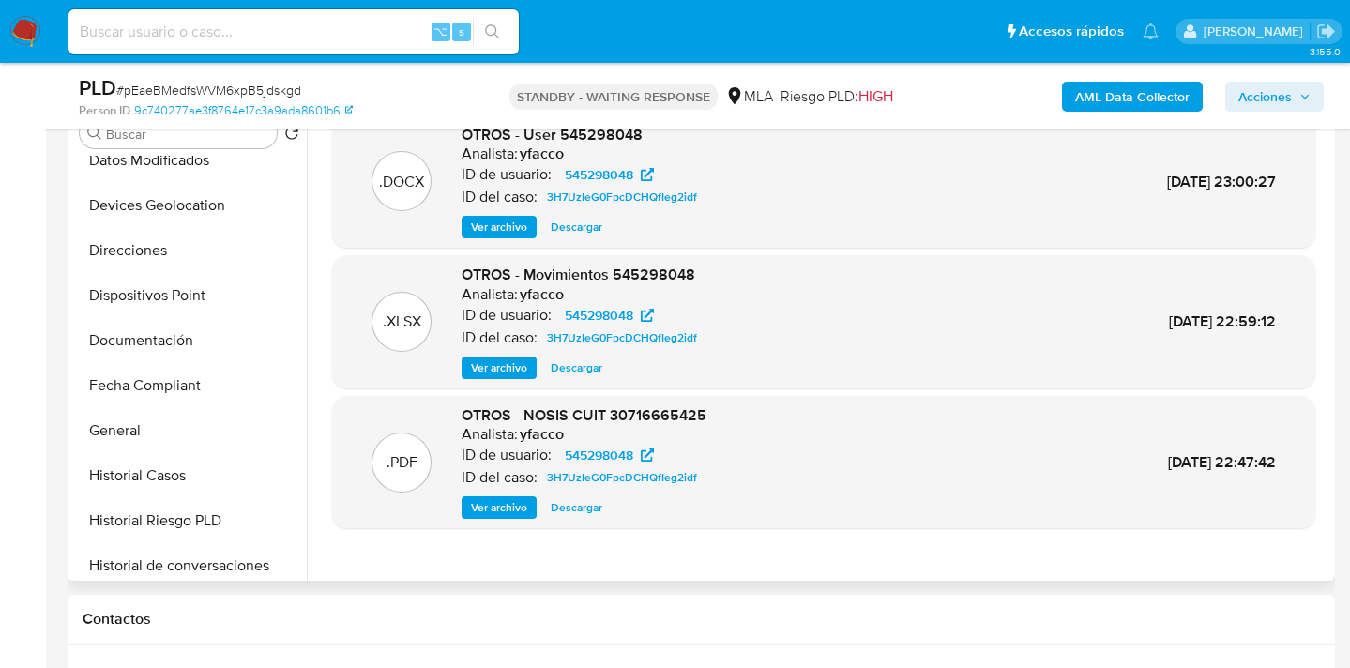
scroll to position [291, 0]
click at [218, 346] on button "Documentación" at bounding box center [182, 337] width 220 height 45
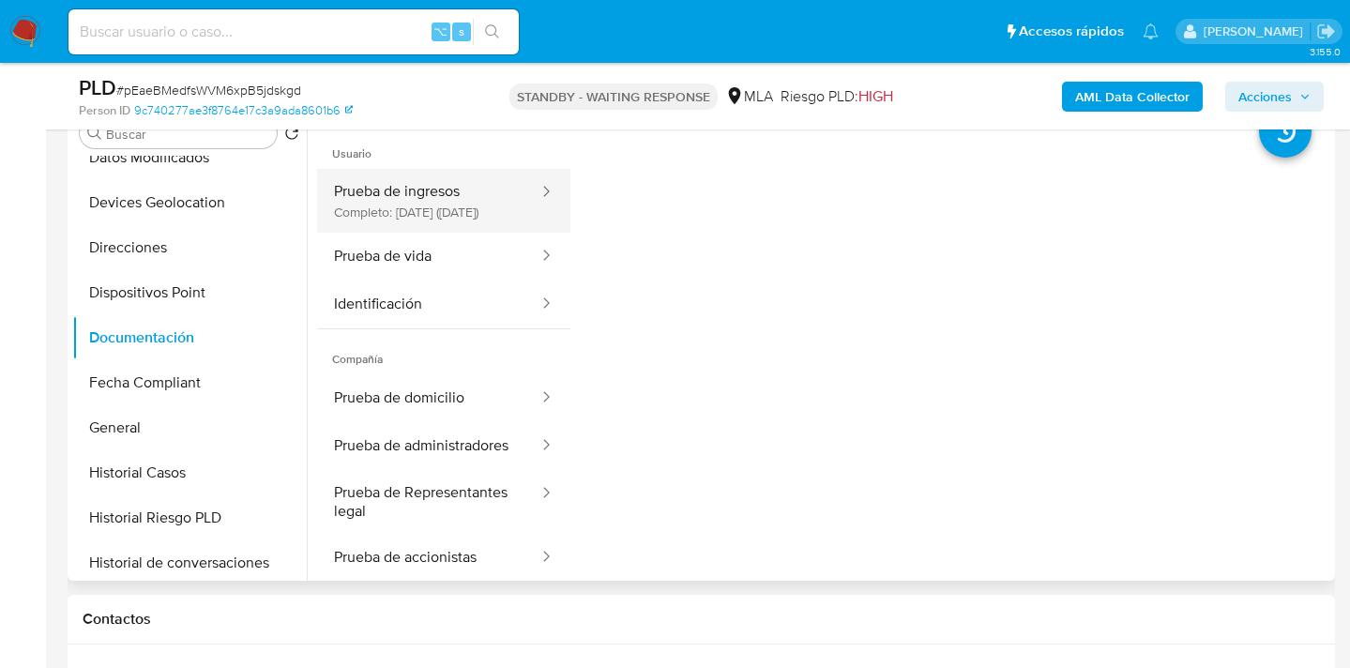
click at [467, 210] on button "Prueba de ingresos Completo: 18/06/2024 (hace un año)" at bounding box center [428, 201] width 223 height 64
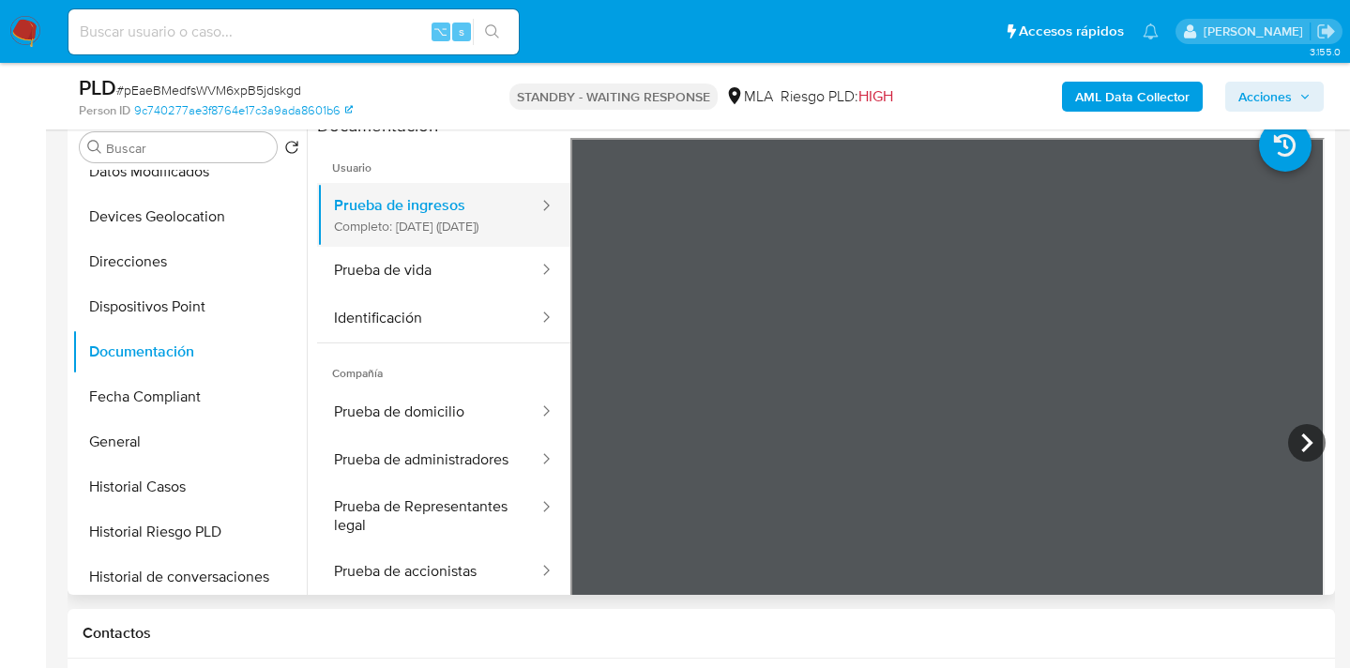
scroll to position [352, 0]
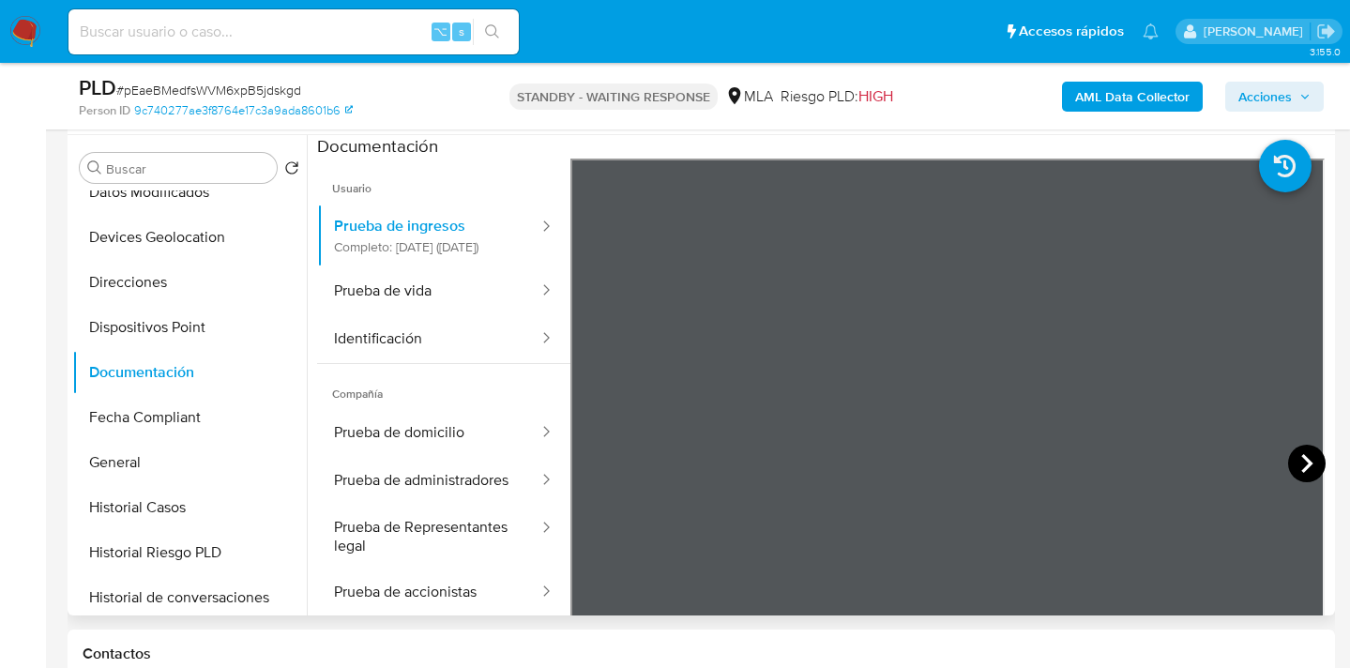
click at [1294, 461] on icon at bounding box center [1307, 464] width 38 height 38
click at [1301, 462] on icon at bounding box center [1306, 463] width 11 height 19
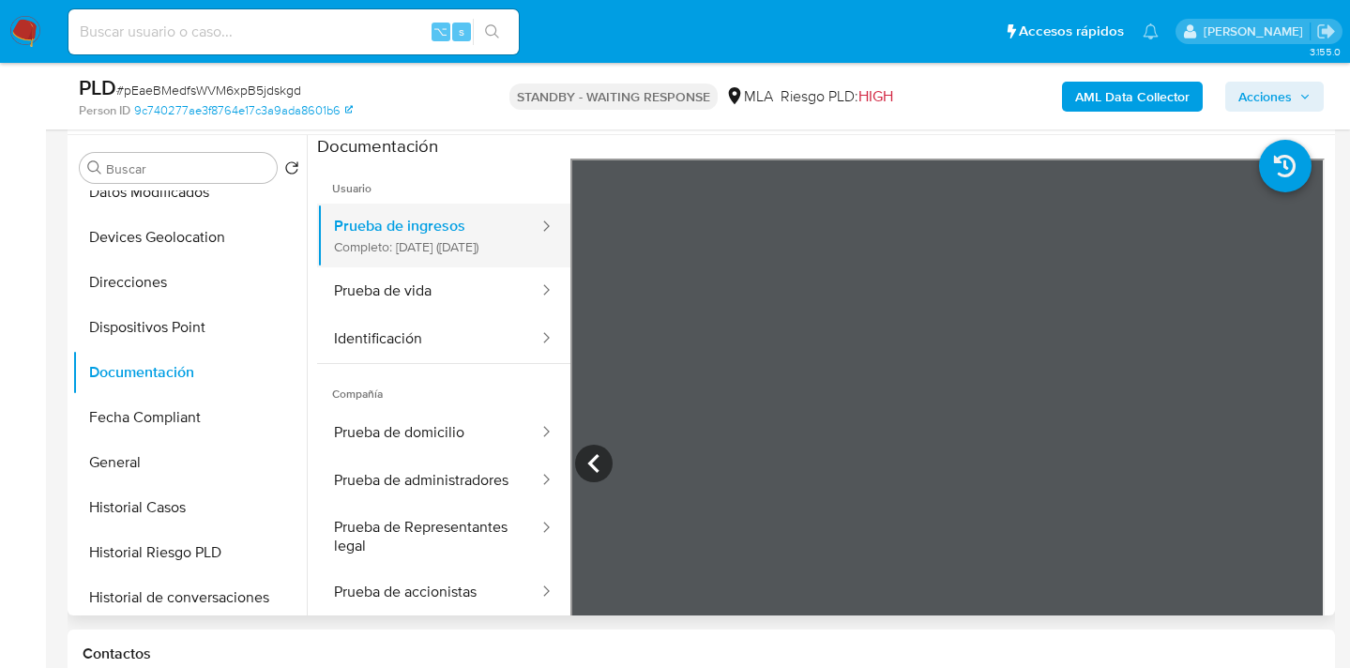
scroll to position [76, 0]
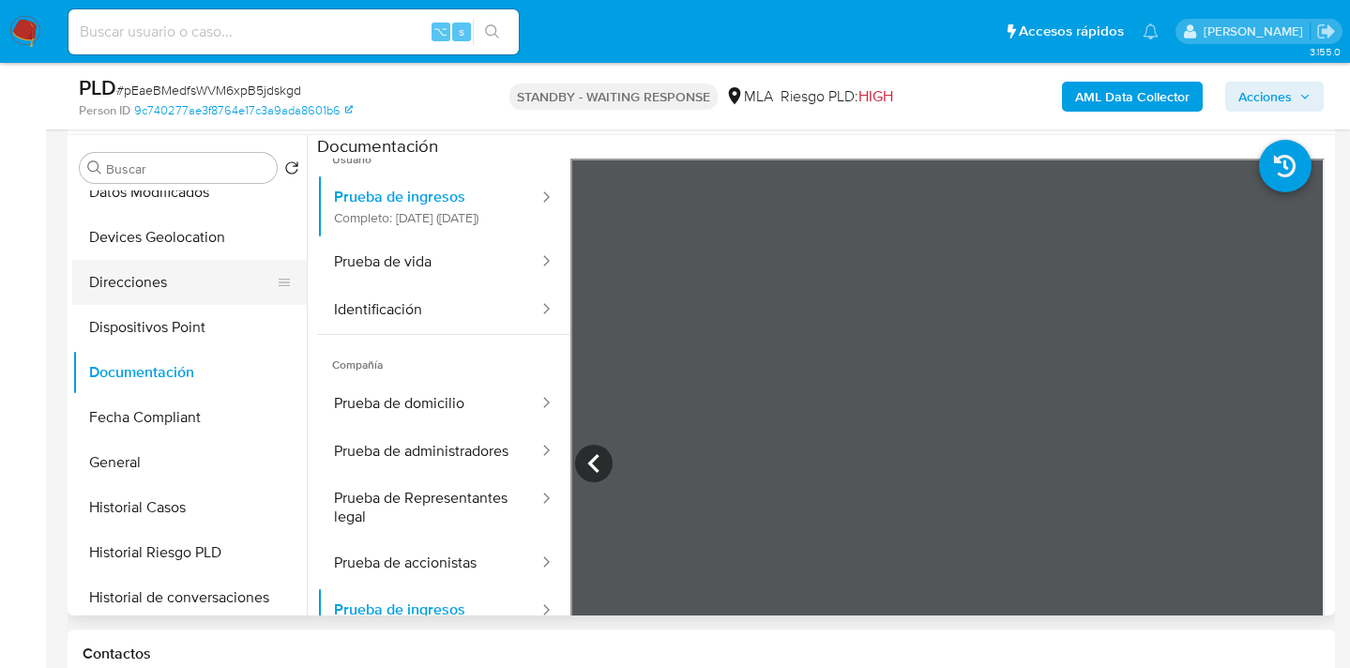
click at [138, 296] on button "Direcciones" at bounding box center [182, 282] width 220 height 45
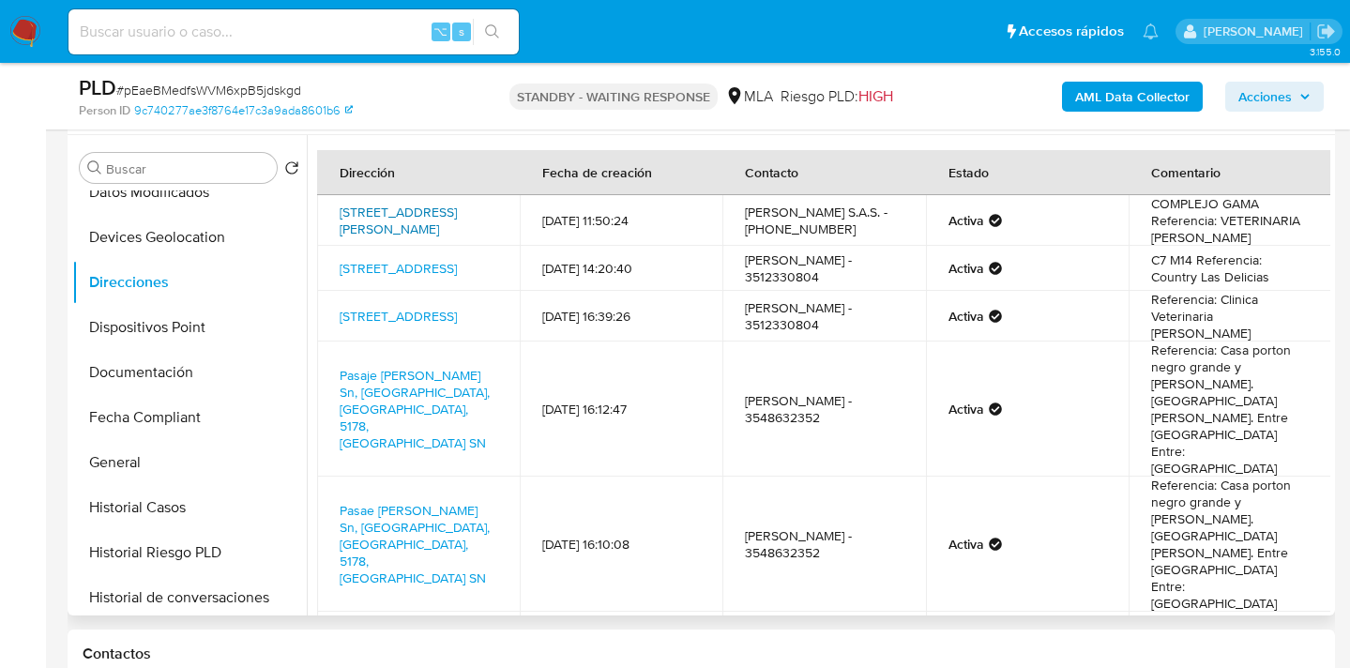
click at [411, 212] on link "Colon 6200, Ciudad De Cordoba, Córdoba, 5003, Argentina 6200" at bounding box center [398, 221] width 117 height 36
click at [387, 315] on link "Av Colon 6200, Córdoba, Córdoba, 5003, Argentina 6200" at bounding box center [398, 316] width 117 height 19
click at [412, 628] on link "Av Colon 6200, Córdoba, Córdoba, 5003, Argentina 6200" at bounding box center [398, 637] width 117 height 19
drag, startPoint x: 1241, startPoint y: 531, endPoint x: 1295, endPoint y: 550, distance: 56.7
click at [1295, 612] on td "Referencia: Es la clinica veterinaria Eva Inguerman" at bounding box center [1230, 637] width 203 height 51
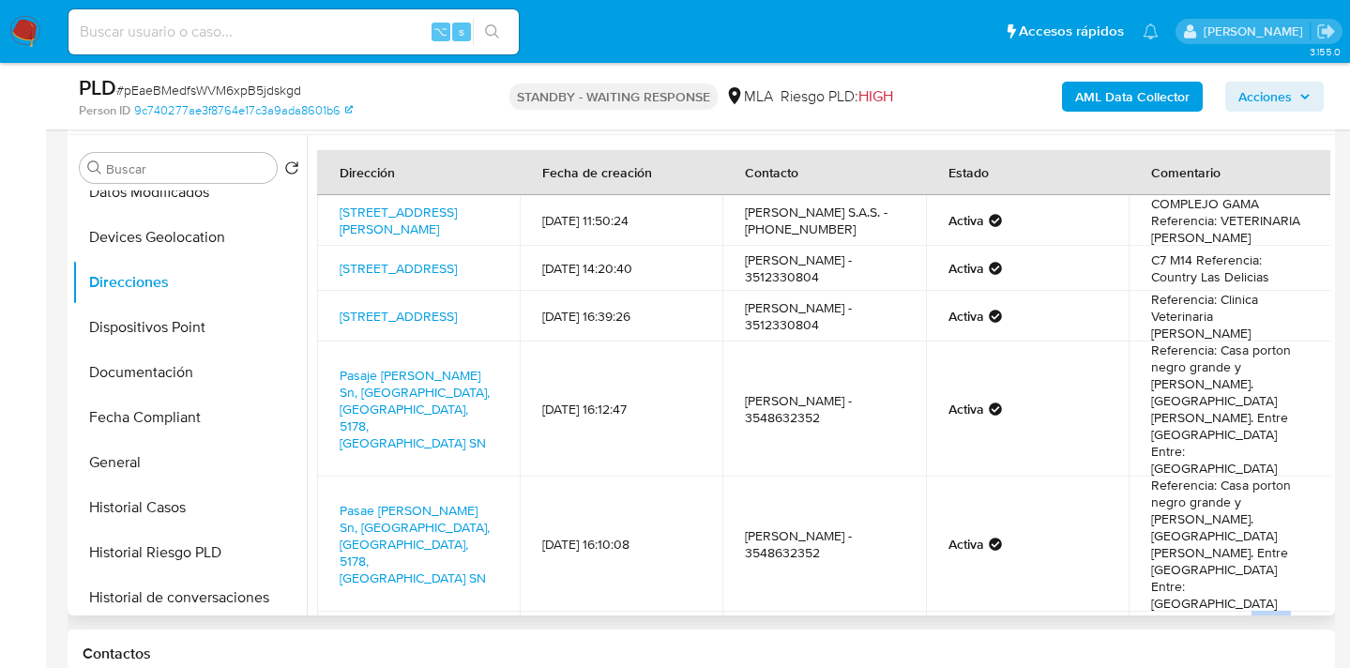
copy td "clinica veterinaria Eva Inguerman"
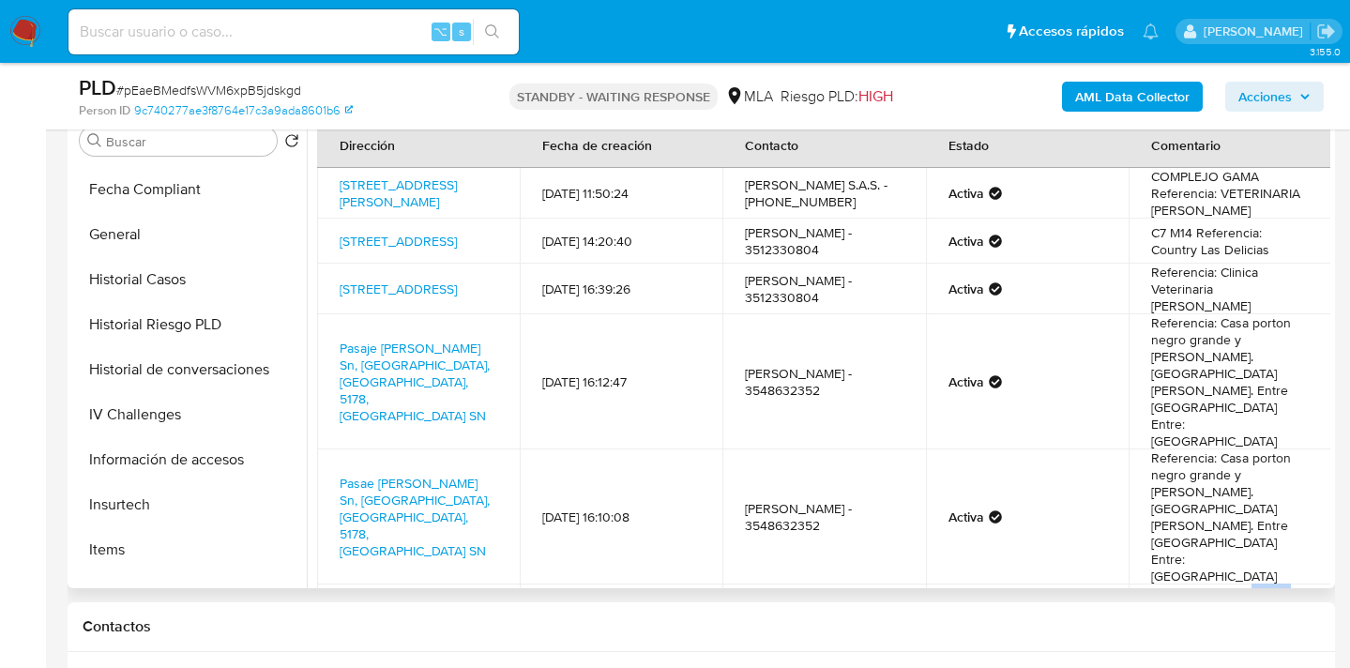
scroll to position [569, 0]
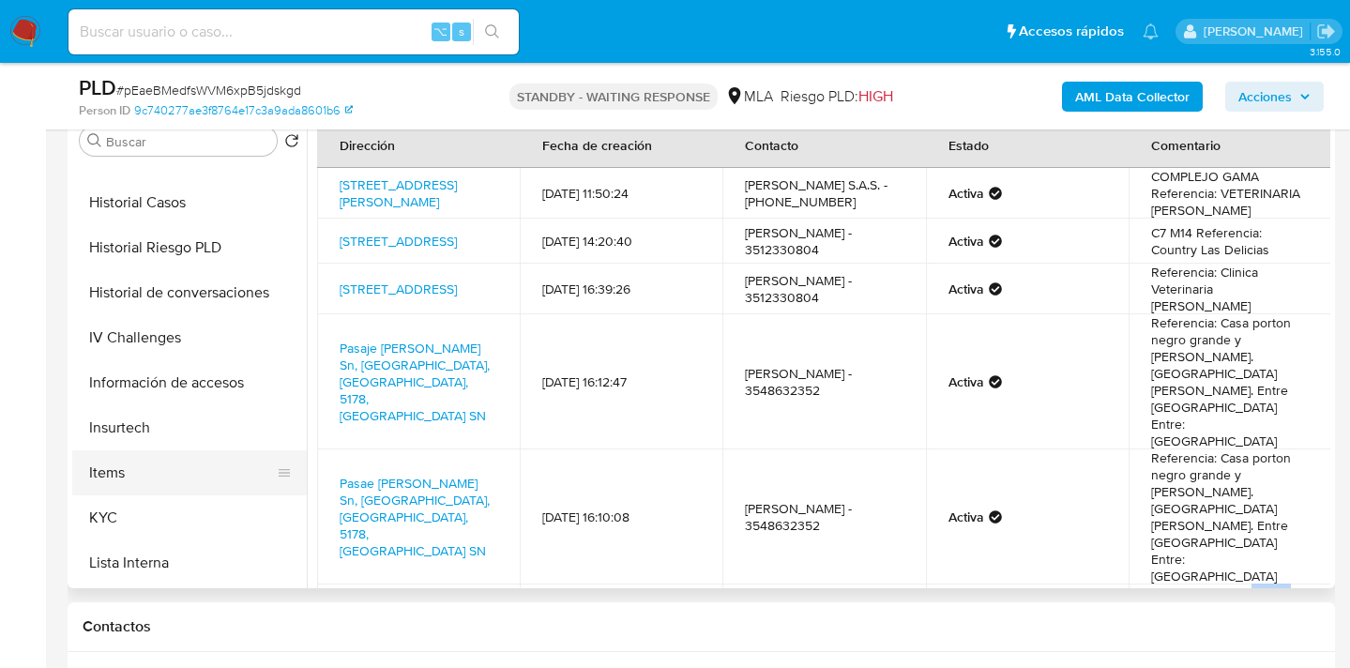
drag, startPoint x: 216, startPoint y: 508, endPoint x: 296, endPoint y: 479, distance: 85.4
click at [216, 508] on button "KYC" at bounding box center [189, 517] width 235 height 45
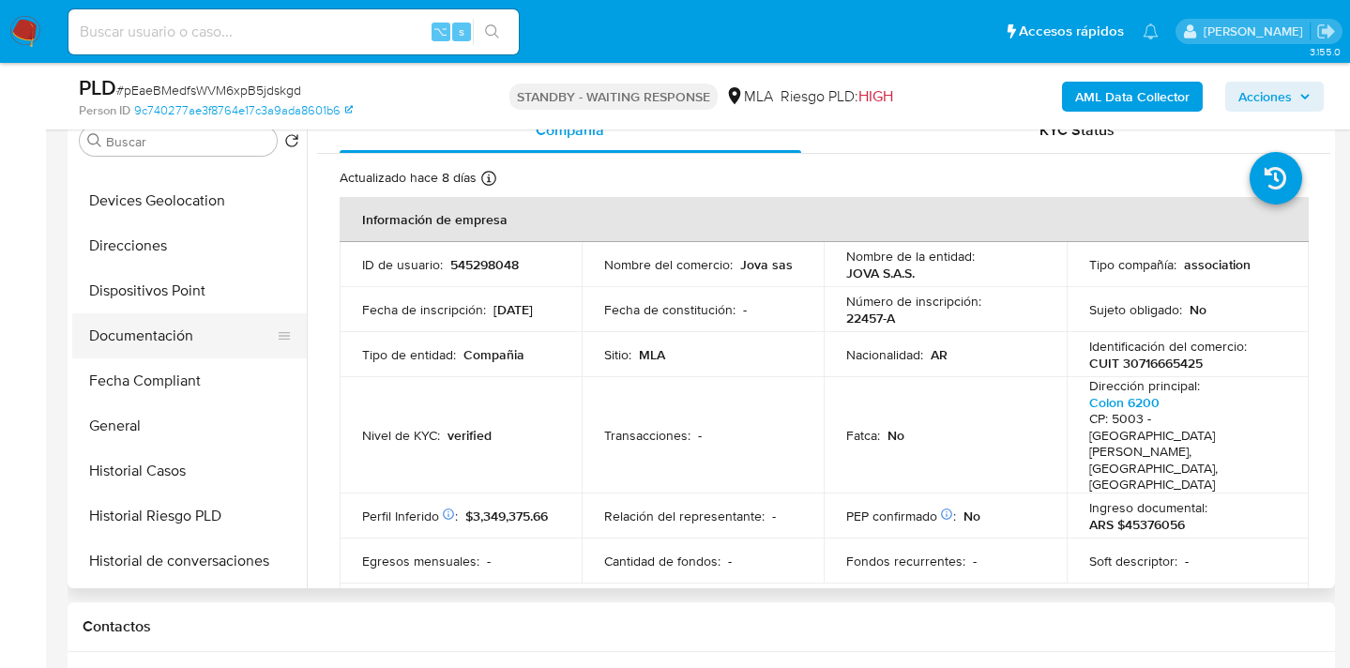
scroll to position [287, 0]
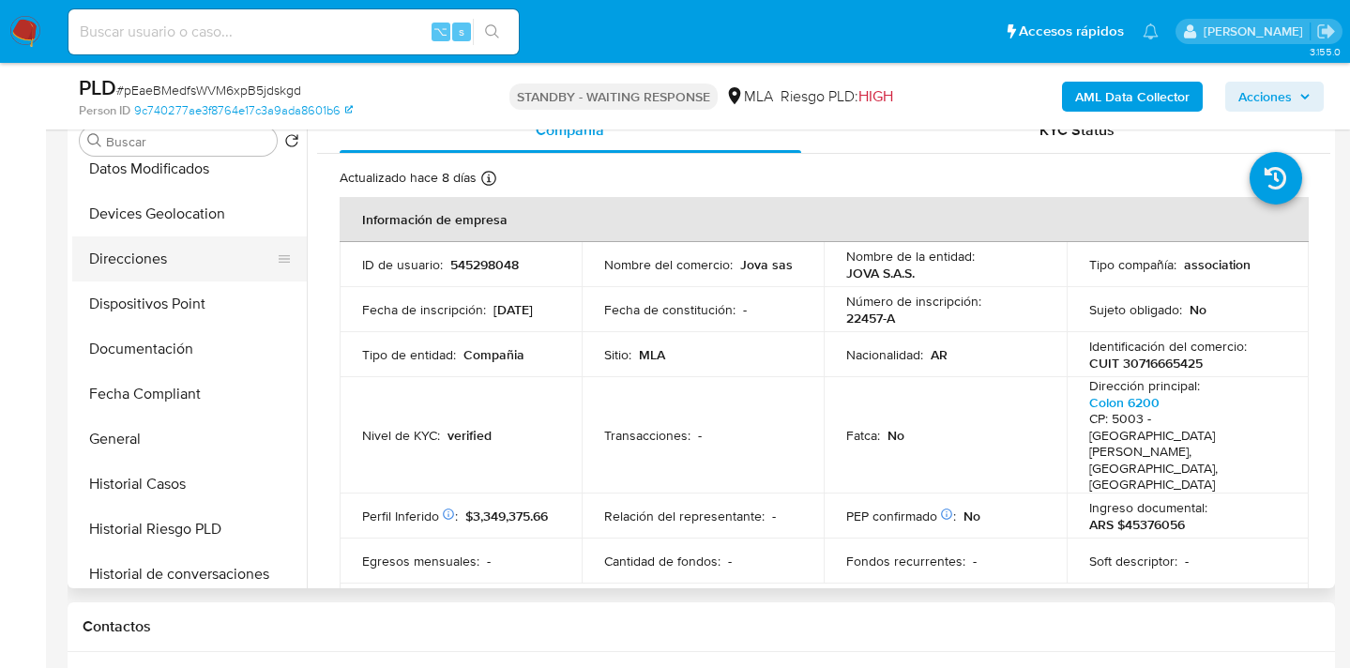
click at [195, 266] on button "Direcciones" at bounding box center [182, 258] width 220 height 45
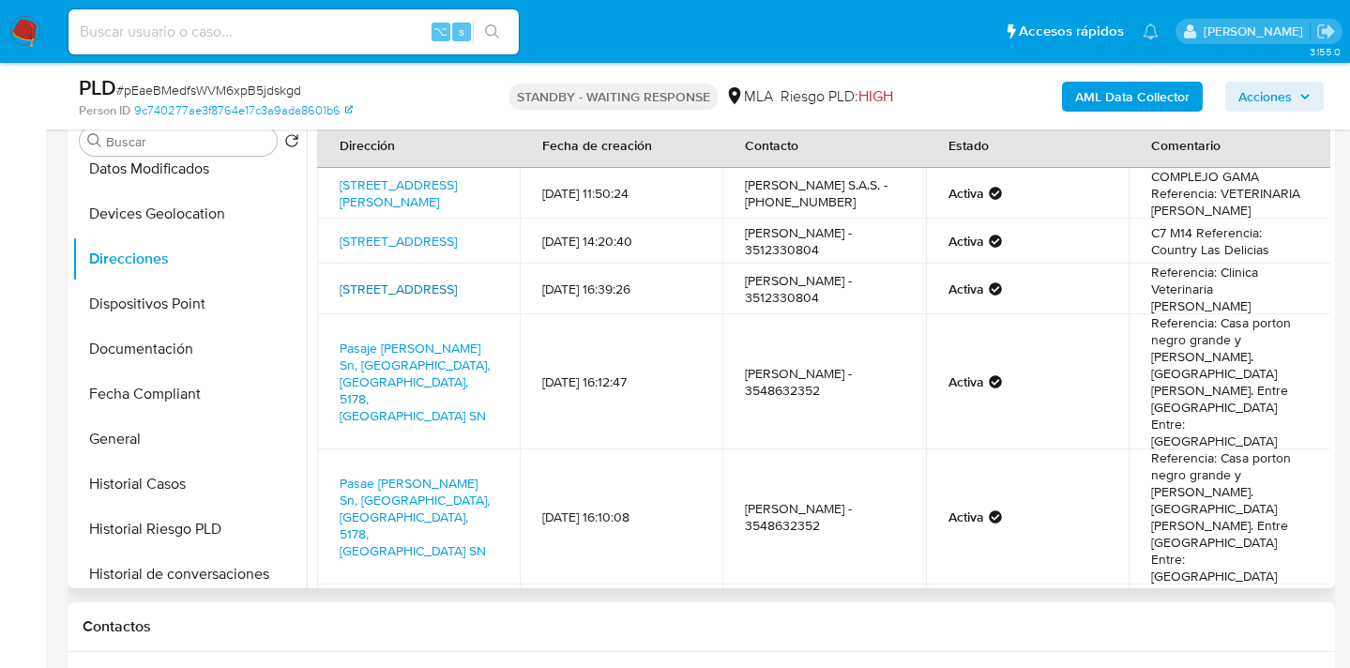
drag, startPoint x: 398, startPoint y: 309, endPoint x: 341, endPoint y: 281, distance: 63.4
click at [341, 281] on td "Av Colon 6200, Córdoba, Córdoba, 5003, Argentina 6200" at bounding box center [418, 289] width 203 height 51
copy link "Av Colon 6200, Córdoba, Córdoba, 5003, Argentina 6200"
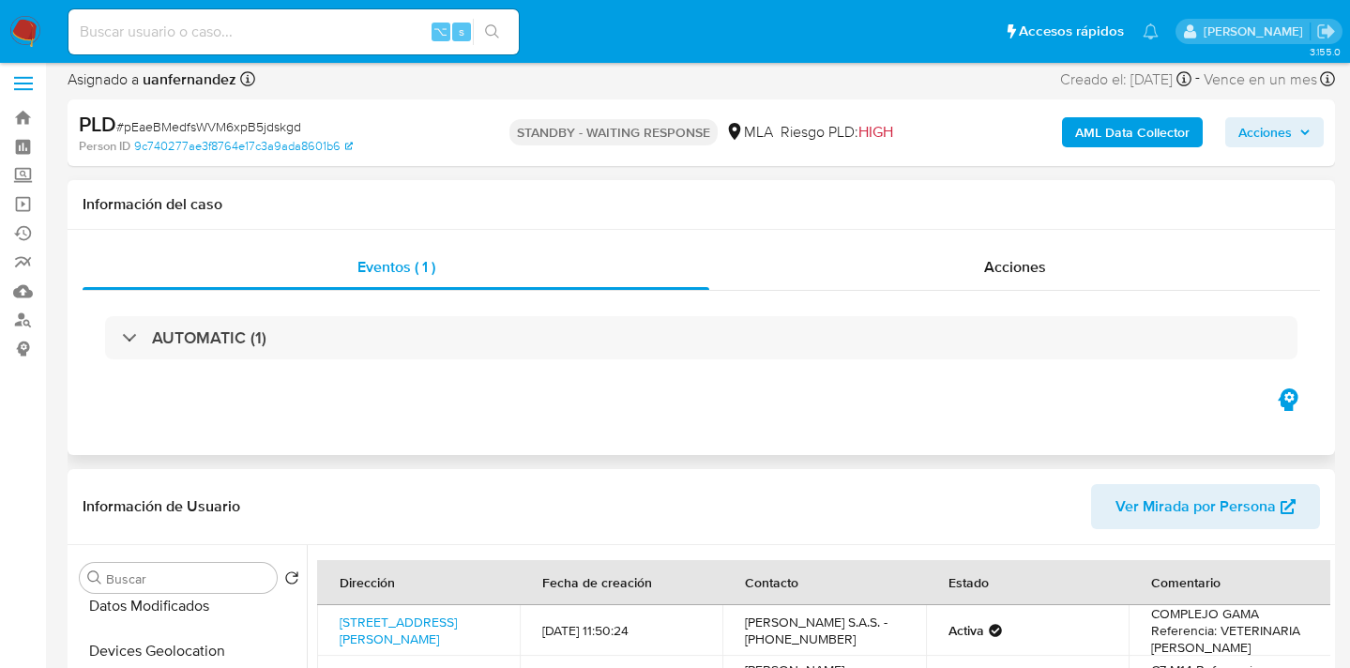
scroll to position [0, 0]
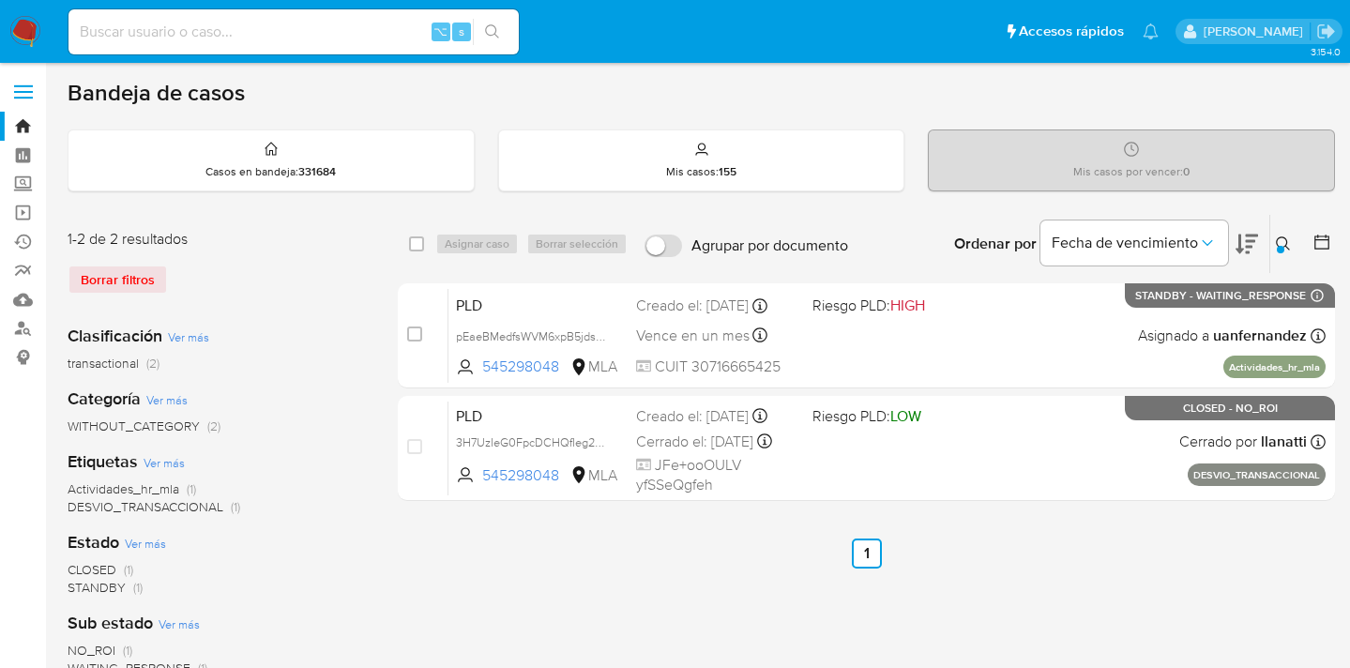
drag, startPoint x: 1288, startPoint y: 245, endPoint x: 1270, endPoint y: 248, distance: 18.0
click at [1282, 245] on icon at bounding box center [1283, 243] width 15 height 15
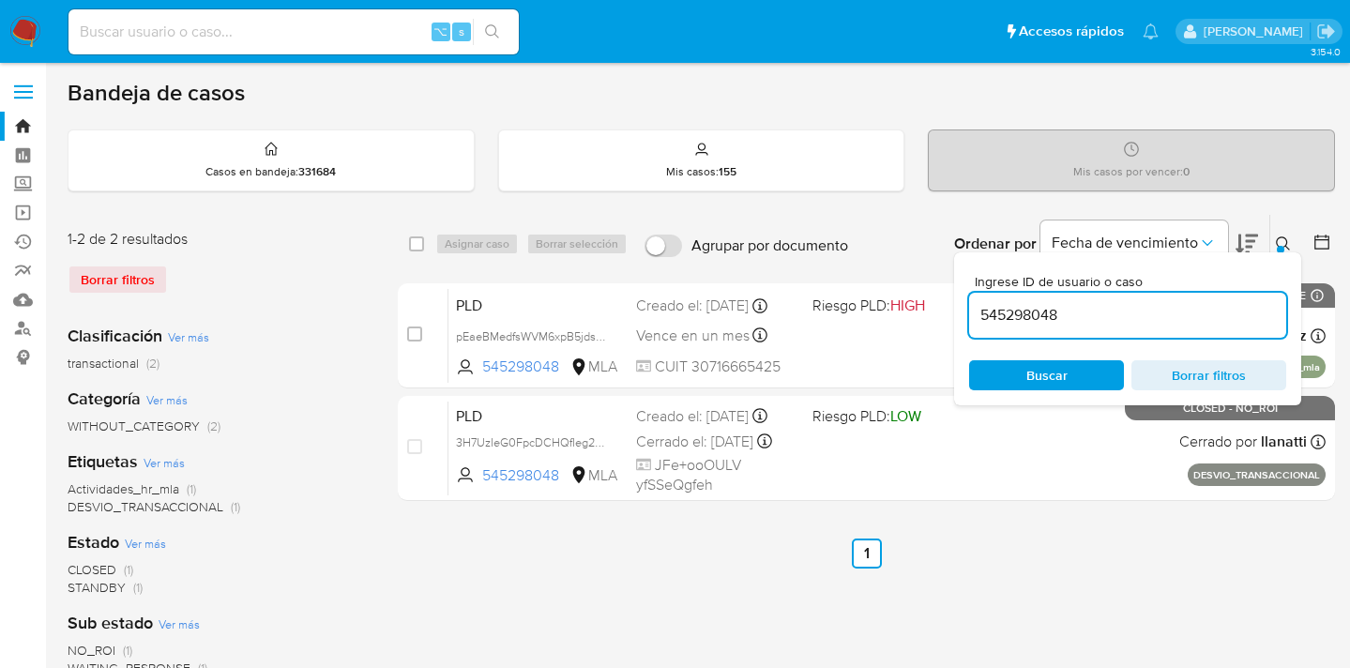
drag, startPoint x: 1093, startPoint y: 314, endPoint x: 968, endPoint y: 306, distance: 125.1
click at [969, 305] on input "545298048" at bounding box center [1127, 315] width 317 height 24
type input "439584941"
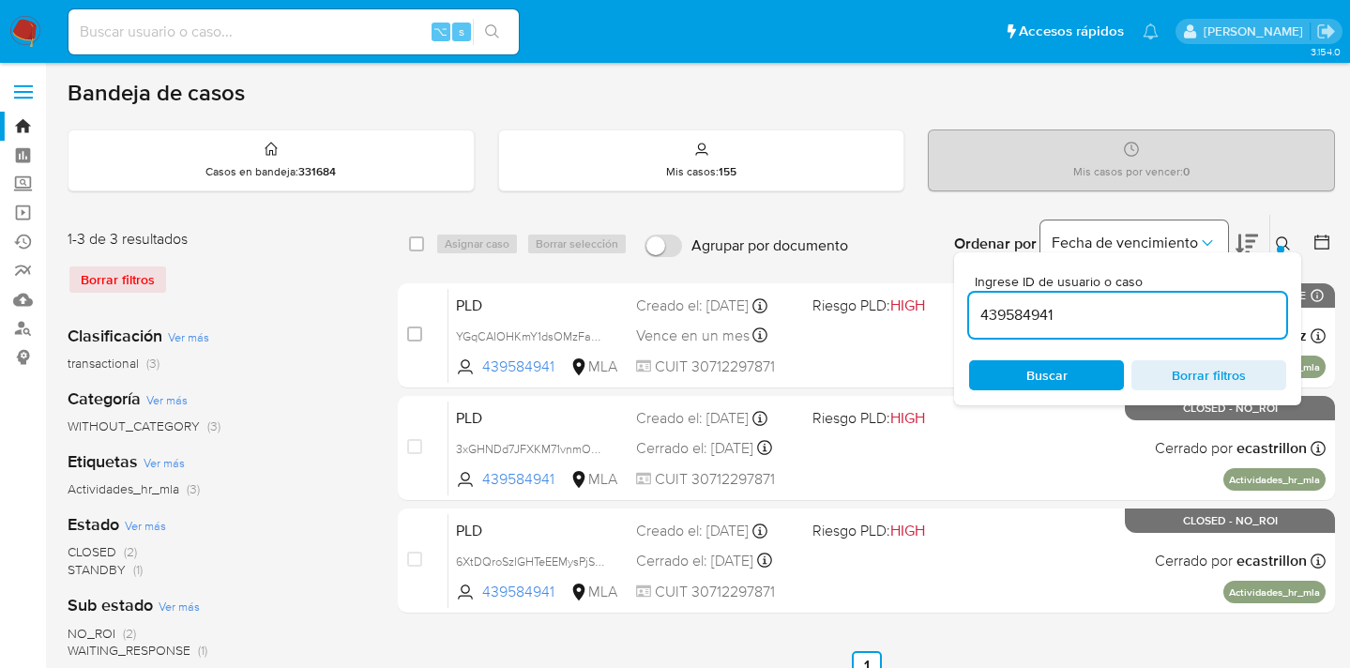
drag, startPoint x: 1284, startPoint y: 243, endPoint x: 1227, endPoint y: 255, distance: 58.5
click at [1284, 243] on icon at bounding box center [1283, 243] width 15 height 15
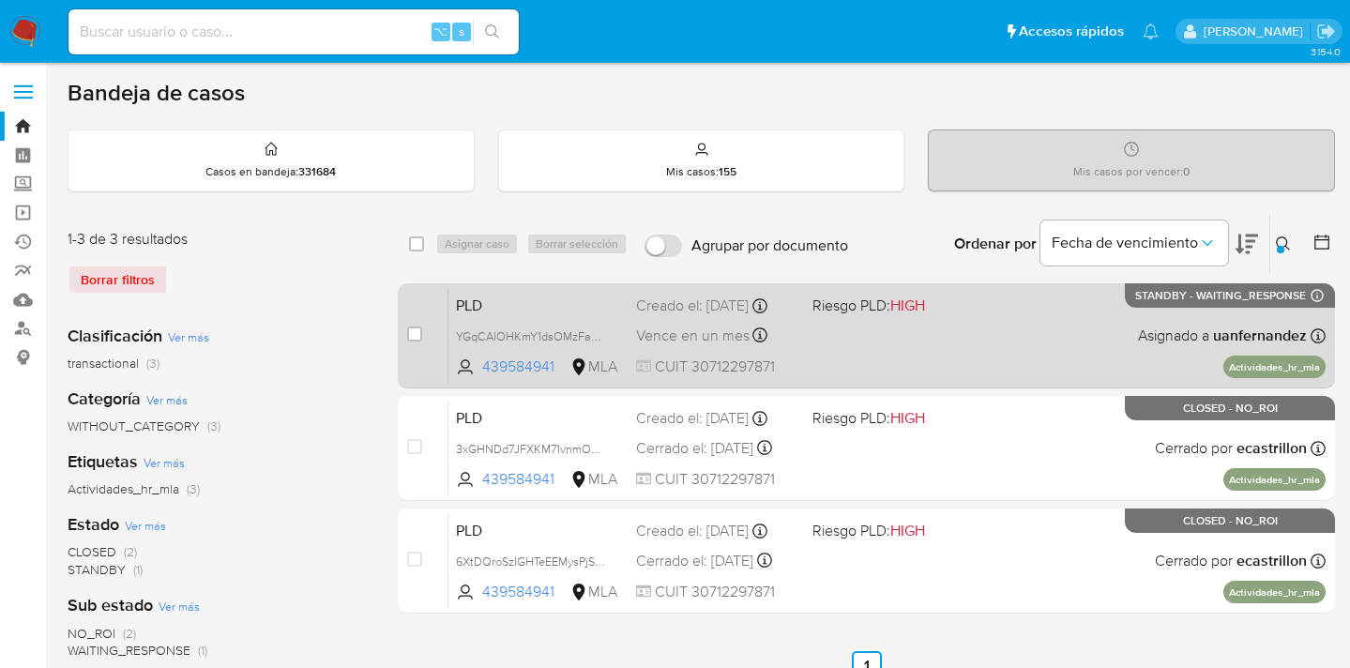
click at [1044, 342] on div "PLD YGqCAIOHKmY1dsOMzFapz2G1 439584941 MLA Riesgo PLD: HIGH Creado el: [DATE] C…" at bounding box center [886, 335] width 877 height 95
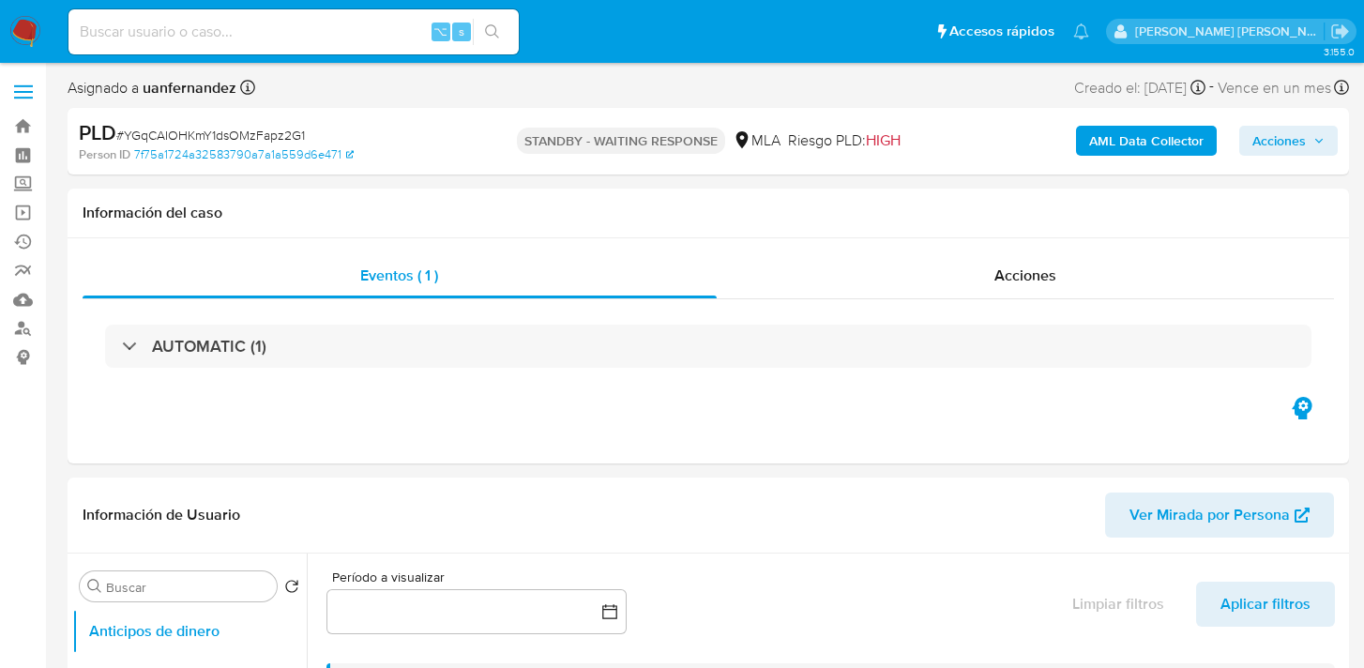
select select "10"
